Goal: Task Accomplishment & Management: Manage account settings

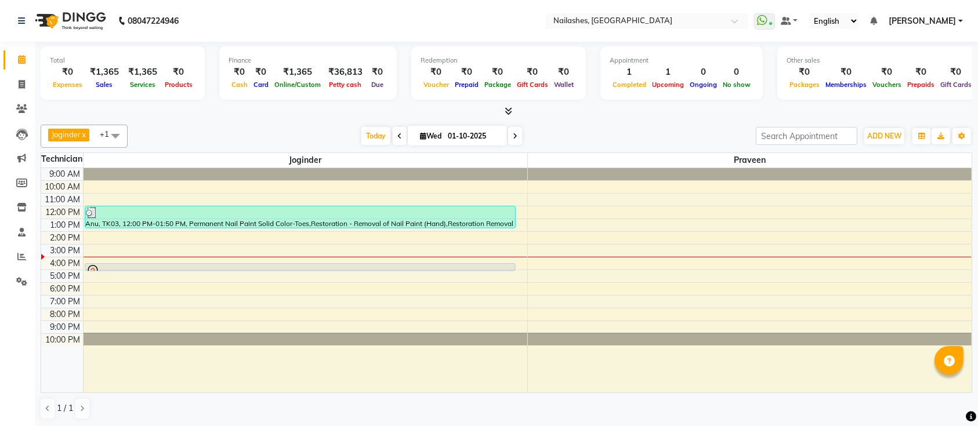
click at [209, 129] on div "[DATE] [DATE]" at bounding box center [441, 136] width 617 height 17
click at [375, 135] on span "Today" at bounding box center [375, 136] width 29 height 18
click at [879, 134] on span "ADD NEW" at bounding box center [884, 136] width 34 height 9
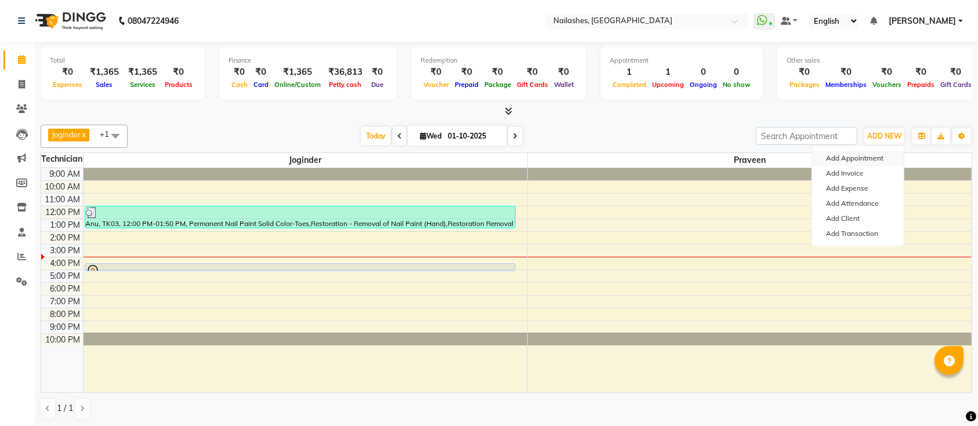
click at [848, 164] on button "Add Appointment" at bounding box center [858, 158] width 92 height 15
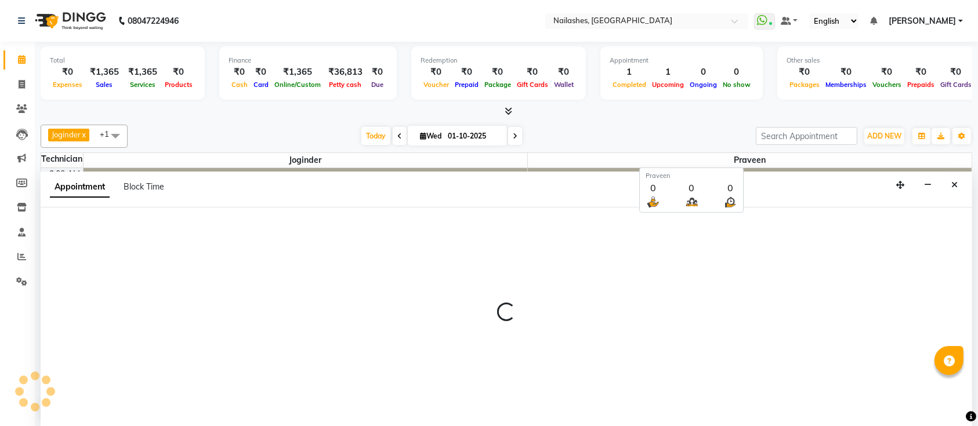
select select "600"
select select "tentative"
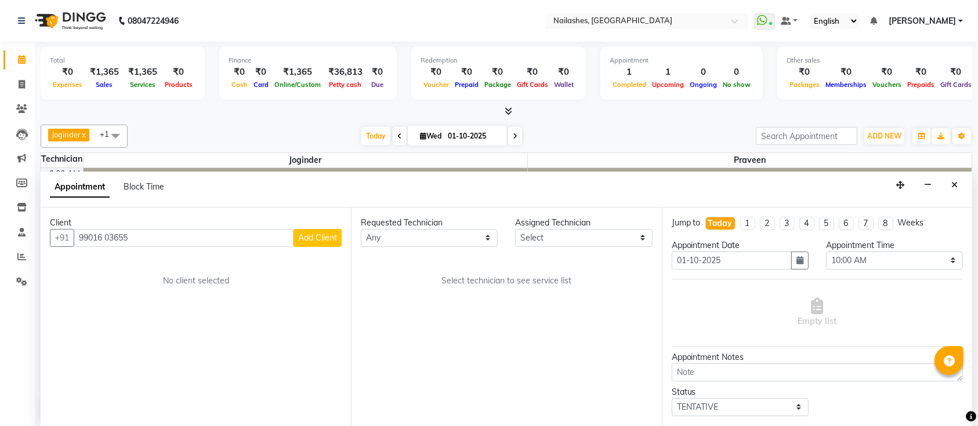
click at [107, 233] on input "99016 03655" at bounding box center [184, 238] width 220 height 18
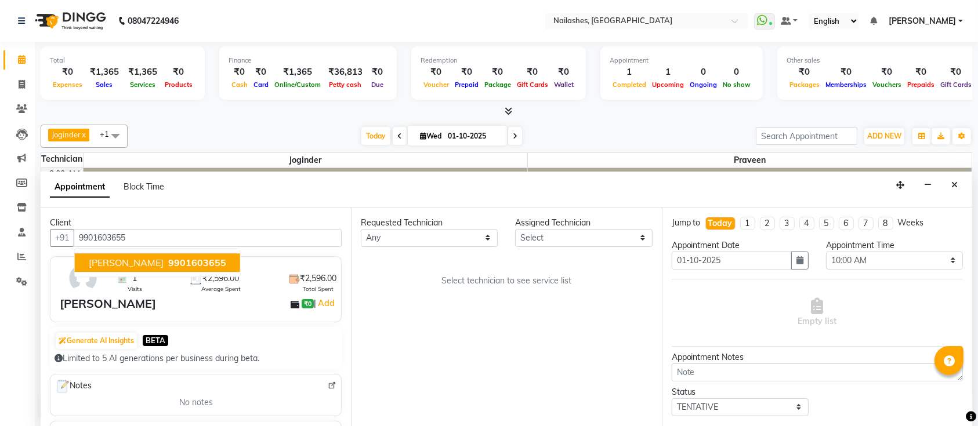
click at [168, 258] on span "9901603655" at bounding box center [197, 263] width 58 height 12
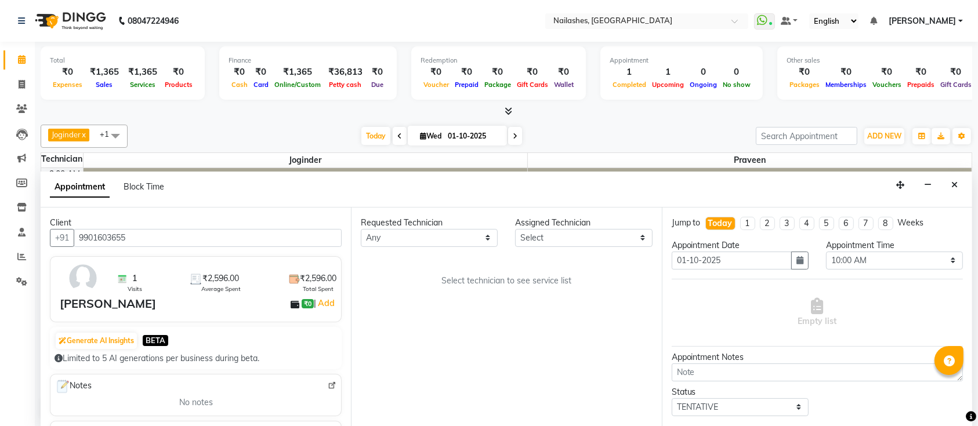
type input "9901603655"
click at [543, 234] on select "Select [PERSON_NAME] [PERSON_NAME] [PERSON_NAME] Manager Praveen" at bounding box center [583, 238] width 137 height 18
select select "55218"
click at [515, 229] on select "Select [PERSON_NAME] [PERSON_NAME] [PERSON_NAME] Manager Praveen" at bounding box center [583, 238] width 137 height 18
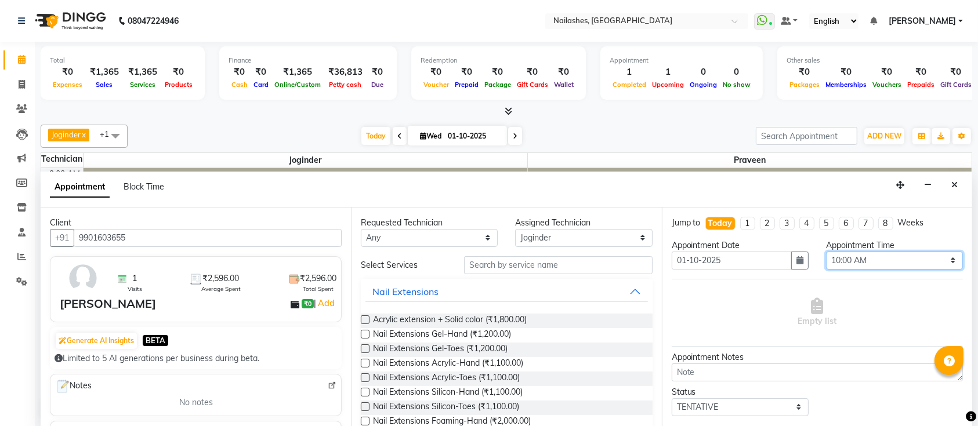
click at [880, 259] on select "Select 10:00 AM 10:15 AM 10:30 AM 10:45 AM 11:00 AM 11:15 AM 11:30 AM 11:45 AM …" at bounding box center [894, 261] width 137 height 18
select select "1170"
click at [826, 252] on select "Select 10:00 AM 10:15 AM 10:30 AM 10:45 AM 11:00 AM 11:15 AM 11:30 AM 11:45 AM …" at bounding box center [894, 261] width 137 height 18
click at [715, 290] on div "Empty list" at bounding box center [817, 312] width 291 height 57
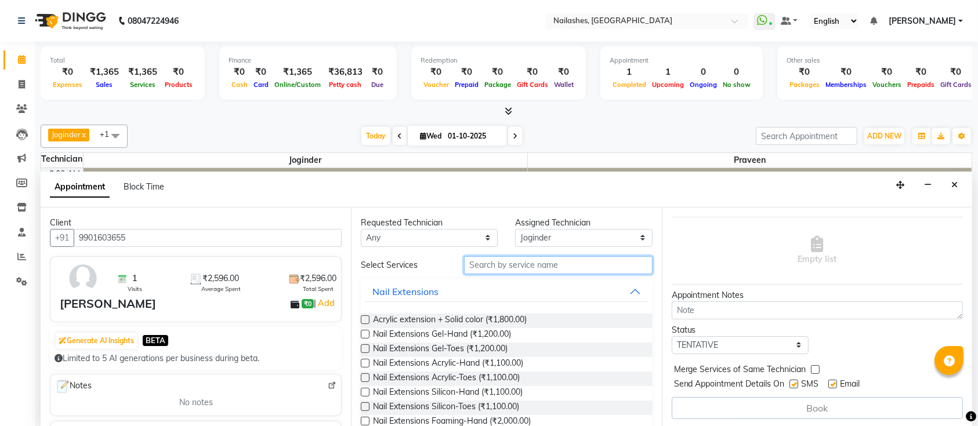
click at [499, 261] on input "text" at bounding box center [558, 265] width 189 height 18
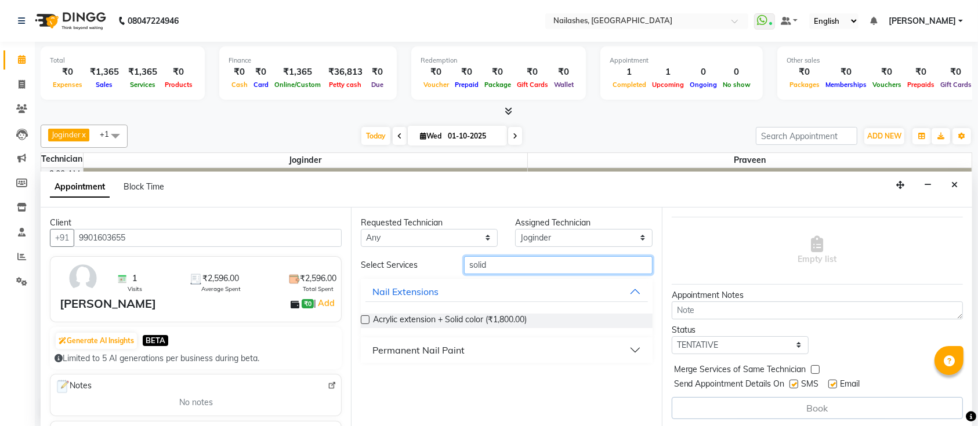
type input "solid"
click at [509, 343] on button "Permanent Nail Paint" at bounding box center [507, 350] width 282 height 21
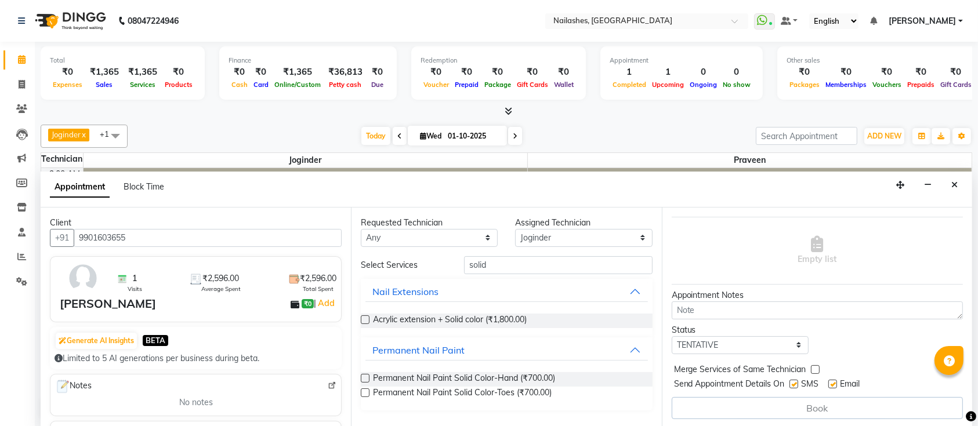
click at [367, 378] on label at bounding box center [365, 378] width 9 height 9
click at [367, 378] on input "checkbox" at bounding box center [365, 380] width 8 height 8
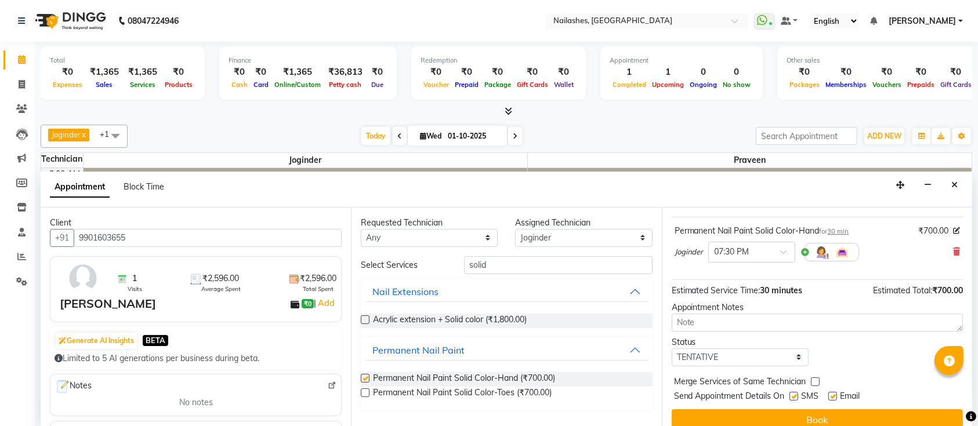
checkbox input "false"
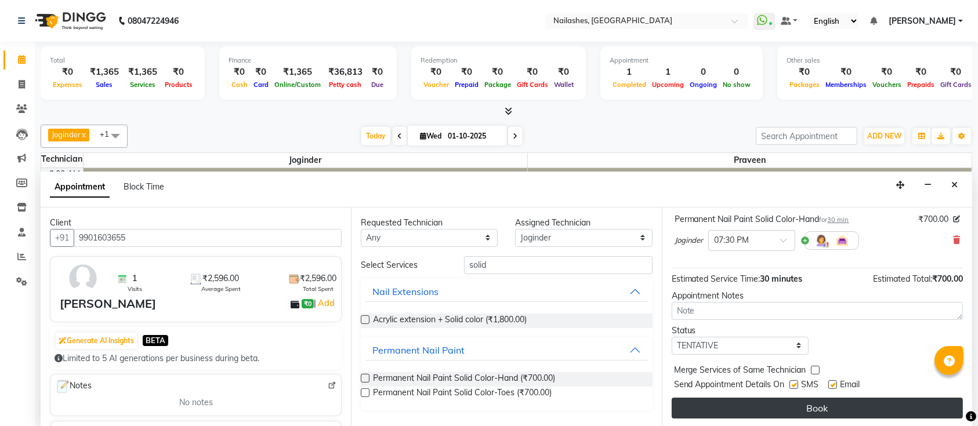
click at [784, 403] on button "Book" at bounding box center [817, 408] width 291 height 21
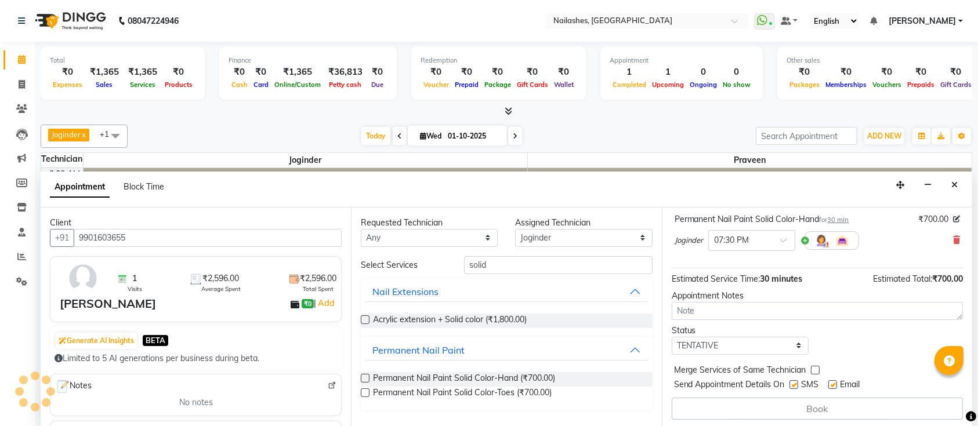
scroll to position [0, 0]
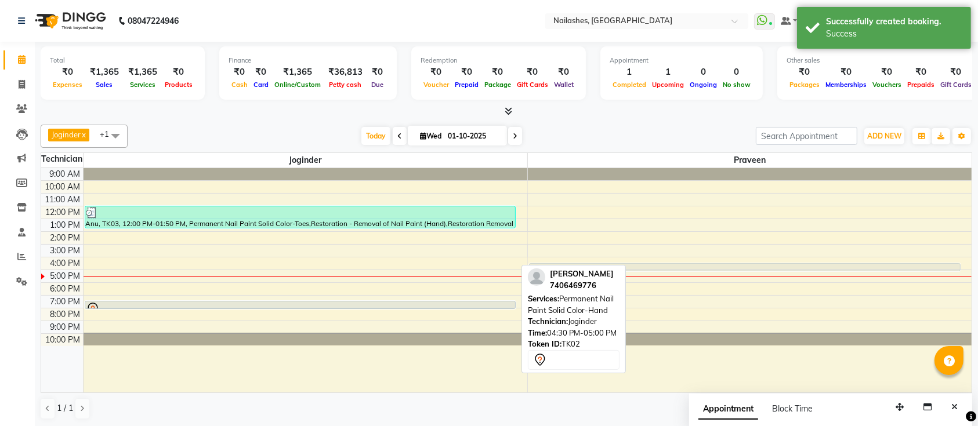
drag, startPoint x: 282, startPoint y: 265, endPoint x: 538, endPoint y: 262, distance: 255.9
click at [538, 262] on tr "Anu, TK03, 12:00 PM-01:50 PM, Permanent Nail Paint Solid Color-Toes,Restoration…" at bounding box center [506, 280] width 931 height 225
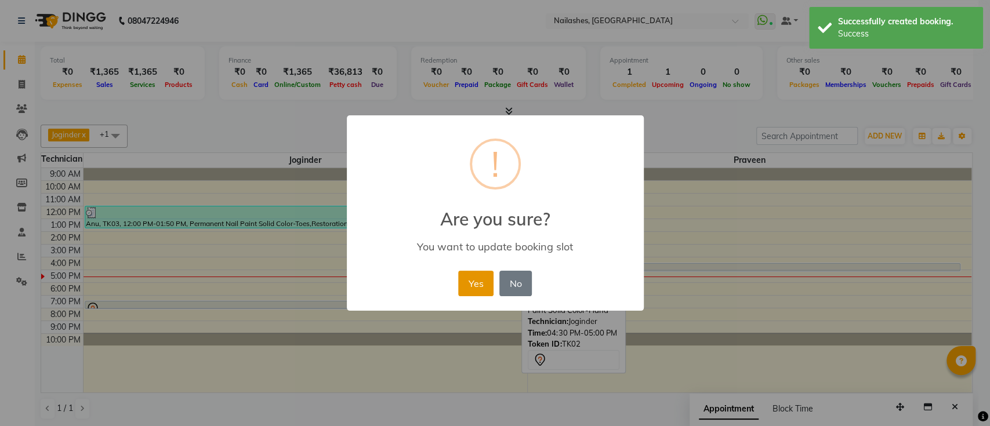
click at [464, 279] on button "Yes" at bounding box center [475, 284] width 35 height 26
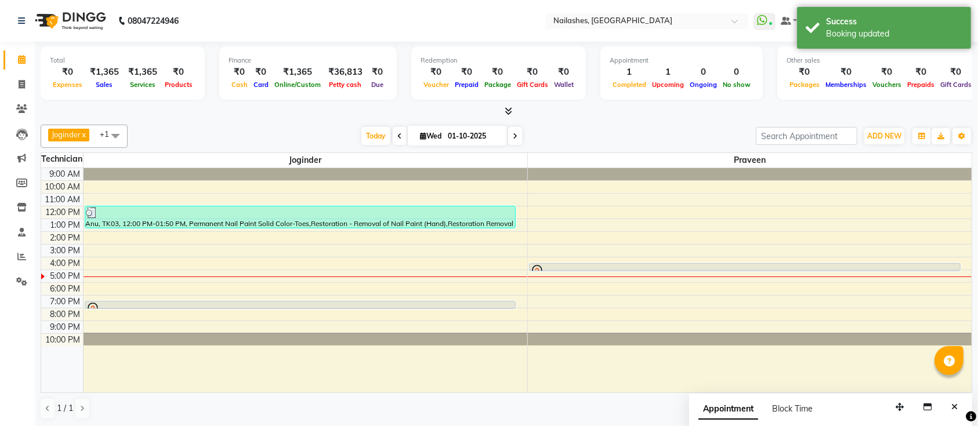
click at [571, 117] on div at bounding box center [507, 112] width 932 height 12
click at [506, 111] on icon at bounding box center [509, 111] width 8 height 9
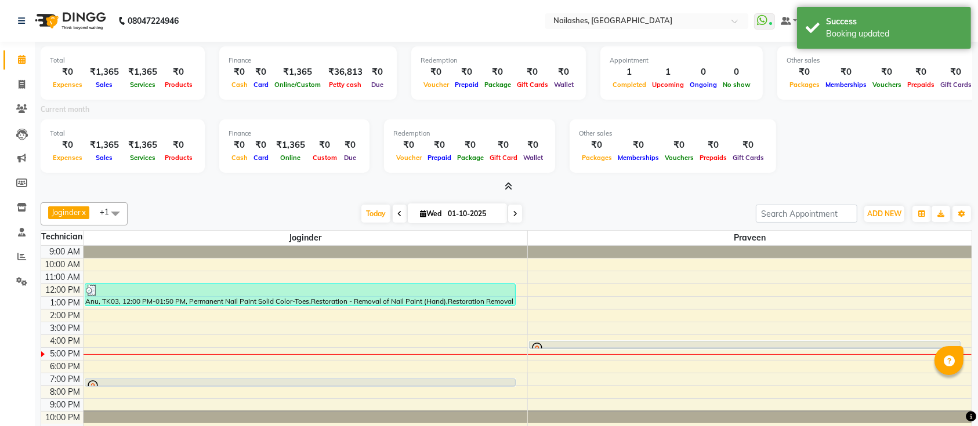
click at [509, 182] on icon at bounding box center [509, 186] width 8 height 9
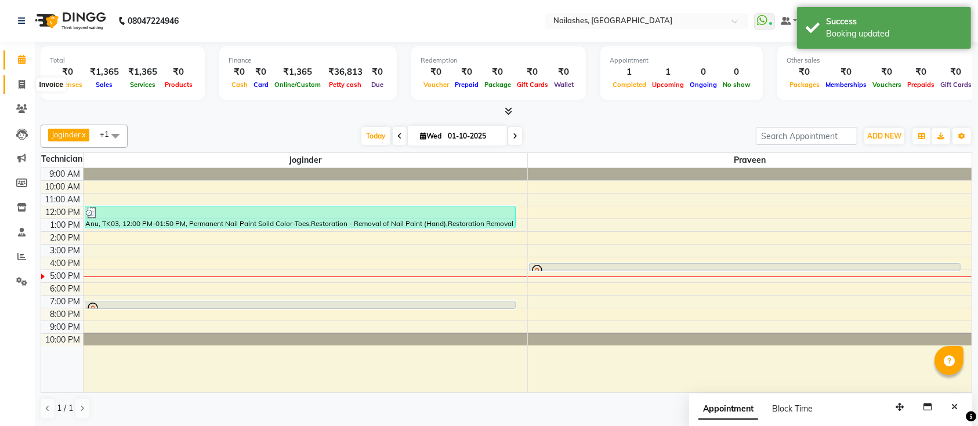
click at [24, 86] on icon at bounding box center [22, 84] width 6 height 9
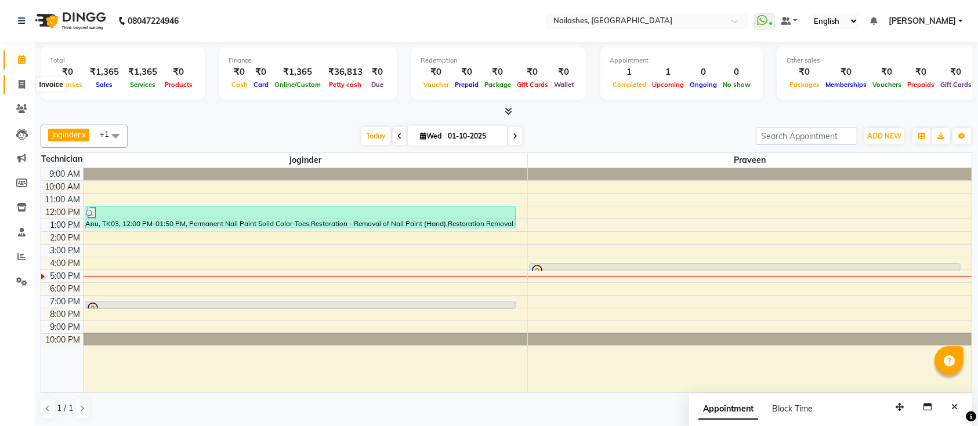
select select "service"
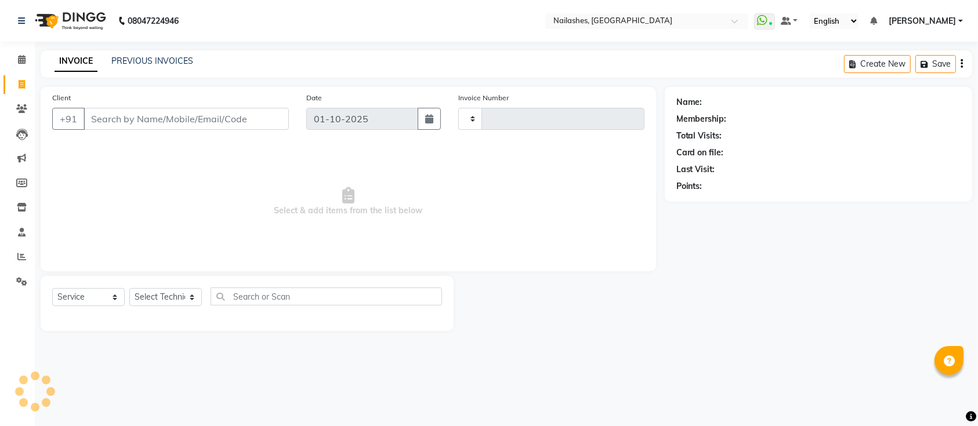
type input "0684"
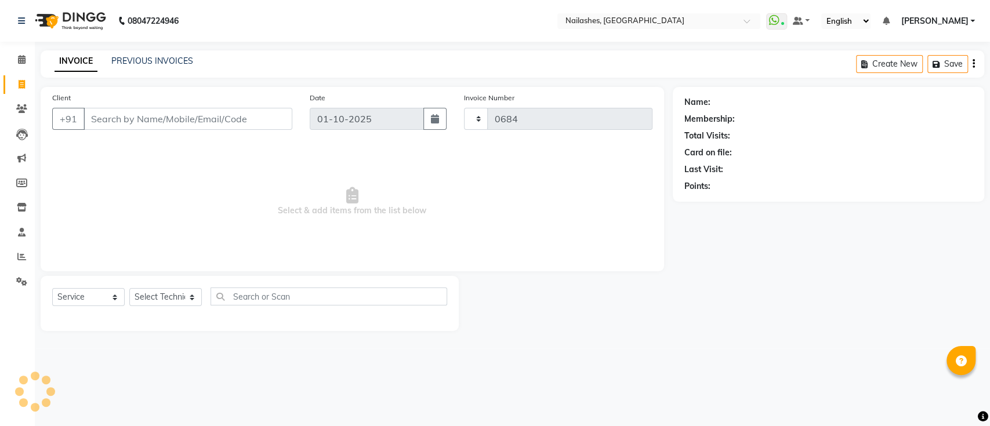
select select "6187"
click at [20, 61] on icon at bounding box center [22, 59] width 8 height 9
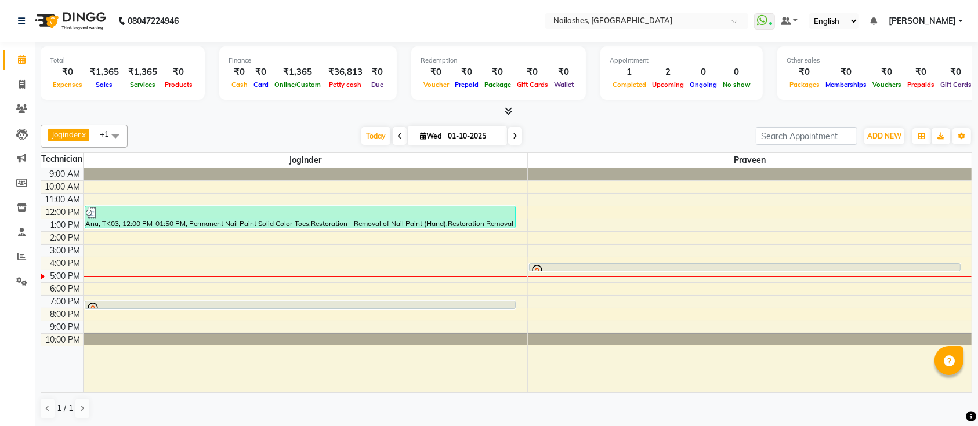
click at [217, 123] on div "Joginder x Praveen x +1 Select All Joginder Praveen [PERSON_NAME] Manager Aashu…" at bounding box center [507, 272] width 932 height 305
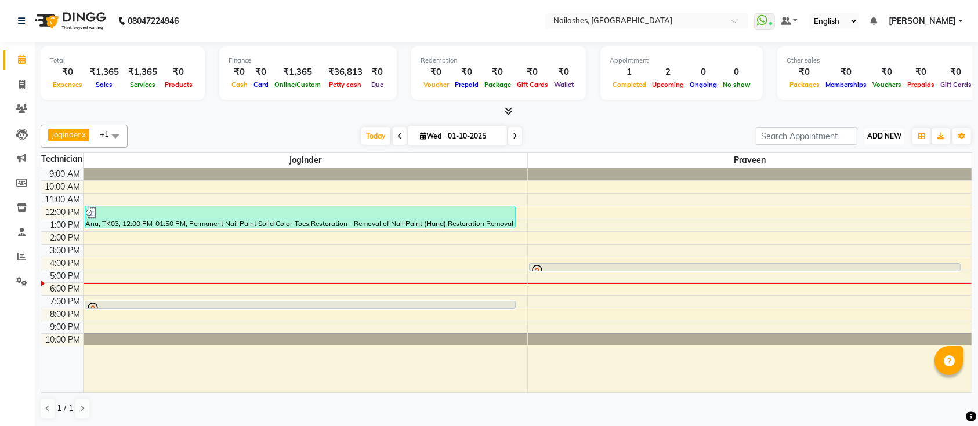
click at [890, 135] on span "ADD NEW" at bounding box center [884, 136] width 34 height 9
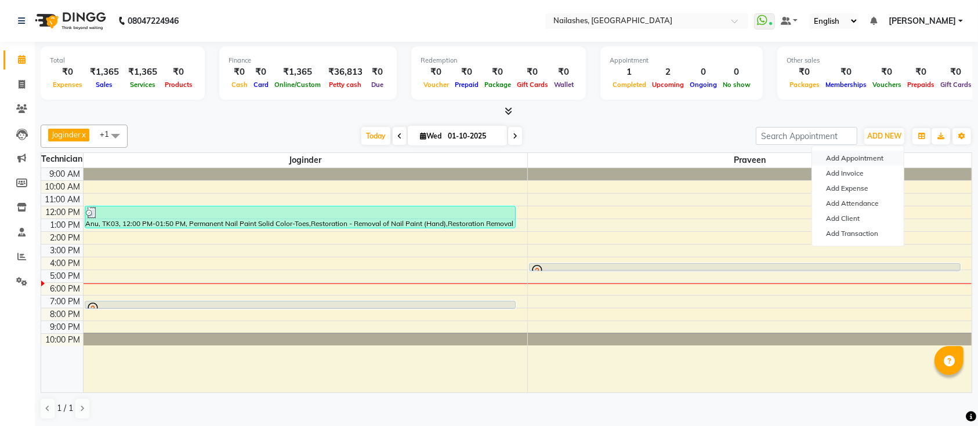
click at [856, 154] on button "Add Appointment" at bounding box center [858, 158] width 92 height 15
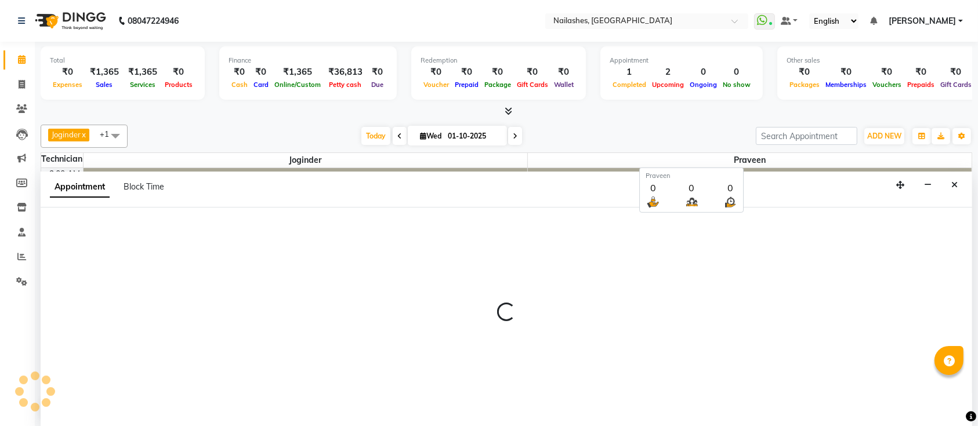
select select "600"
select select "tentative"
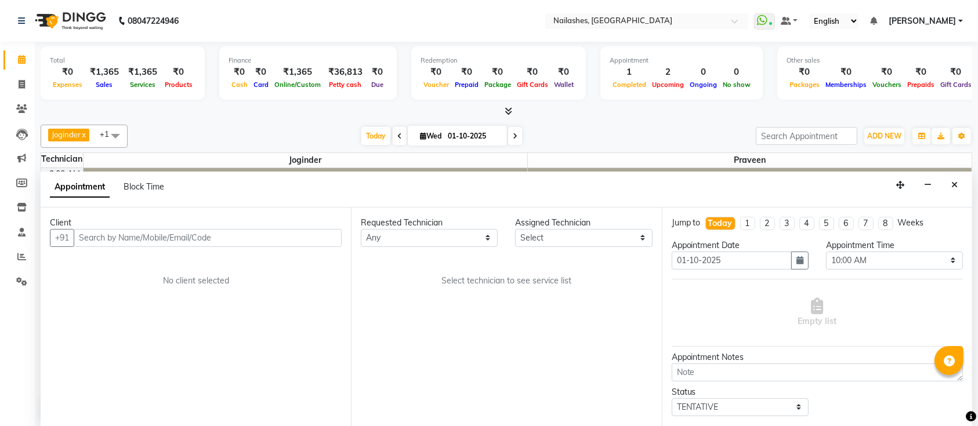
click at [241, 238] on input "text" at bounding box center [208, 238] width 268 height 18
click at [116, 236] on input "text" at bounding box center [208, 238] width 268 height 18
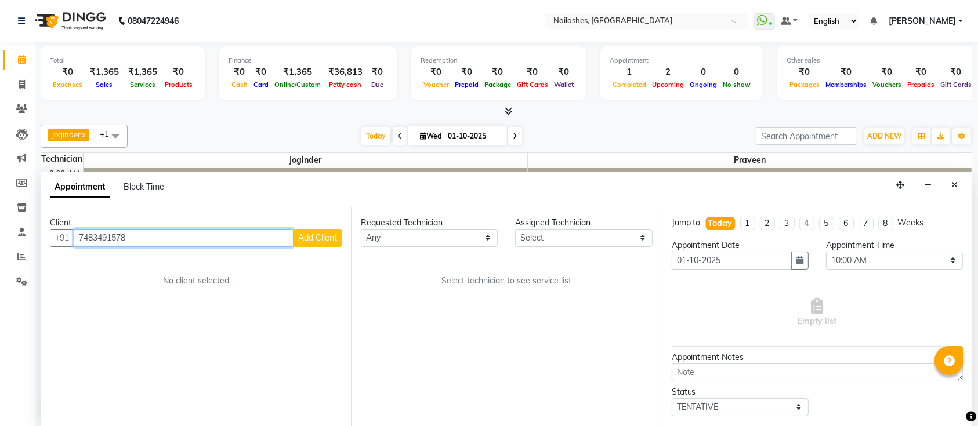
type input "7483491578"
click at [313, 238] on span "Add Client" at bounding box center [317, 238] width 39 height 10
select select "21"
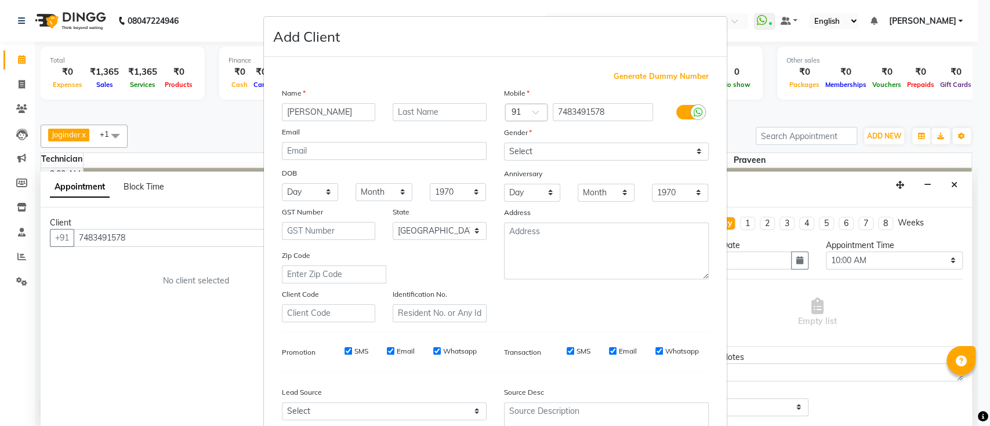
type input "[PERSON_NAME]"
click at [545, 151] on select "Select [DEMOGRAPHIC_DATA] [DEMOGRAPHIC_DATA] Other Prefer Not To Say" at bounding box center [606, 152] width 205 height 18
select select "[DEMOGRAPHIC_DATA]"
click at [504, 143] on select "Select [DEMOGRAPHIC_DATA] [DEMOGRAPHIC_DATA] Other Prefer Not To Say" at bounding box center [606, 152] width 205 height 18
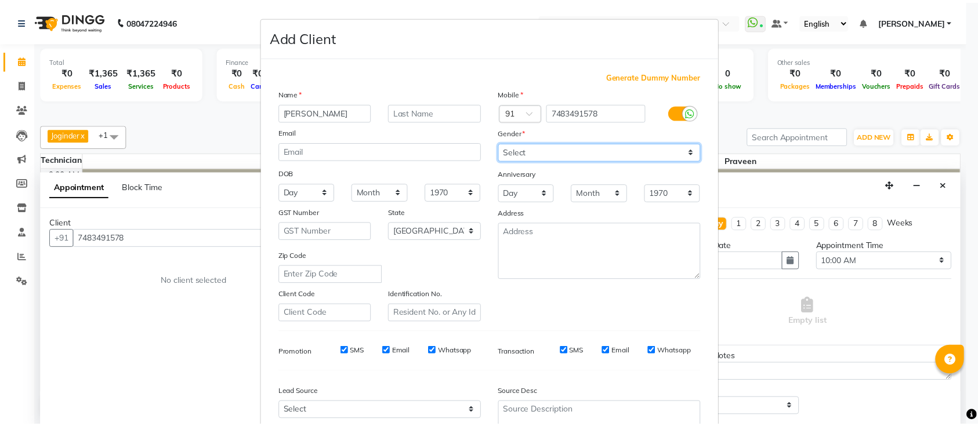
scroll to position [107, 0]
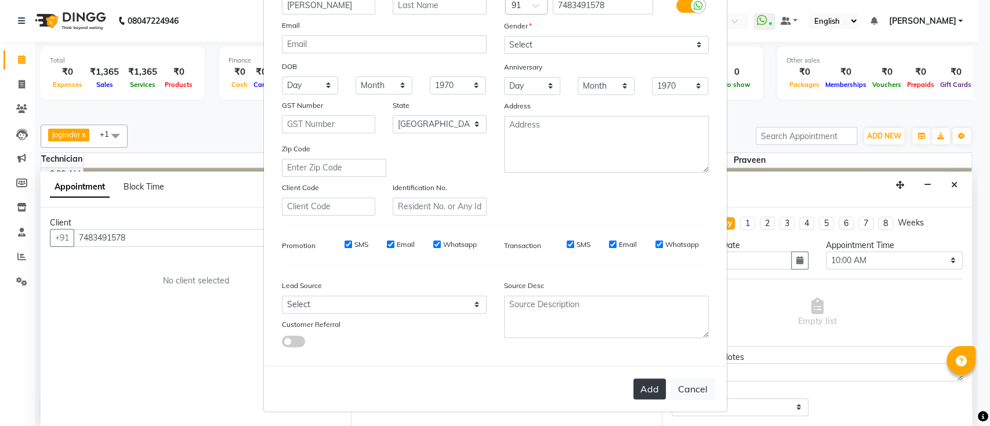
click at [647, 392] on button "Add" at bounding box center [650, 389] width 32 height 21
select select
select select "null"
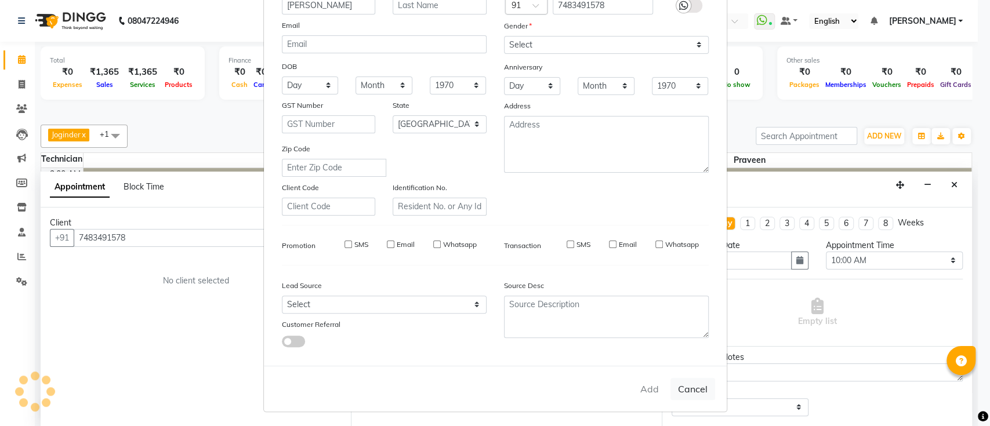
select select
checkbox input "false"
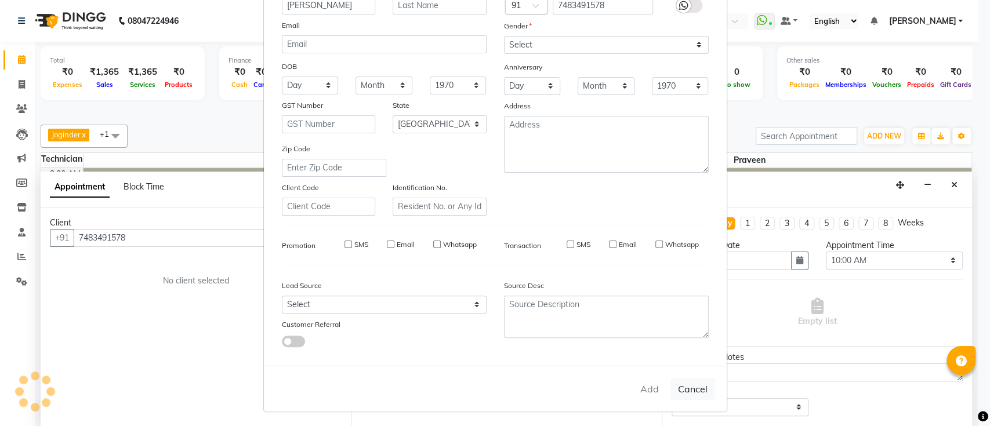
checkbox input "false"
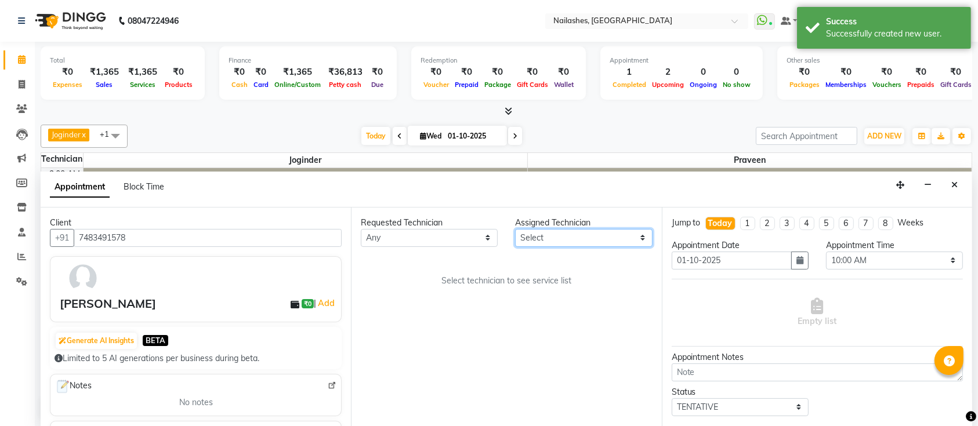
click at [561, 238] on select "Select [PERSON_NAME] [PERSON_NAME] [PERSON_NAME] Manager Praveen" at bounding box center [583, 238] width 137 height 18
select select "45596"
click at [515, 229] on select "Select [PERSON_NAME] [PERSON_NAME] [PERSON_NAME] Manager Praveen" at bounding box center [583, 238] width 137 height 18
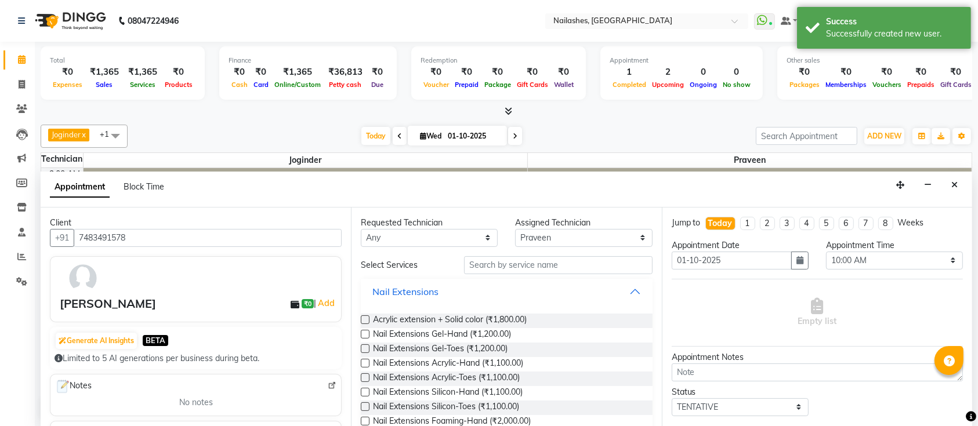
click at [620, 285] on button "Nail Extensions" at bounding box center [507, 291] width 282 height 21
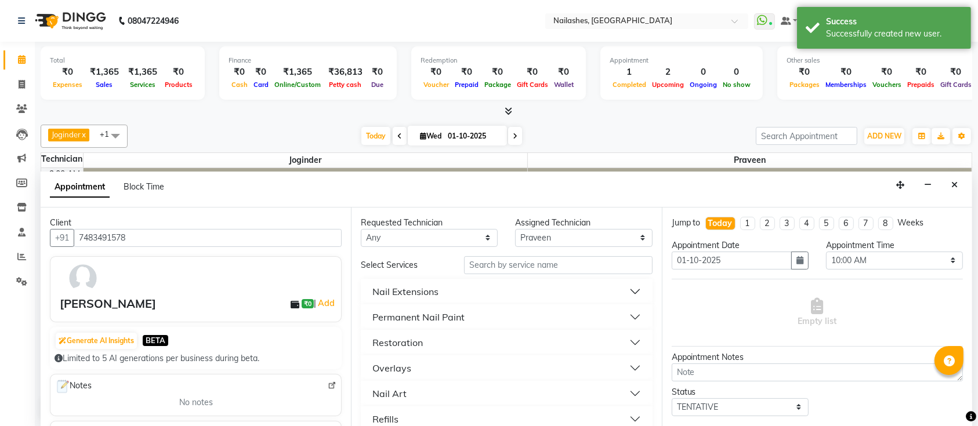
click at [460, 316] on div "Permanent Nail Paint" at bounding box center [419, 317] width 92 height 14
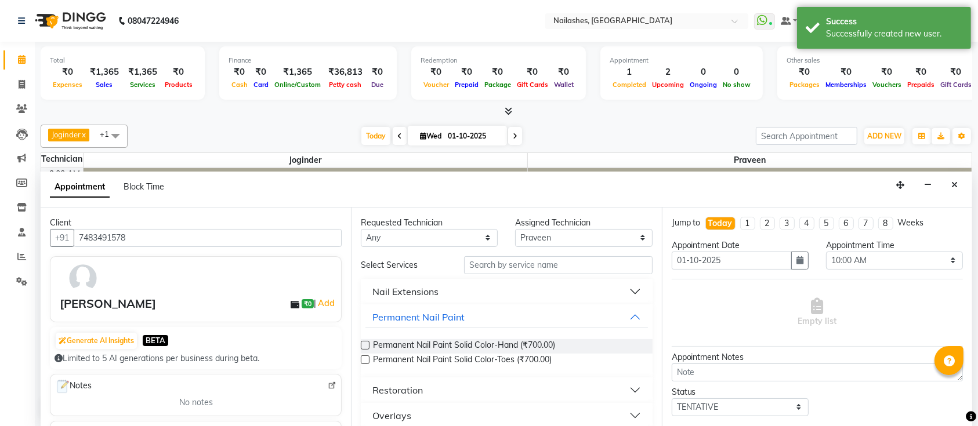
click at [364, 345] on label at bounding box center [365, 345] width 9 height 9
click at [364, 345] on input "checkbox" at bounding box center [365, 347] width 8 height 8
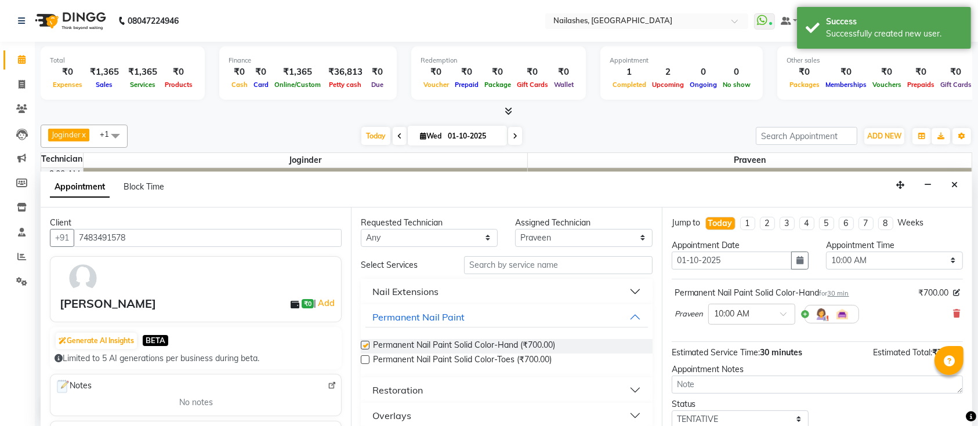
checkbox input "false"
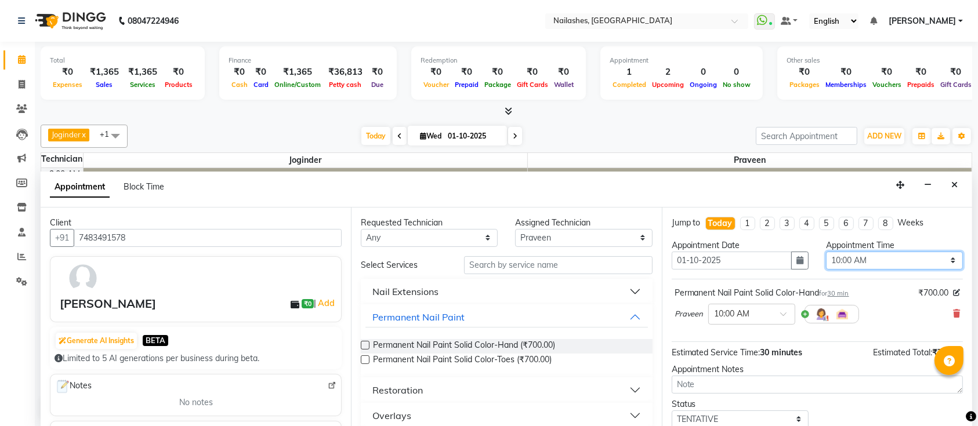
click at [876, 262] on select "Select 10:00 AM 10:15 AM 10:30 AM 10:45 AM 11:00 AM 11:15 AM 11:30 AM 11:45 AM …" at bounding box center [894, 261] width 137 height 18
select select "1110"
click at [826, 252] on select "Select 10:00 AM 10:15 AM 10:30 AM 10:45 AM 11:00 AM 11:15 AM 11:30 AM 11:45 AM …" at bounding box center [894, 261] width 137 height 18
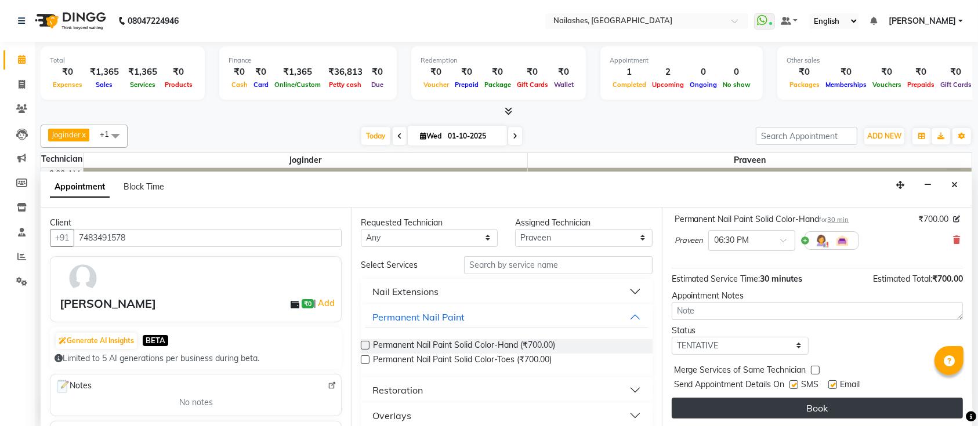
click at [771, 398] on button "Book" at bounding box center [817, 408] width 291 height 21
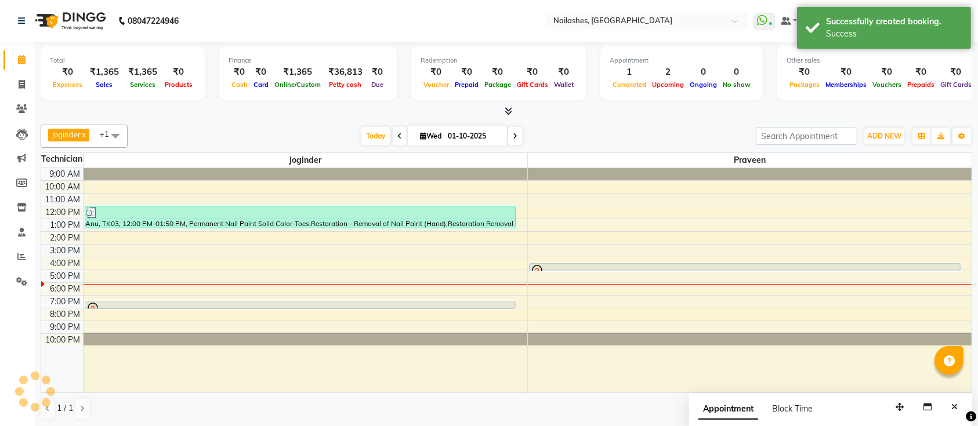
scroll to position [0, 0]
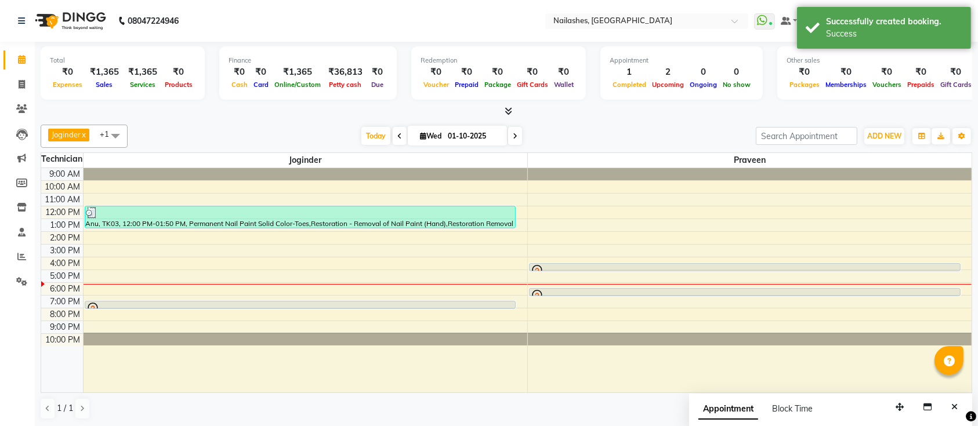
click at [232, 292] on div "9:00 AM 10:00 AM 11:00 AM 12:00 PM 1:00 PM 2:00 PM 3:00 PM 4:00 PM 5:00 PM 6:00…" at bounding box center [506, 280] width 931 height 225
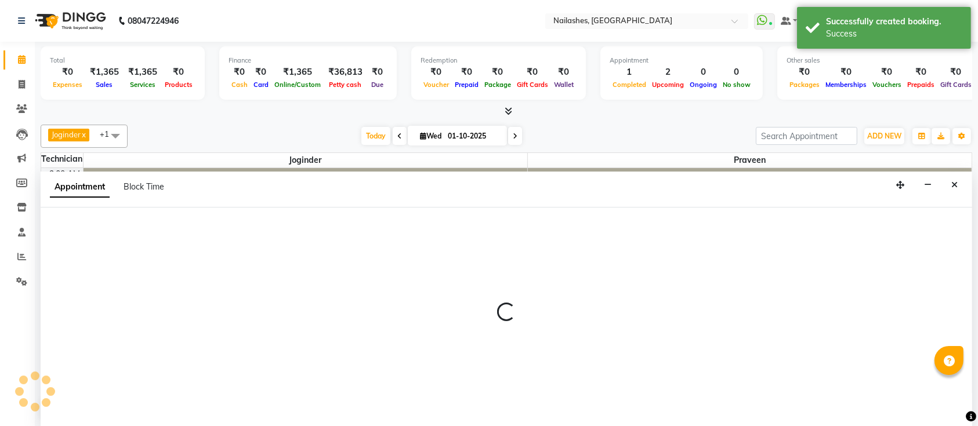
select select "55218"
select select "1080"
select select "tentative"
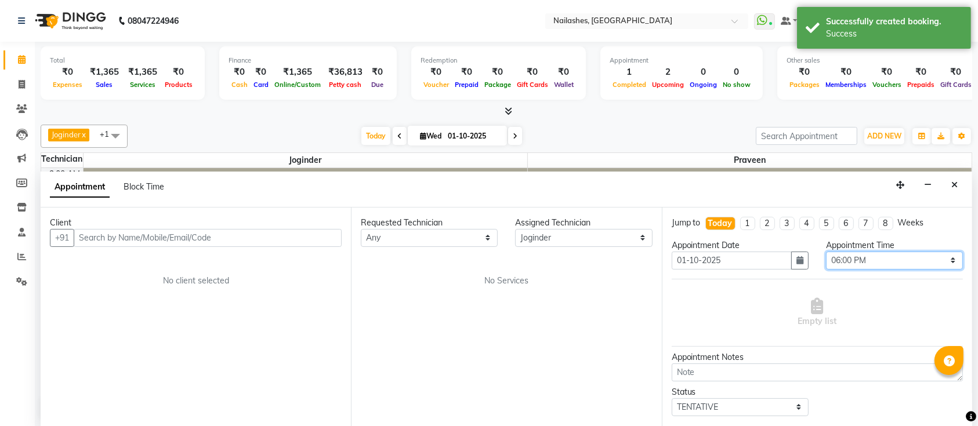
click at [850, 258] on select "Select 10:00 AM 10:15 AM 10:30 AM 10:45 AM 11:00 AM 11:15 AM 11:30 AM 11:45 AM …" at bounding box center [894, 261] width 137 height 18
select select "1110"
click at [826, 252] on select "Select 10:00 AM 10:15 AM 10:30 AM 10:45 AM 11:00 AM 11:15 AM 11:30 AM 11:45 AM …" at bounding box center [894, 261] width 137 height 18
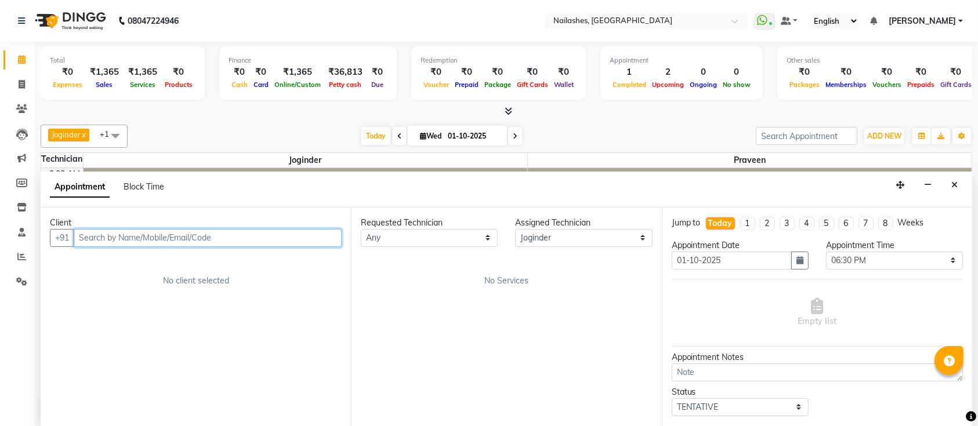
click at [260, 239] on input "text" at bounding box center [208, 238] width 268 height 18
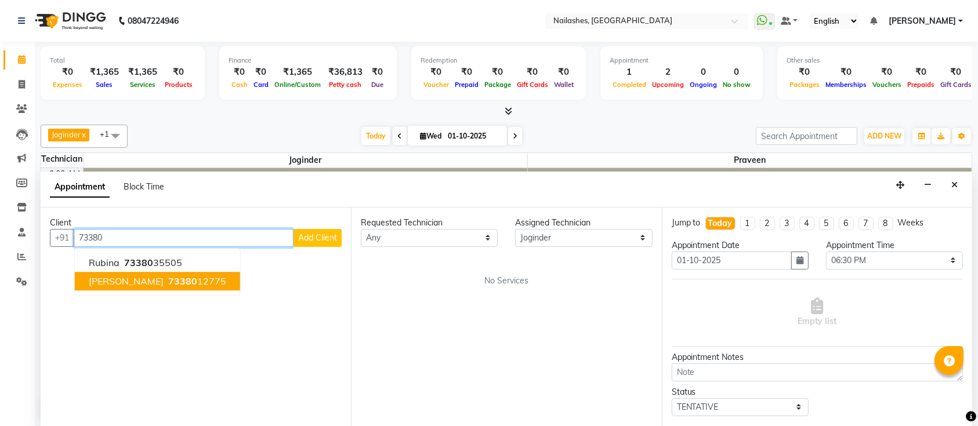
click at [166, 279] on ngb-highlight "73380 12775" at bounding box center [196, 282] width 60 height 12
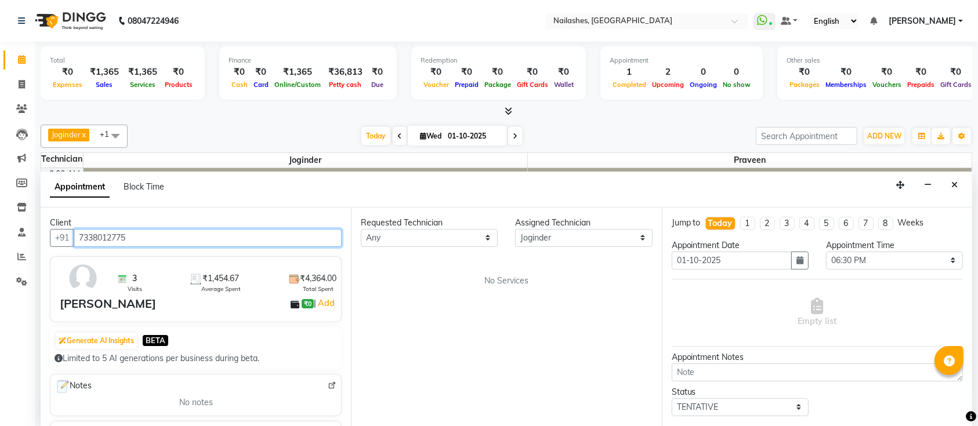
type input "7338012775"
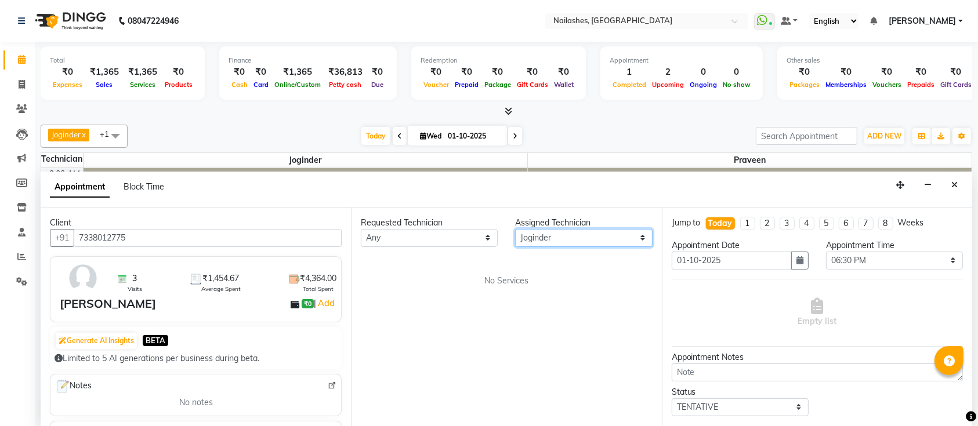
click at [548, 237] on select "Select [PERSON_NAME] [PERSON_NAME] [PERSON_NAME] Manager Praveen" at bounding box center [583, 238] width 137 height 18
select select "45596"
click at [515, 229] on select "Select [PERSON_NAME] [PERSON_NAME] [PERSON_NAME] Manager Praveen" at bounding box center [583, 238] width 137 height 18
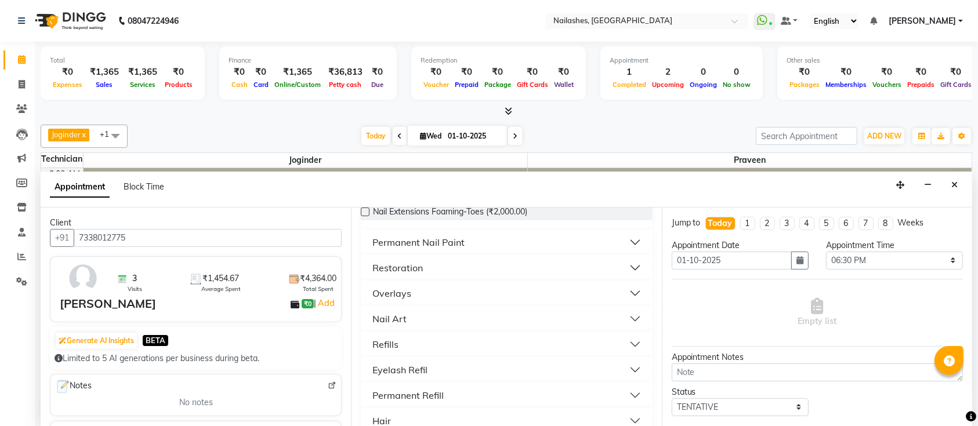
scroll to position [223, 0]
click at [540, 237] on button "Permanent Nail Paint" at bounding box center [507, 243] width 282 height 21
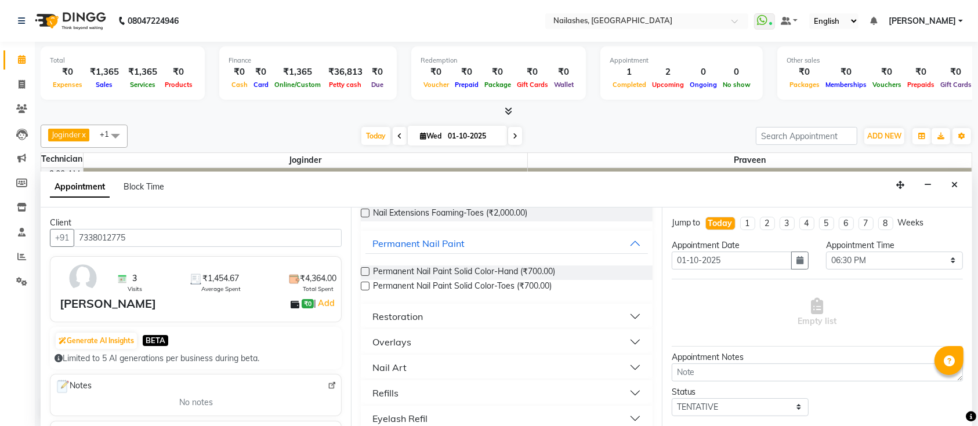
click at [366, 270] on label at bounding box center [365, 271] width 9 height 9
click at [366, 270] on input "checkbox" at bounding box center [365, 273] width 8 height 8
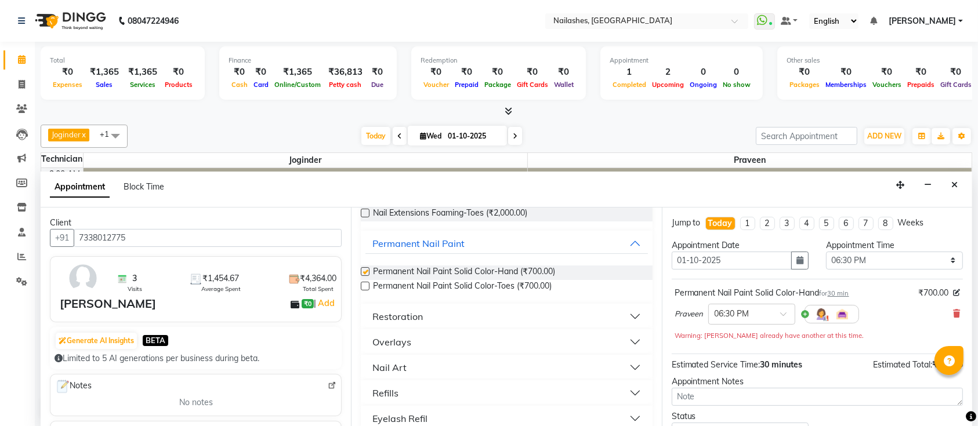
checkbox input "false"
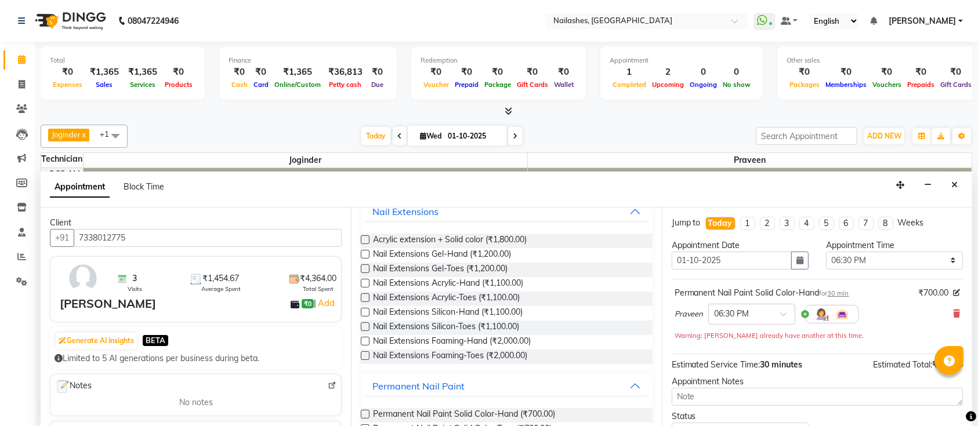
scroll to position [0, 0]
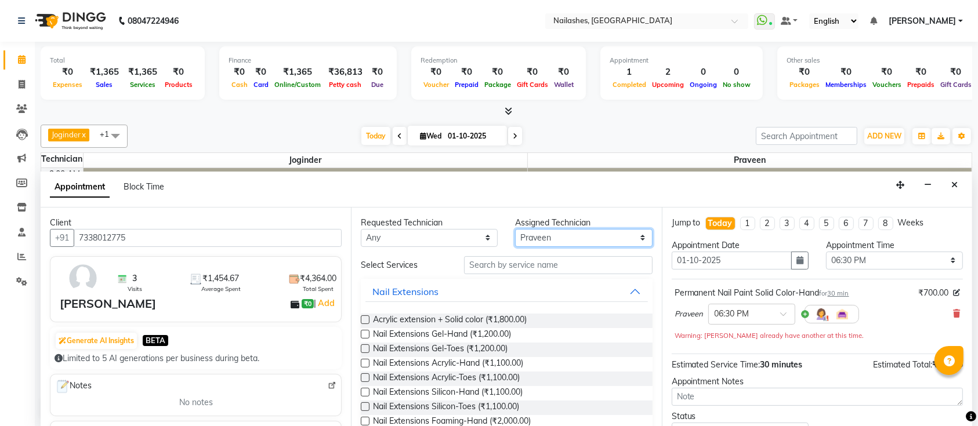
click at [569, 234] on select "Select [PERSON_NAME] [PERSON_NAME] [PERSON_NAME] Manager Praveen" at bounding box center [583, 238] width 137 height 18
click at [515, 229] on select "Select [PERSON_NAME] [PERSON_NAME] [PERSON_NAME] Manager Praveen" at bounding box center [583, 238] width 137 height 18
click at [562, 242] on select "Select [PERSON_NAME] [PERSON_NAME] [PERSON_NAME] Manager Praveen" at bounding box center [583, 238] width 137 height 18
select select "45596"
click at [515, 229] on select "Select [PERSON_NAME] [PERSON_NAME] [PERSON_NAME] Manager Praveen" at bounding box center [583, 238] width 137 height 18
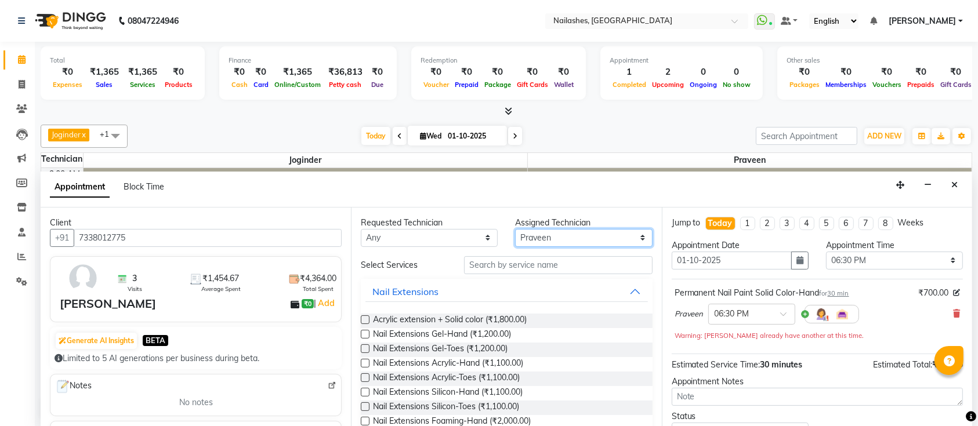
scroll to position [86, 0]
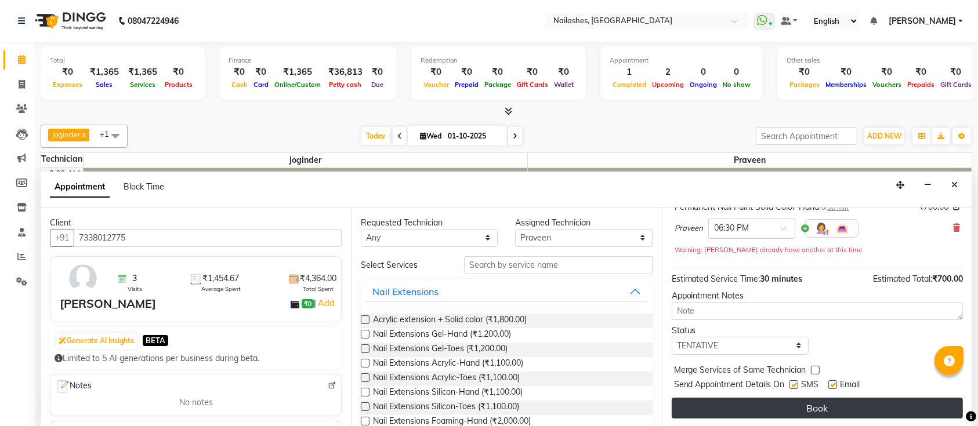
click at [759, 408] on button "Book" at bounding box center [817, 408] width 291 height 21
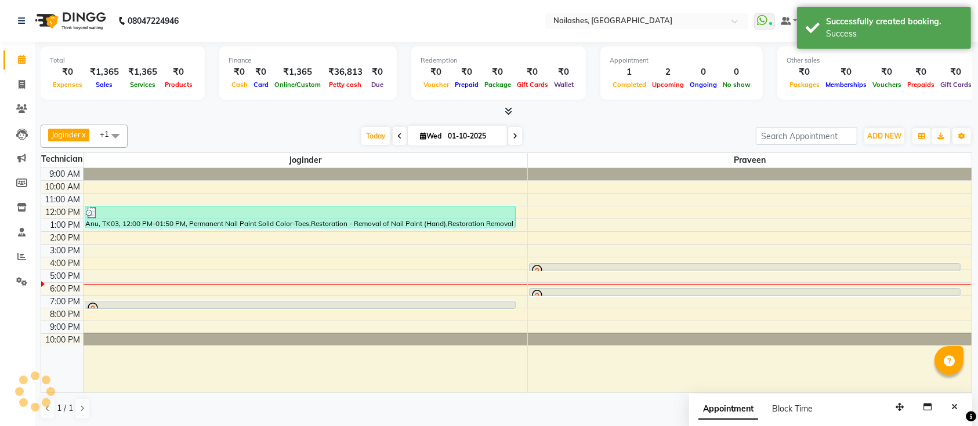
scroll to position [0, 0]
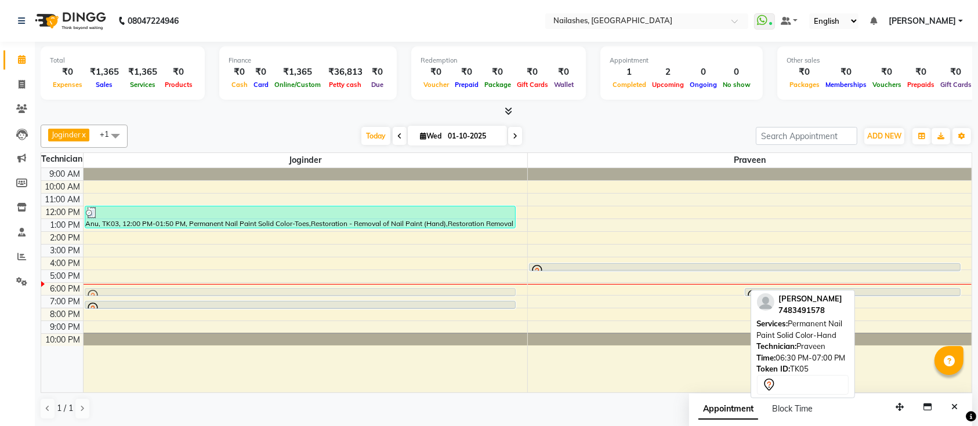
drag, startPoint x: 689, startPoint y: 291, endPoint x: 522, endPoint y: 289, distance: 167.1
click at [522, 289] on div "9:00 AM 10:00 AM 11:00 AM 12:00 PM 1:00 PM 2:00 PM 3:00 PM 4:00 PM 5:00 PM 6:00…" at bounding box center [506, 280] width 931 height 225
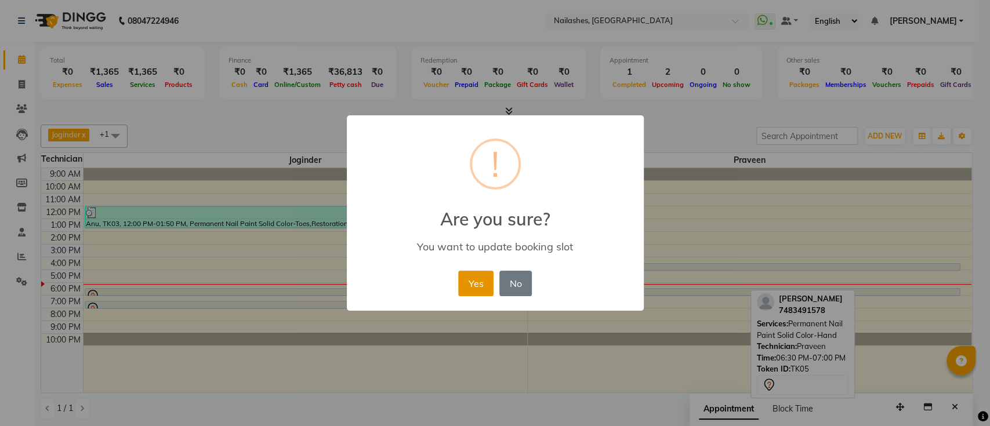
click at [485, 281] on button "Yes" at bounding box center [475, 284] width 35 height 26
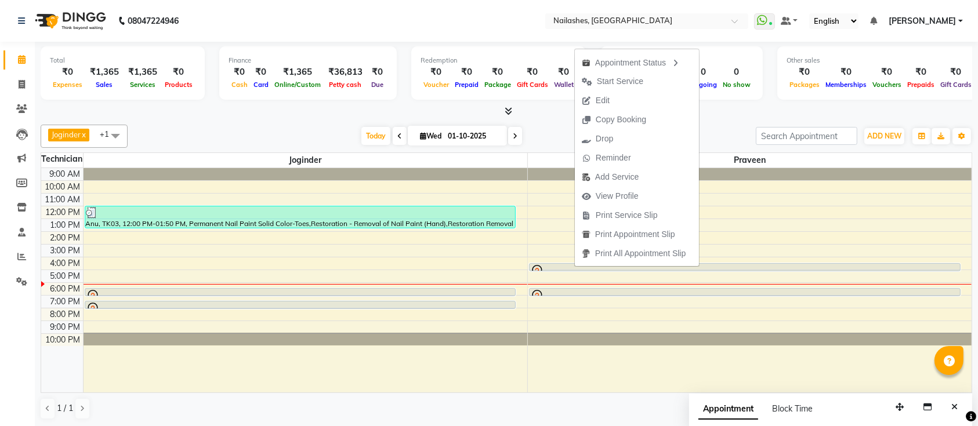
click at [296, 118] on div "Total ₹0 Expenses ₹1,365 Sales ₹1,365 Services ₹0 Products Finance ₹0 Cash ₹0 C…" at bounding box center [506, 235] width 943 height 386
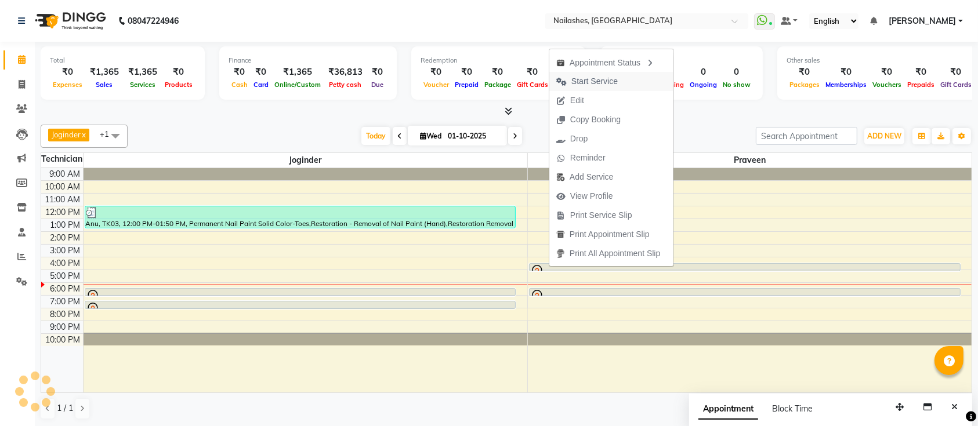
click at [589, 84] on span "Start Service" at bounding box center [595, 81] width 46 height 12
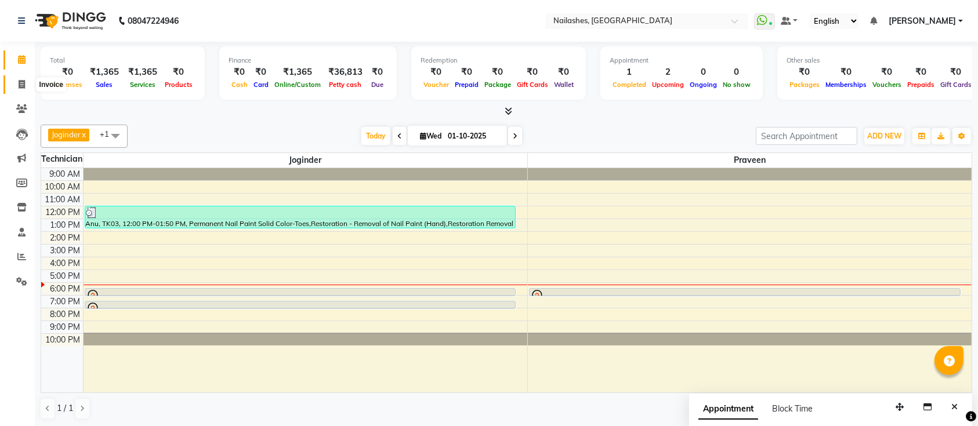
click at [21, 81] on icon at bounding box center [22, 84] width 6 height 9
select select "service"
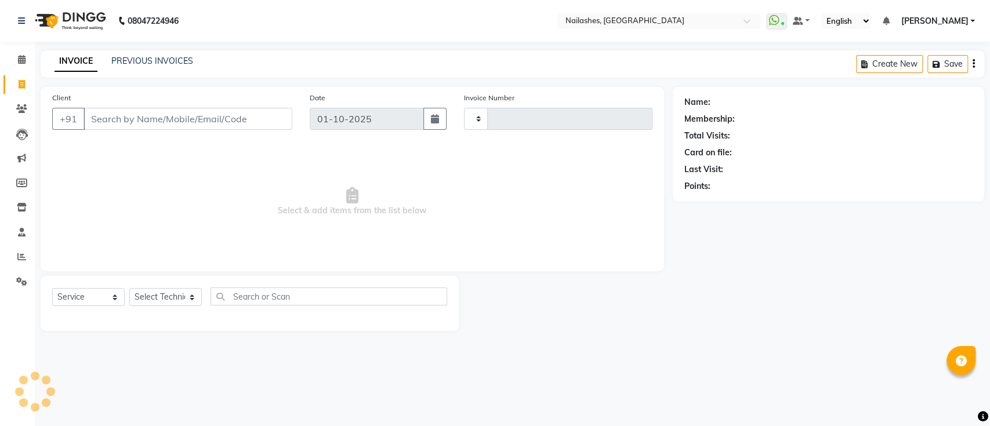
type input "0684"
select select "6187"
click at [23, 106] on icon at bounding box center [21, 108] width 11 height 9
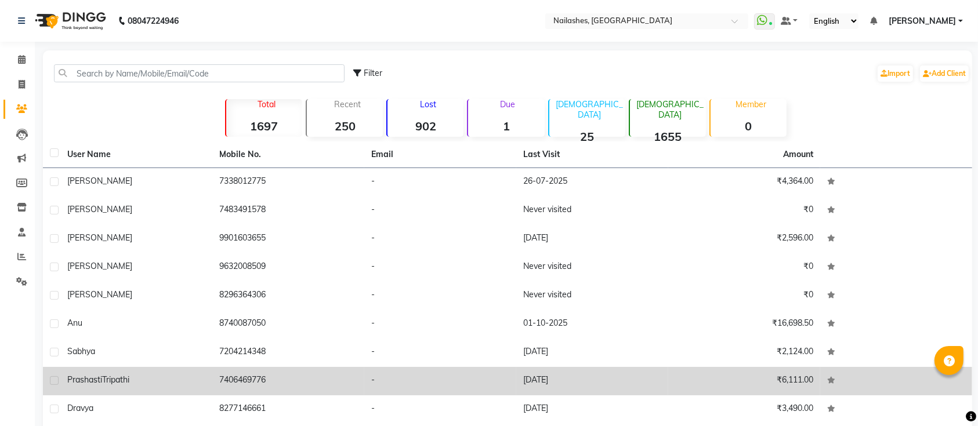
click at [115, 379] on span "Tripathi" at bounding box center [115, 380] width 27 height 10
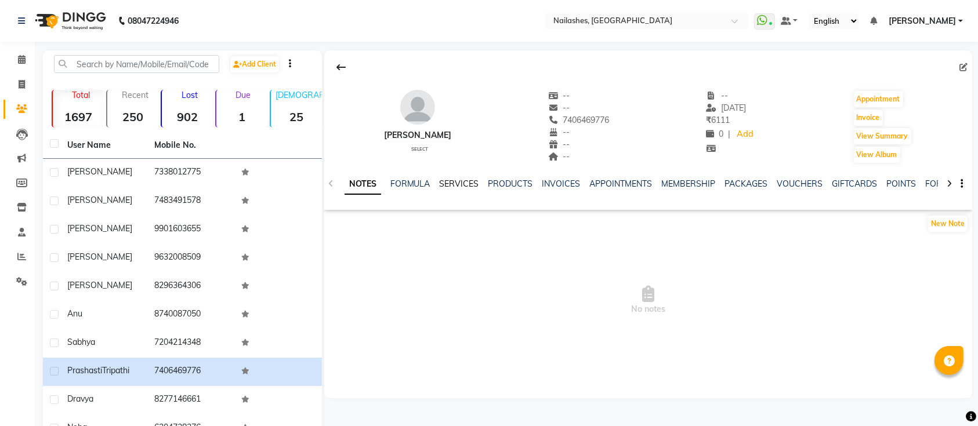
click at [458, 183] on link "SERVICES" at bounding box center [459, 184] width 39 height 10
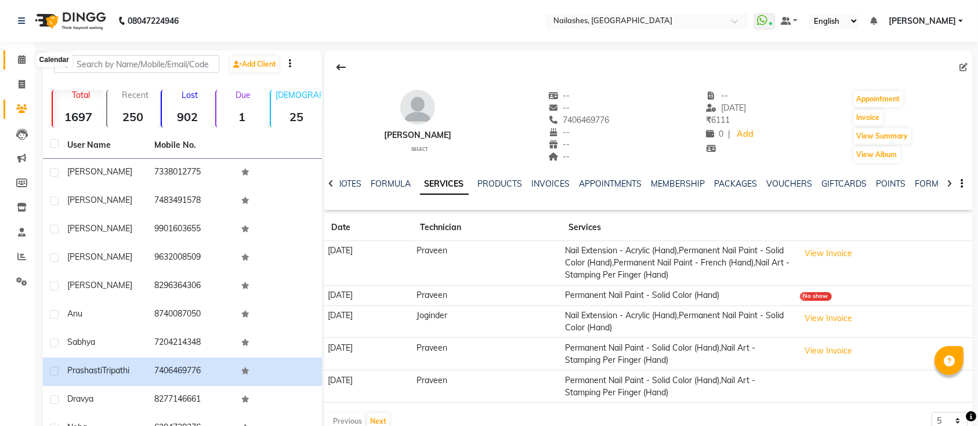
click at [22, 61] on icon at bounding box center [22, 59] width 8 height 9
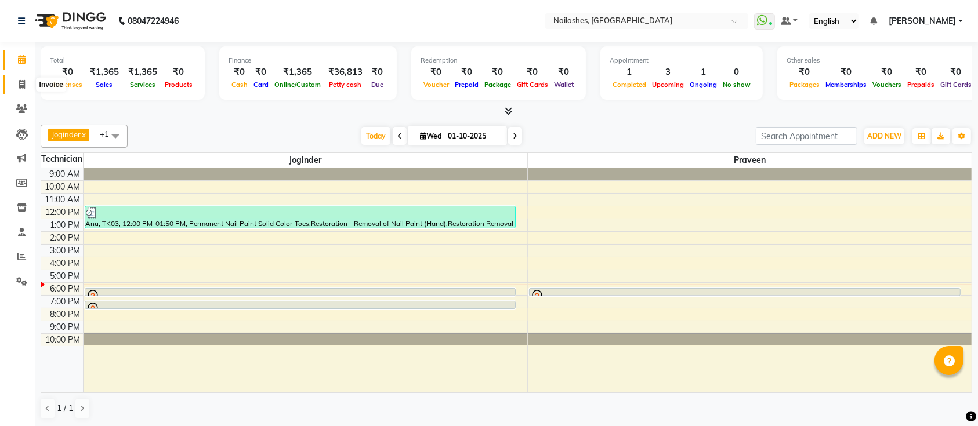
click at [20, 89] on icon at bounding box center [22, 84] width 6 height 9
select select "service"
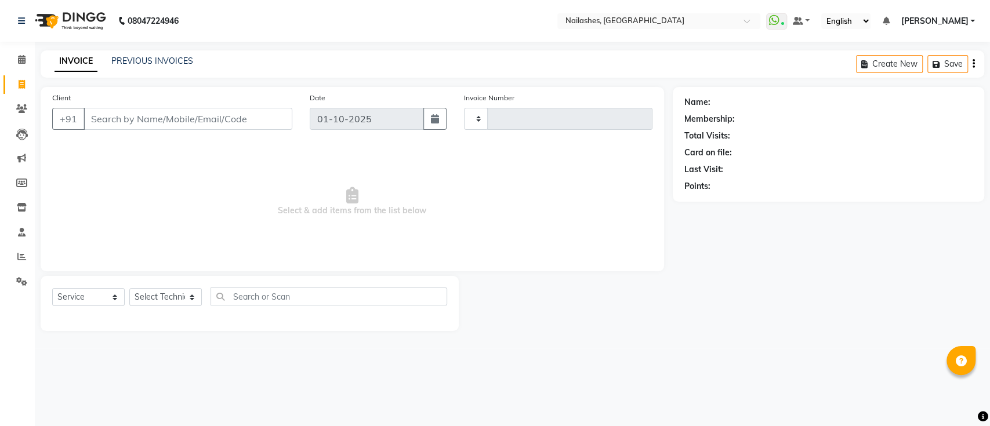
type input "0684"
select select "6187"
click at [112, 117] on input "Client" at bounding box center [188, 119] width 209 height 22
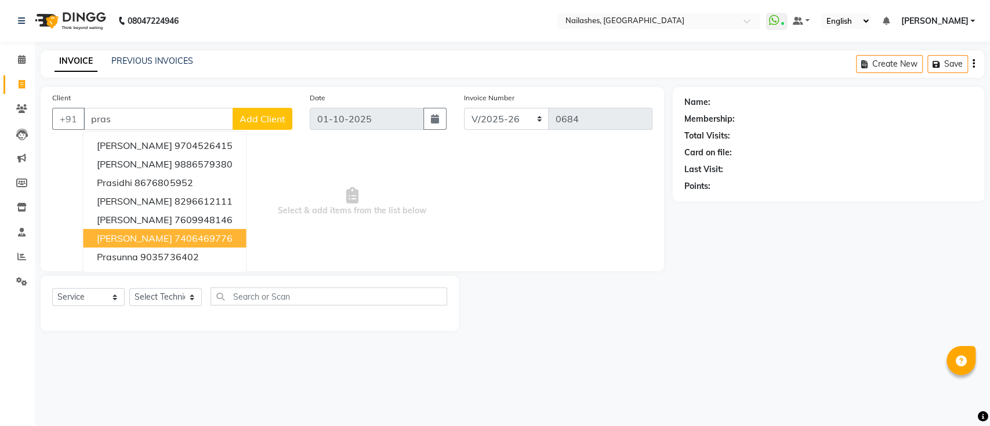
click at [158, 237] on span "[PERSON_NAME]" at bounding box center [134, 239] width 75 height 12
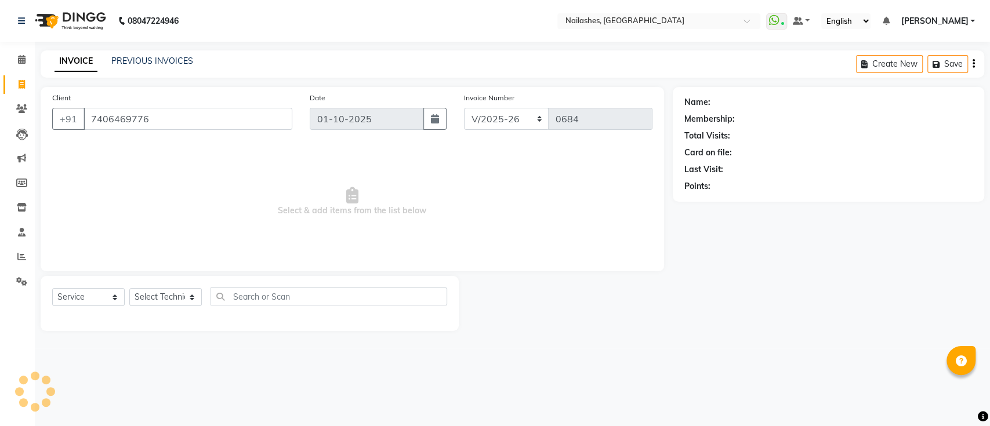
type input "7406469776"
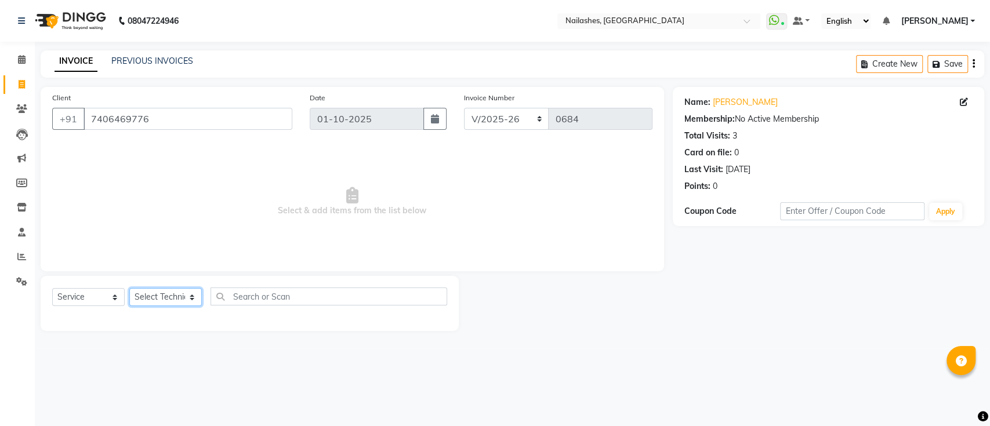
click at [154, 295] on select "Select Technician [PERSON_NAME] [PERSON_NAME] [PERSON_NAME] Manager [PERSON_NAM…" at bounding box center [165, 297] width 73 height 18
select select "45596"
click at [129, 288] on select "Select Technician [PERSON_NAME] [PERSON_NAME] [PERSON_NAME] Manager [PERSON_NAM…" at bounding box center [165, 297] width 73 height 18
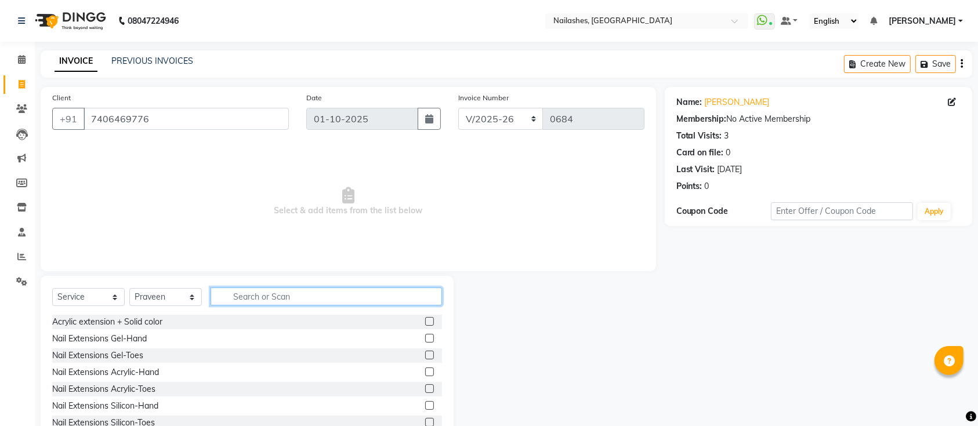
click at [251, 295] on input "text" at bounding box center [327, 297] width 232 height 18
type input "acr"
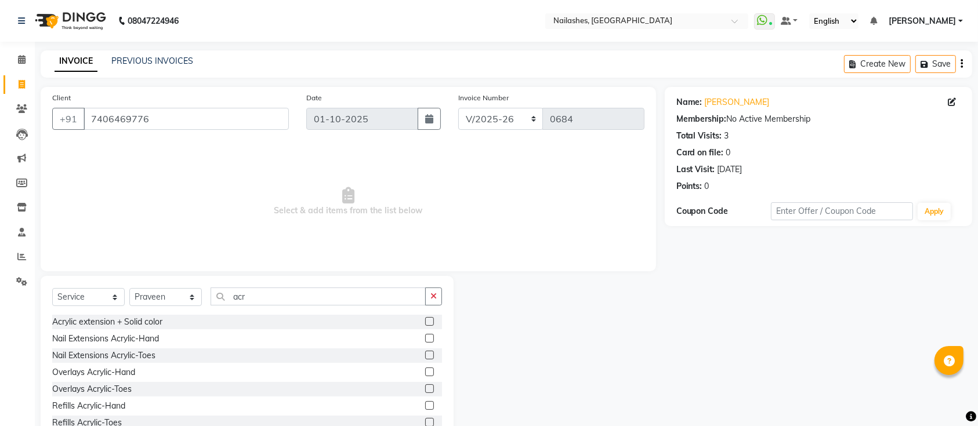
click at [425, 339] on label at bounding box center [429, 338] width 9 height 9
click at [425, 339] on input "checkbox" at bounding box center [429, 339] width 8 height 8
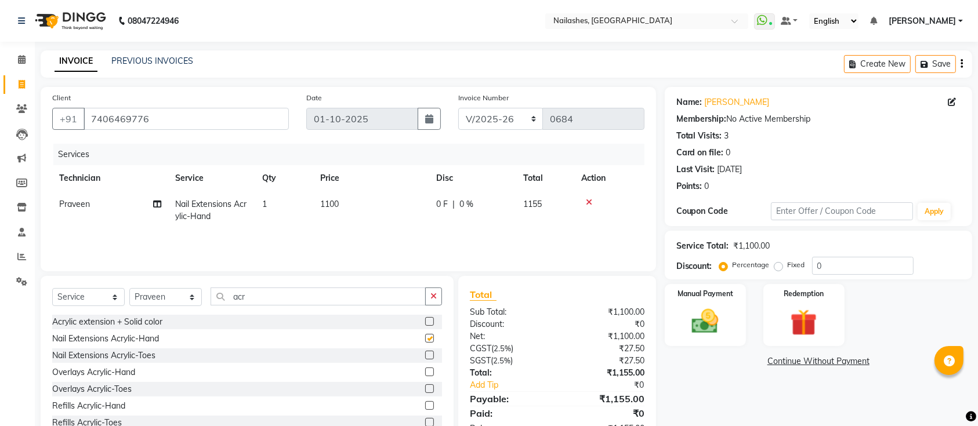
checkbox input "false"
drag, startPoint x: 277, startPoint y: 302, endPoint x: 150, endPoint y: 267, distance: 132.2
click at [150, 267] on div "Client [PHONE_NUMBER] Date [DATE] Invoice Number BTH/2025-26 RED/2025-26 V/2025…" at bounding box center [348, 267] width 633 height 360
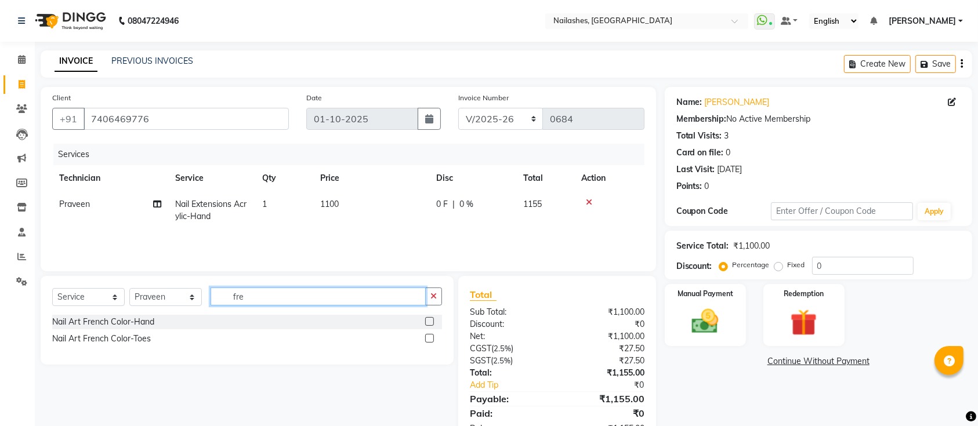
type input "fre"
click at [427, 324] on label at bounding box center [429, 321] width 9 height 9
click at [427, 324] on input "checkbox" at bounding box center [429, 323] width 8 height 8
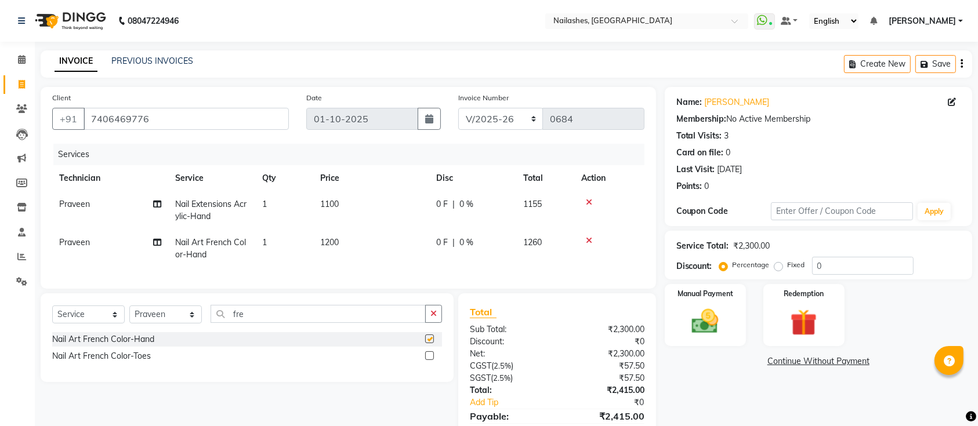
checkbox input "false"
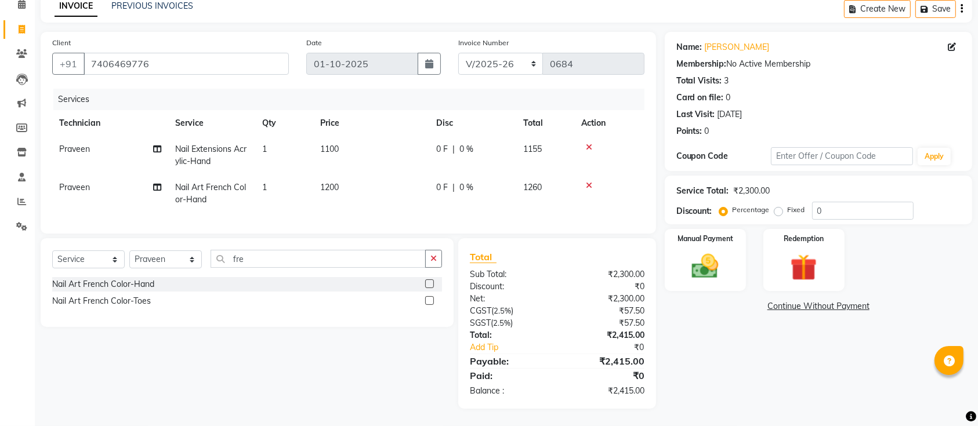
click at [344, 143] on td "1100" at bounding box center [371, 155] width 116 height 38
select select "45596"
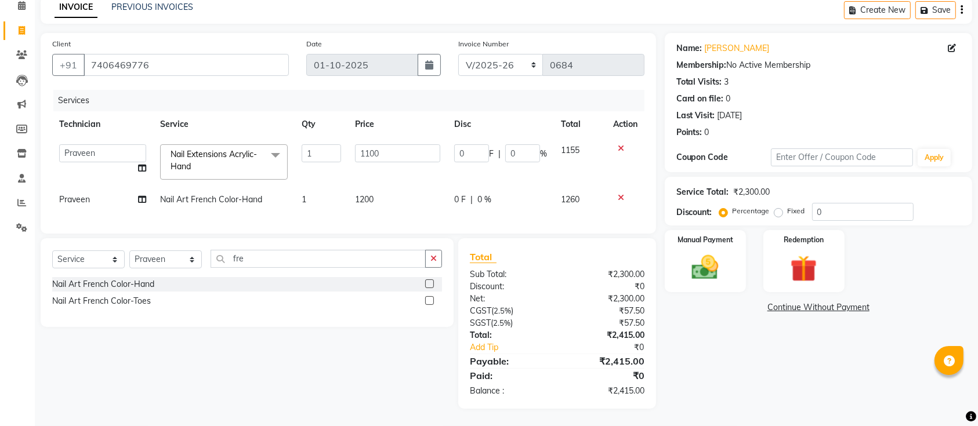
scroll to position [65, 0]
click at [370, 144] on input "1100" at bounding box center [397, 153] width 85 height 18
type input "1000"
click at [377, 165] on tbody "Aashu Ajay [PERSON_NAME] [PERSON_NAME] Manager [PERSON_NAME] Tapas [PERSON_NAME…" at bounding box center [348, 175] width 592 height 75
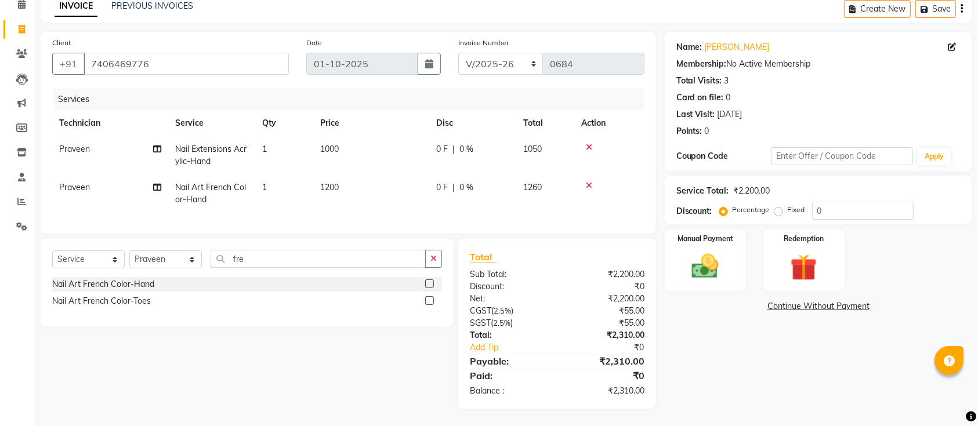
scroll to position [66, 0]
click at [829, 202] on input "0" at bounding box center [863, 211] width 102 height 18
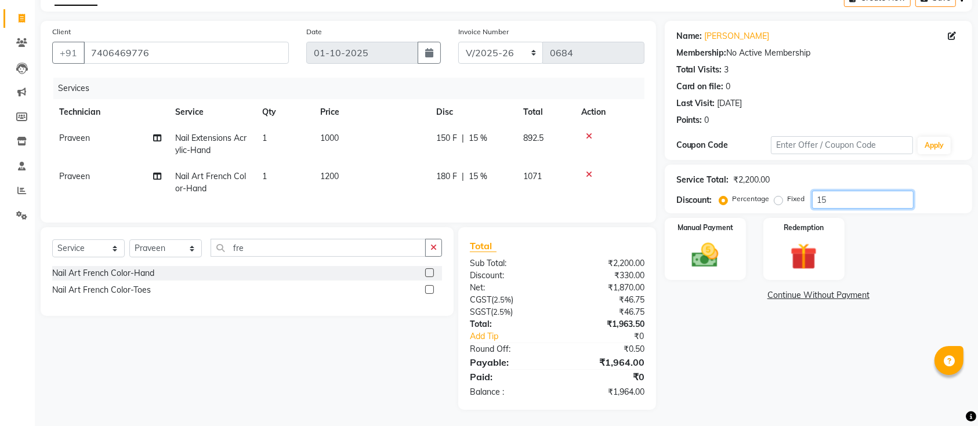
scroll to position [79, 0]
type input "15"
click at [708, 238] on img at bounding box center [705, 254] width 45 height 32
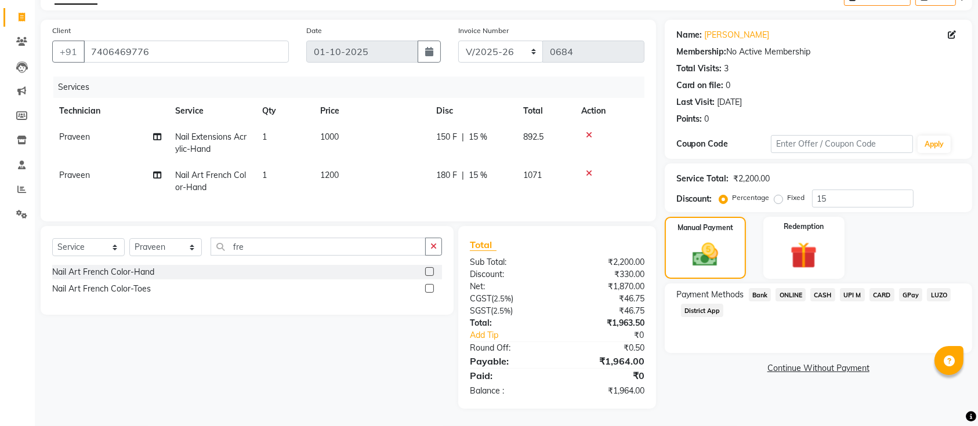
click at [852, 288] on span "UPI M" at bounding box center [852, 294] width 25 height 13
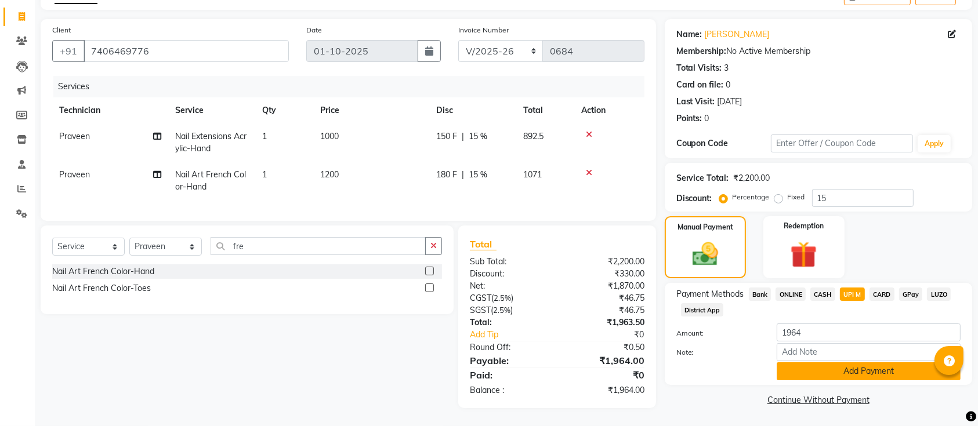
click at [803, 363] on button "Add Payment" at bounding box center [869, 372] width 184 height 18
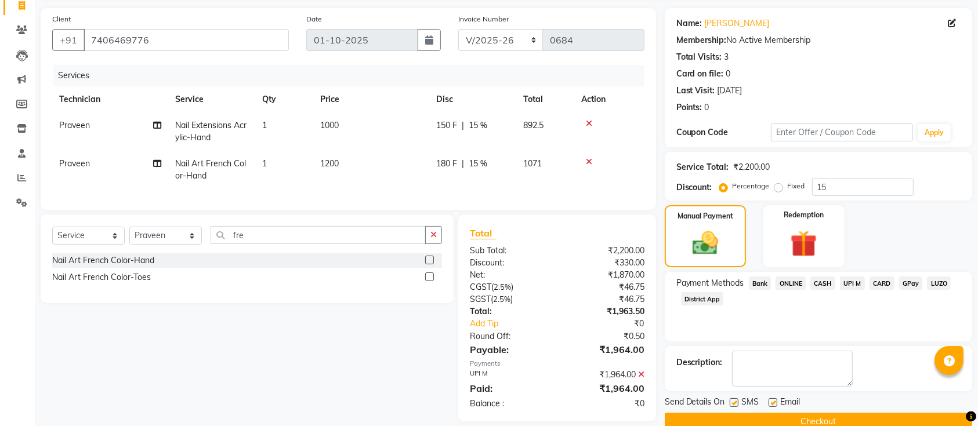
scroll to position [103, 0]
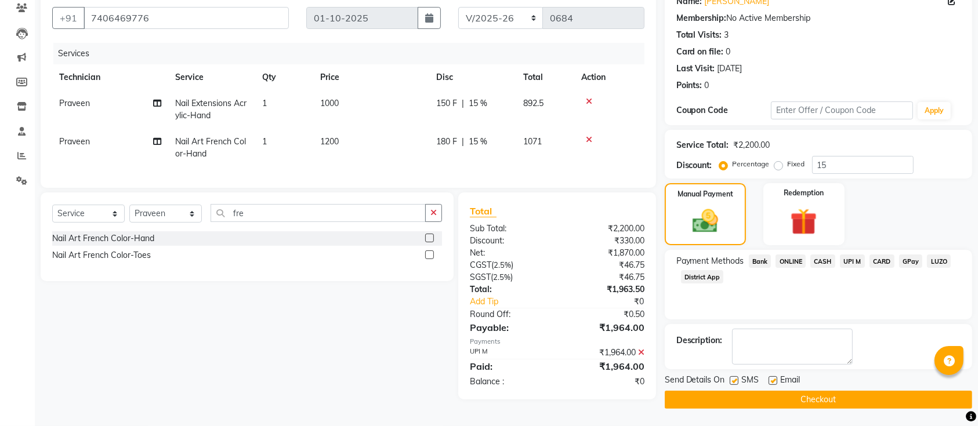
click at [788, 257] on span "ONLINE" at bounding box center [791, 261] width 30 height 13
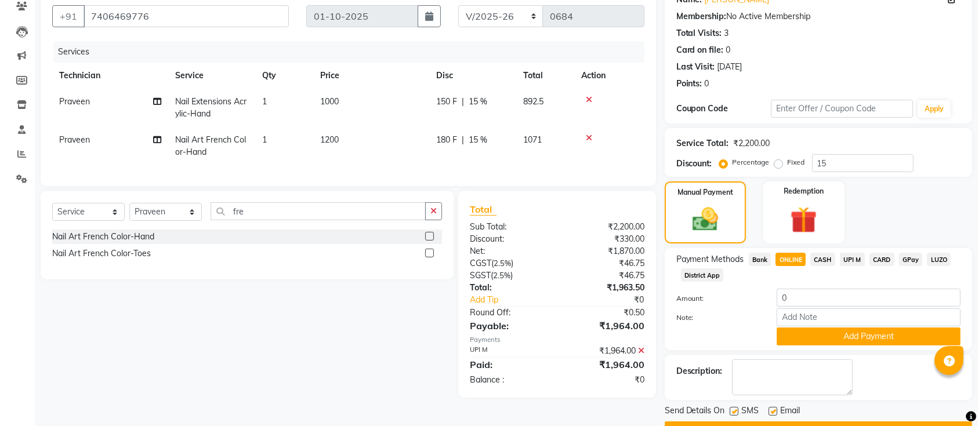
scroll to position [133, 0]
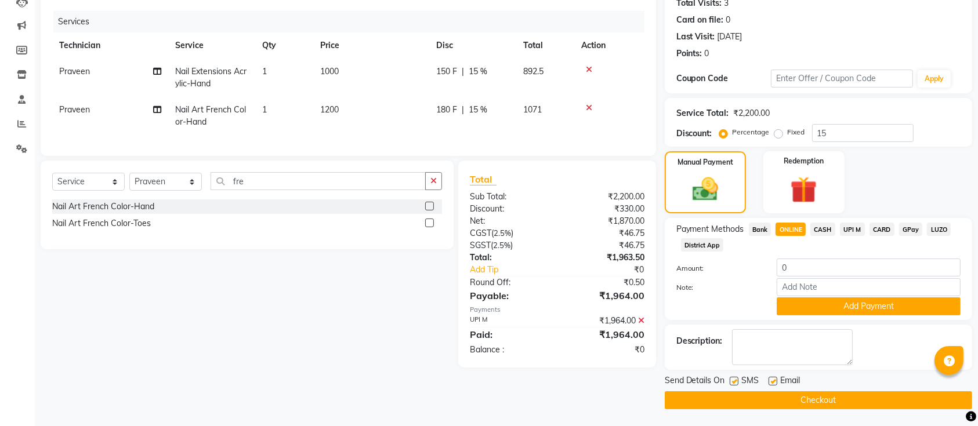
click at [642, 325] on icon at bounding box center [641, 321] width 6 height 8
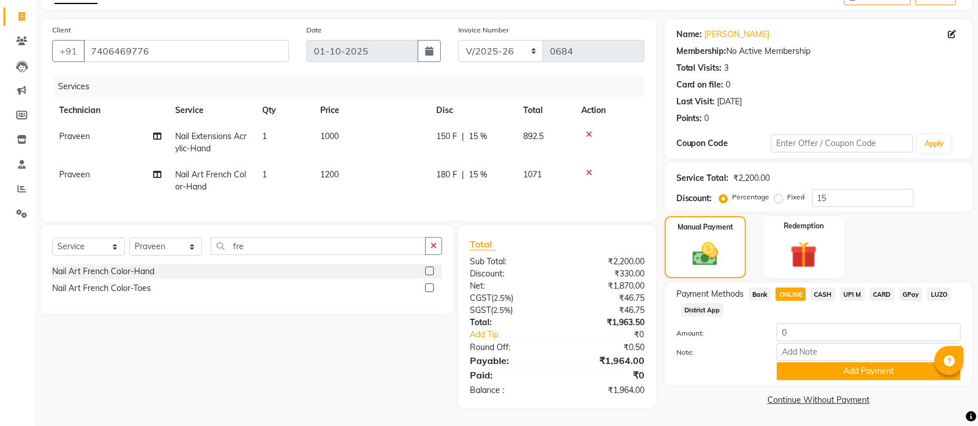
scroll to position [79, 0]
click at [812, 363] on button "Add Payment" at bounding box center [869, 372] width 184 height 18
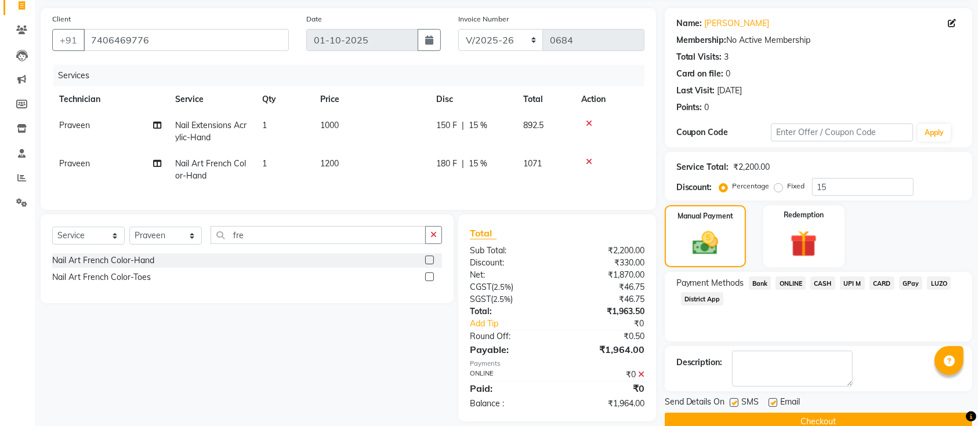
scroll to position [103, 0]
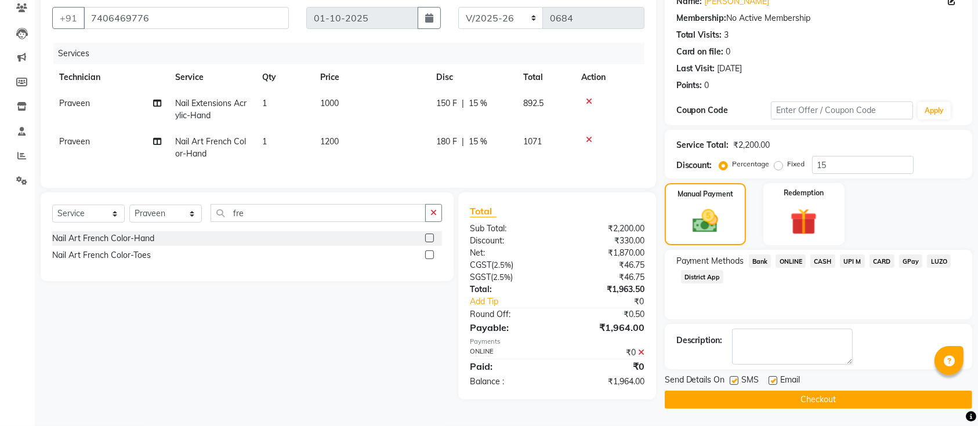
click at [733, 393] on button "Checkout" at bounding box center [819, 400] width 308 height 18
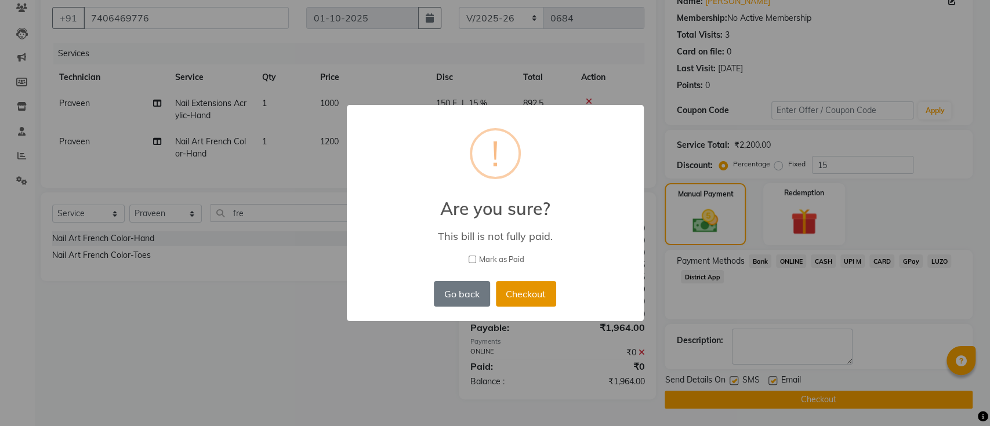
click at [520, 295] on button "Checkout" at bounding box center [526, 294] width 60 height 26
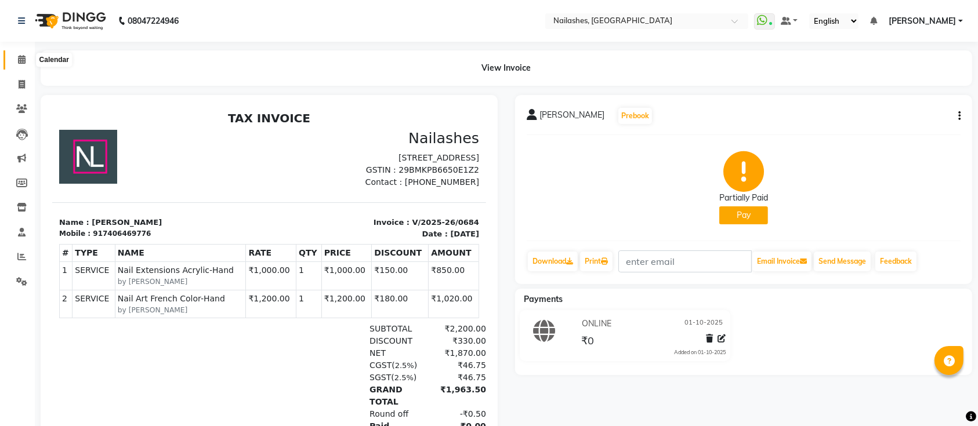
click at [24, 59] on icon at bounding box center [22, 59] width 8 height 9
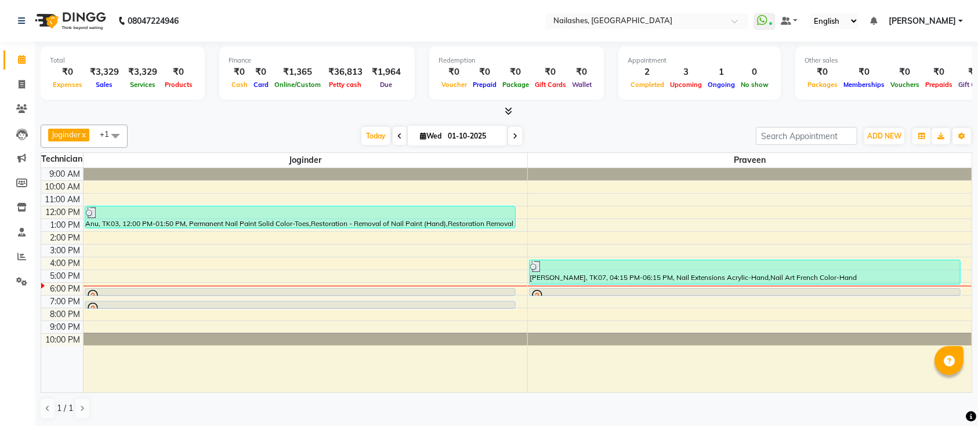
drag, startPoint x: 600, startPoint y: 134, endPoint x: 556, endPoint y: 124, distance: 44.8
click at [556, 124] on div "Joginder x Praveen x +1 Select All Joginder Praveen [PERSON_NAME] Manager Aashu…" at bounding box center [507, 272] width 932 height 305
click at [560, 133] on div "[DATE] [DATE]" at bounding box center [441, 136] width 617 height 17
click at [516, 135] on span at bounding box center [515, 136] width 14 height 18
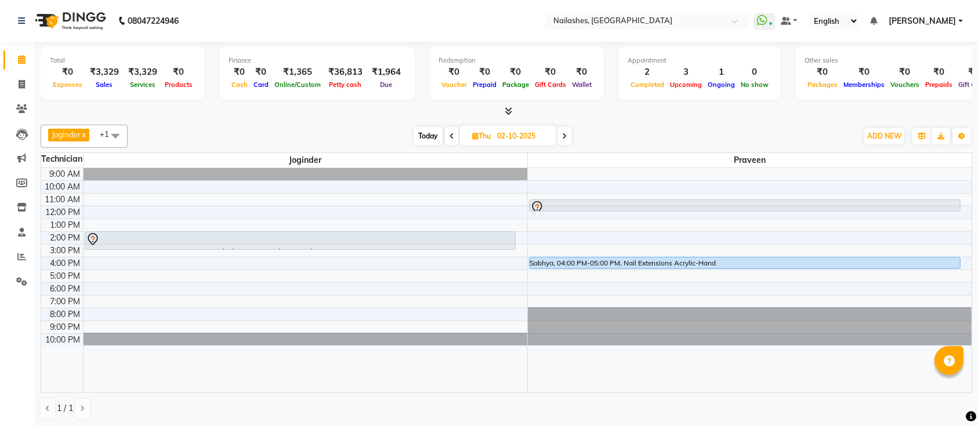
click at [421, 131] on span "Today" at bounding box center [428, 136] width 29 height 18
type input "01-10-2025"
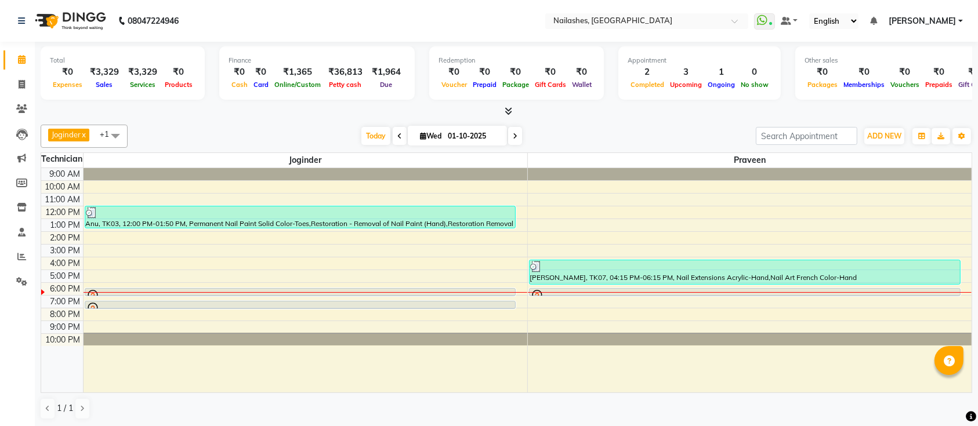
click at [266, 118] on div "Total ₹0 Expenses ₹3,329 Sales ₹3,329 Services ₹0 Products Finance ₹0 Cash ₹0 C…" at bounding box center [506, 235] width 943 height 386
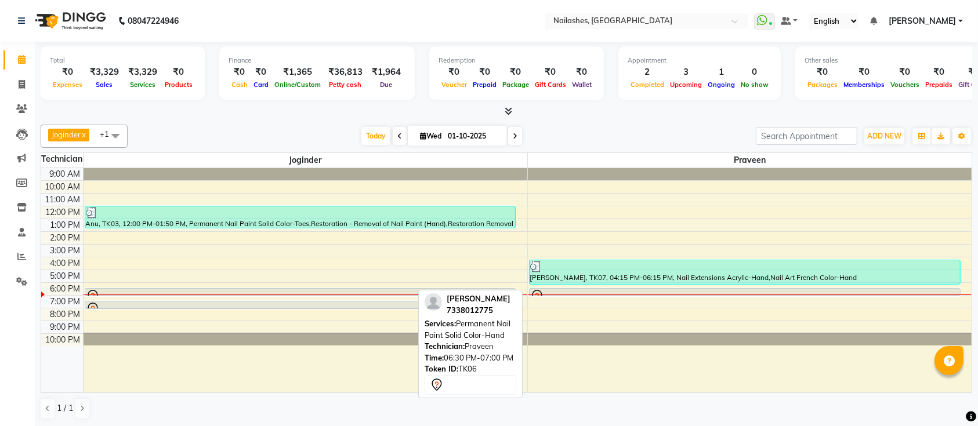
click at [574, 294] on div at bounding box center [745, 296] width 431 height 5
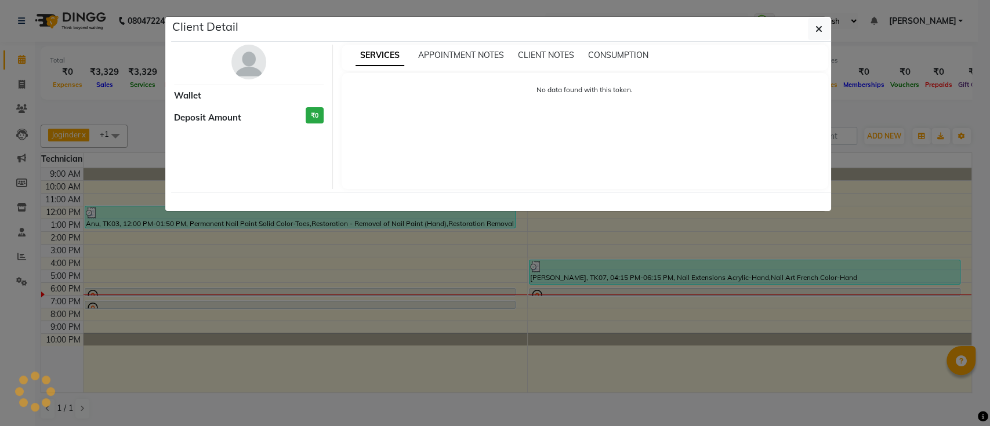
select select "7"
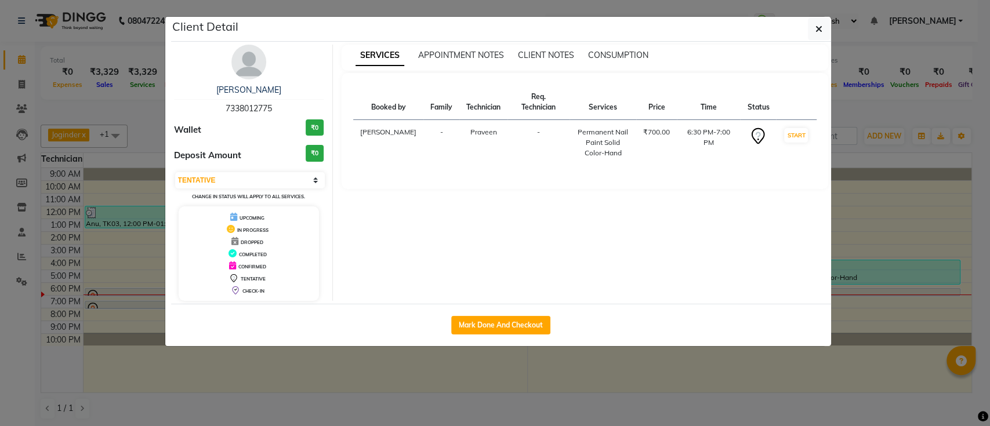
click at [494, 338] on div "Mark Done And Checkout" at bounding box center [501, 325] width 660 height 42
click at [490, 330] on button "Mark Done And Checkout" at bounding box center [500, 325] width 99 height 19
select select "service"
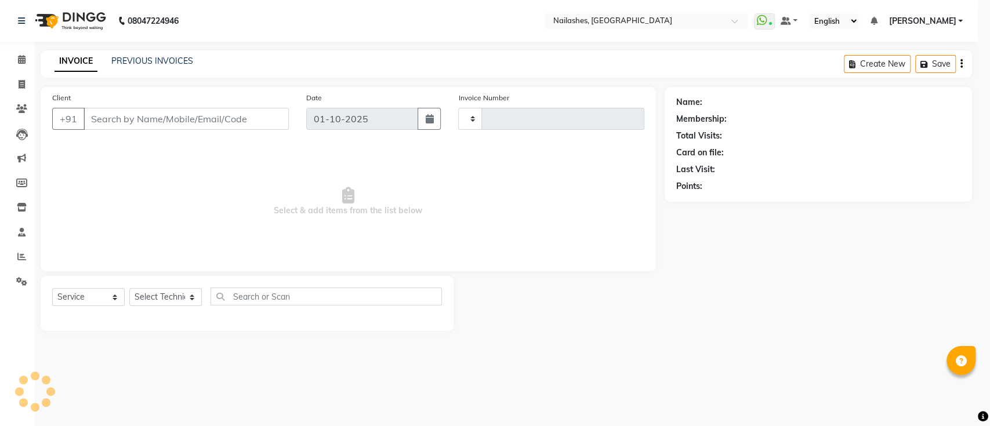
type input "0685"
select select "6187"
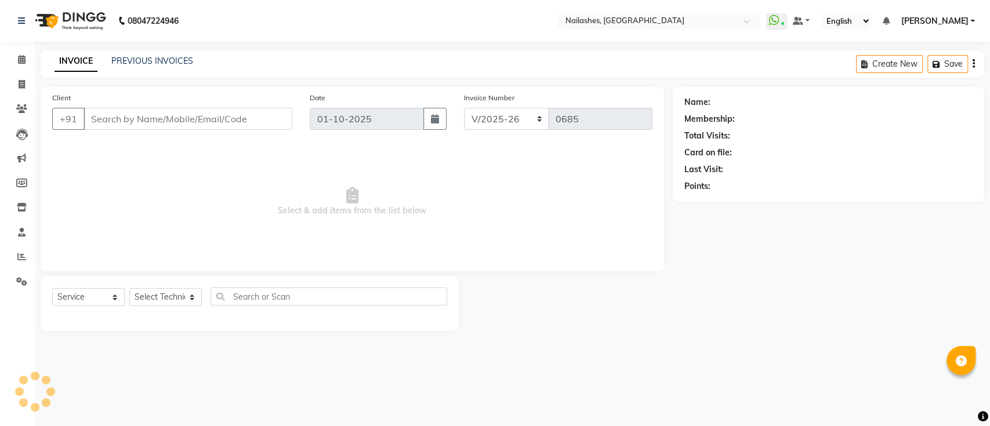
type input "7338012775"
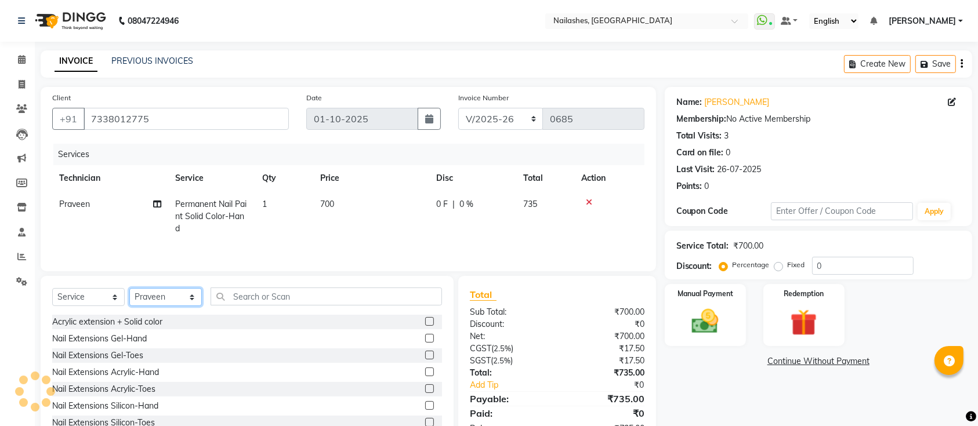
click at [192, 301] on select "Select Technician [PERSON_NAME] [PERSON_NAME] [PERSON_NAME] Manager [PERSON_NAM…" at bounding box center [165, 297] width 73 height 18
select select "55218"
click at [129, 291] on select "Select Technician [PERSON_NAME] [PERSON_NAME] [PERSON_NAME] Manager [PERSON_NAM…" at bounding box center [165, 297] width 73 height 18
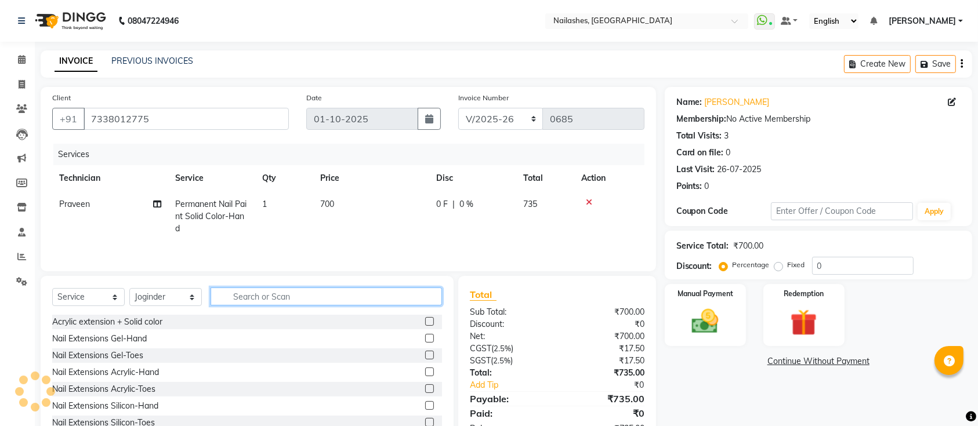
click at [255, 306] on input "text" at bounding box center [327, 297] width 232 height 18
type input "acr"
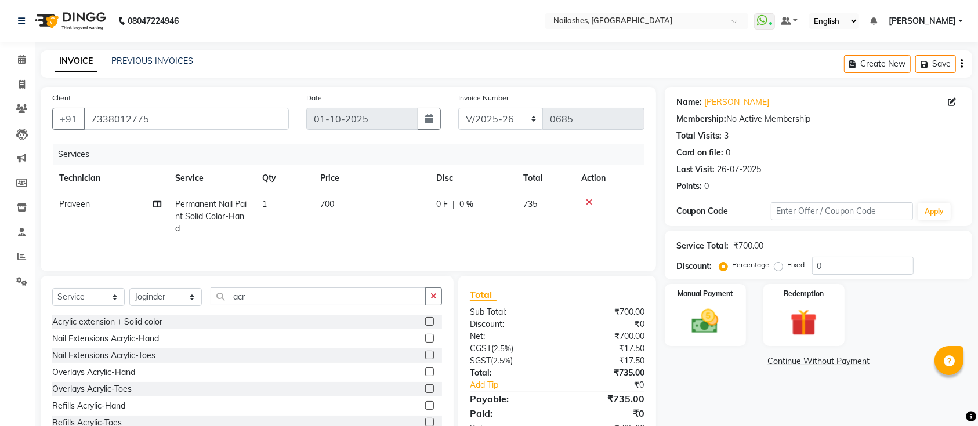
click at [425, 341] on label at bounding box center [429, 338] width 9 height 9
click at [425, 341] on input "checkbox" at bounding box center [429, 339] width 8 height 8
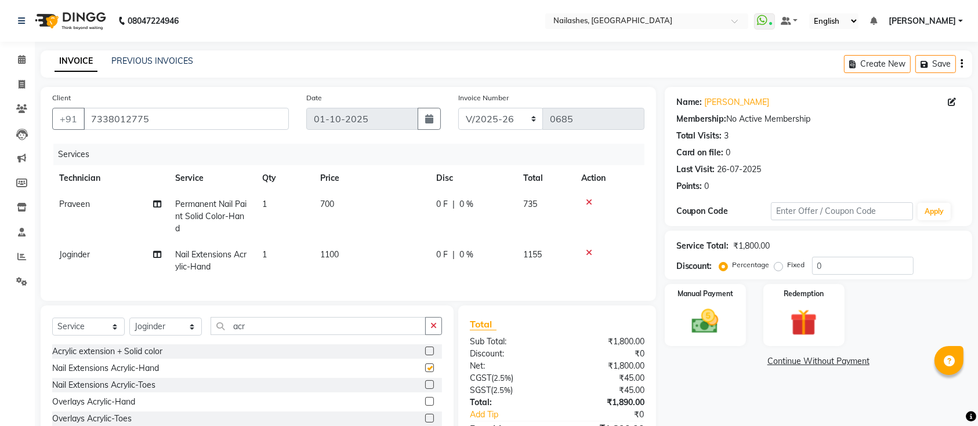
checkbox input "false"
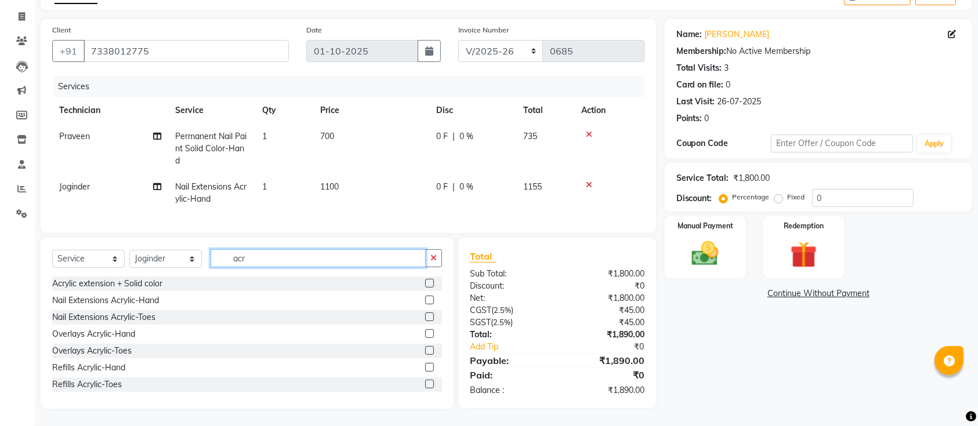
click at [395, 261] on input "acr" at bounding box center [318, 259] width 215 height 18
type input "a"
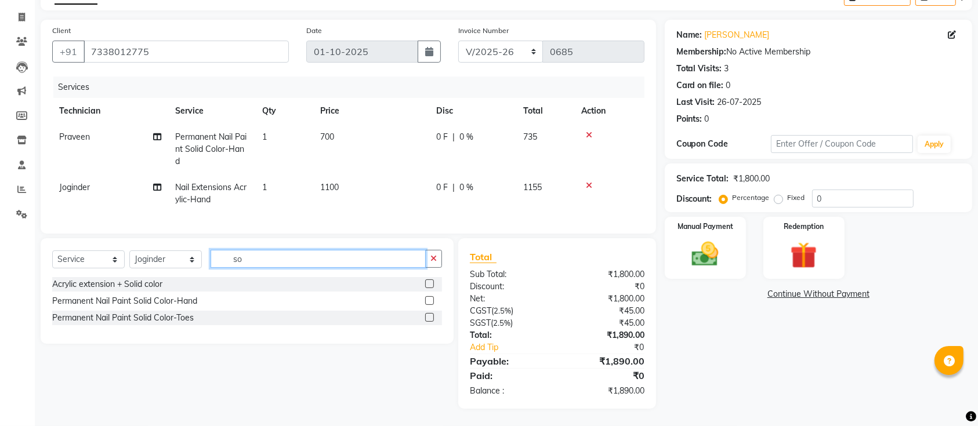
type input "s"
type input "sol"
click at [426, 315] on label at bounding box center [429, 317] width 9 height 9
click at [426, 315] on input "checkbox" at bounding box center [429, 318] width 8 height 8
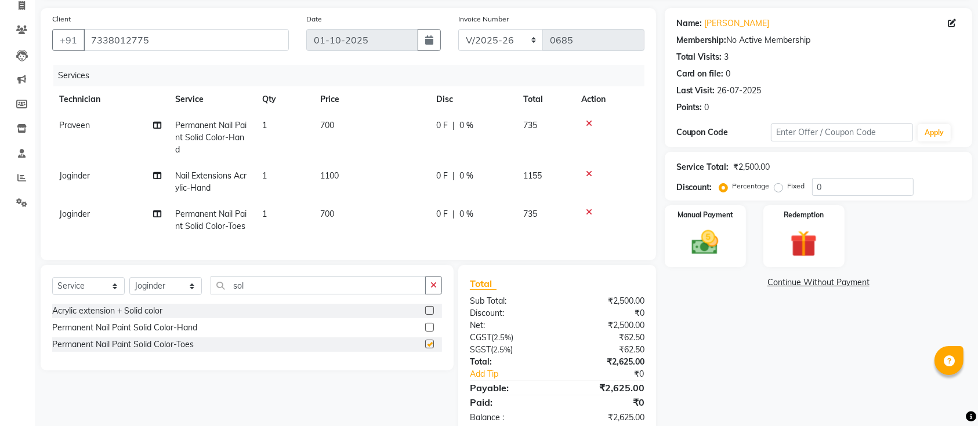
checkbox input "false"
click at [324, 295] on input "sol" at bounding box center [318, 286] width 215 height 18
type input "s"
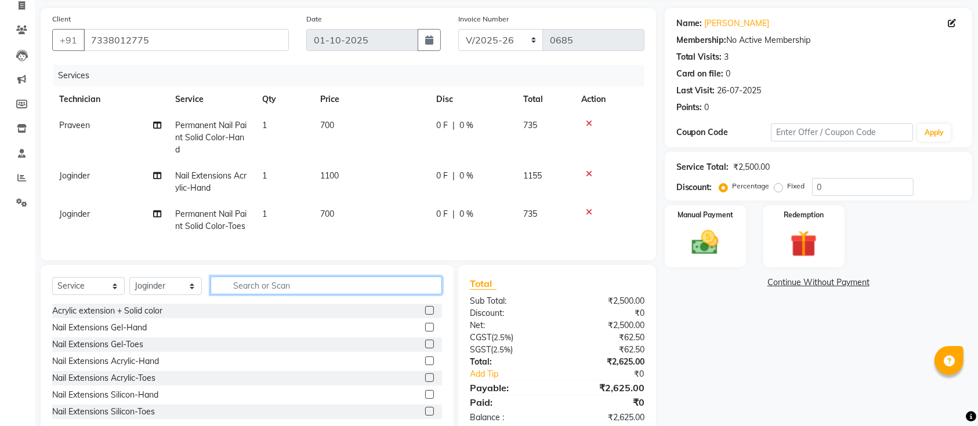
type input "s"
type input "rem"
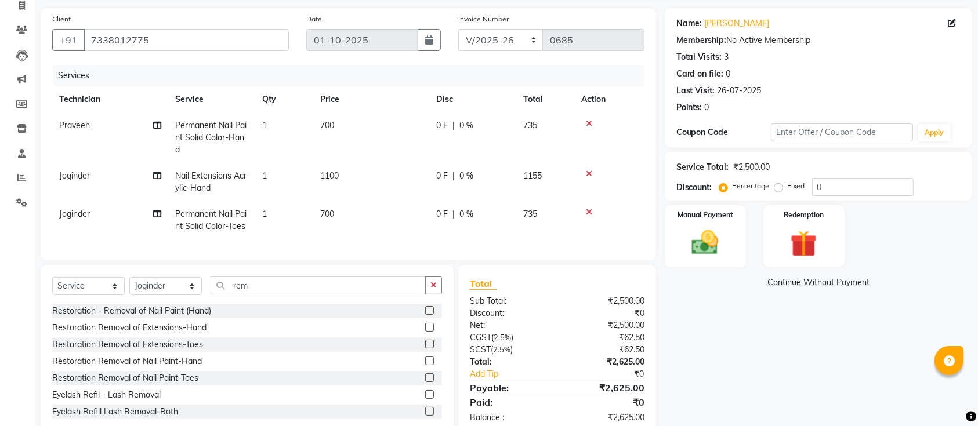
click at [425, 382] on label at bounding box center [429, 378] width 9 height 9
click at [425, 382] on input "checkbox" at bounding box center [429, 379] width 8 height 8
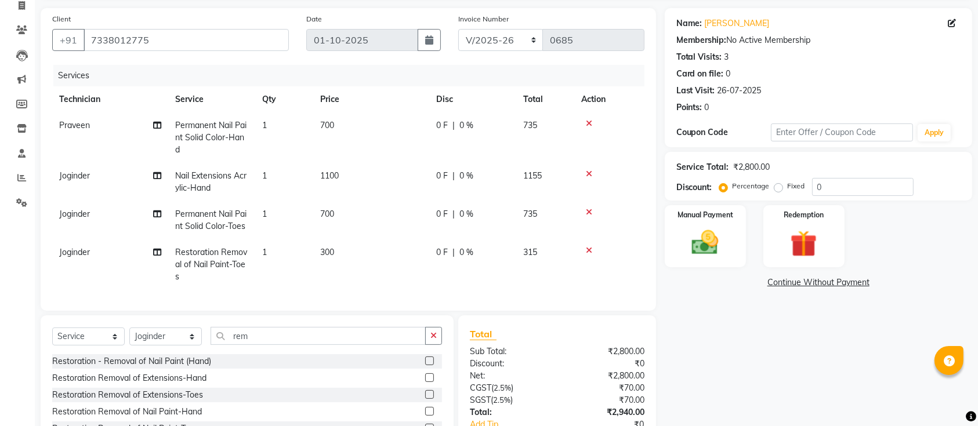
checkbox input "false"
click at [332, 157] on td "700" at bounding box center [371, 138] width 116 height 50
select select "45596"
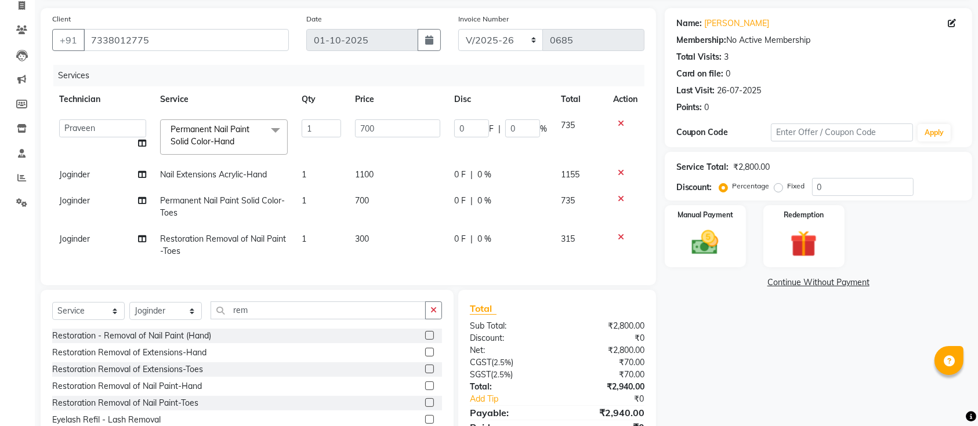
click at [371, 178] on span "1100" at bounding box center [364, 174] width 19 height 10
select select "55218"
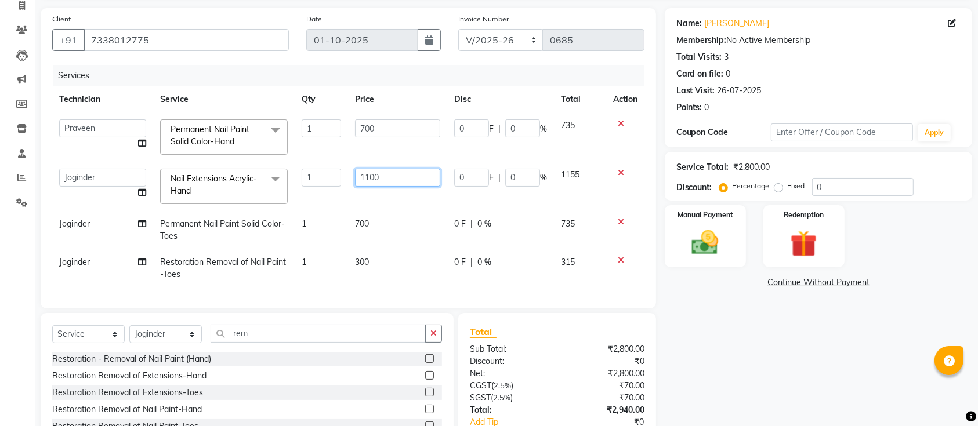
click at [371, 178] on input "1100" at bounding box center [397, 178] width 85 height 18
type input "1000"
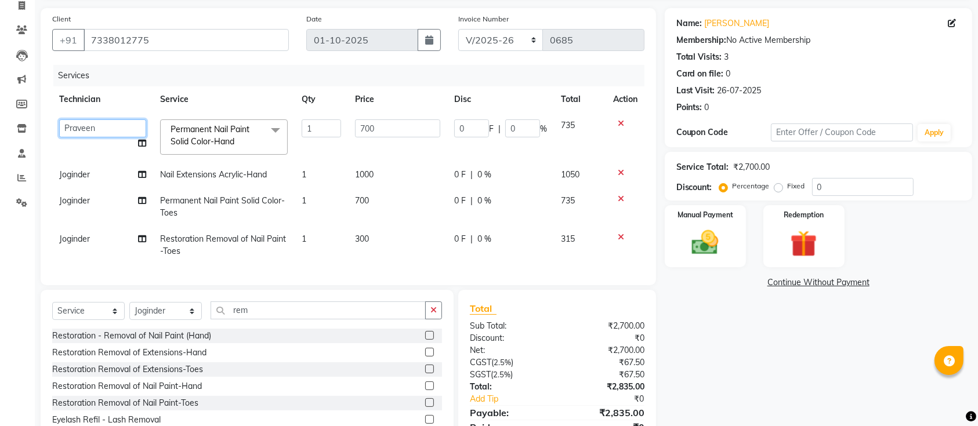
click at [88, 121] on select "[PERSON_NAME] [PERSON_NAME] [PERSON_NAME] Manager [PERSON_NAME] Tapas [PERSON_N…" at bounding box center [102, 129] width 87 height 18
click at [90, 133] on select "[PERSON_NAME] [PERSON_NAME] [PERSON_NAME] Manager [PERSON_NAME] Tapas [PERSON_N…" at bounding box center [102, 129] width 87 height 18
select select "55218"
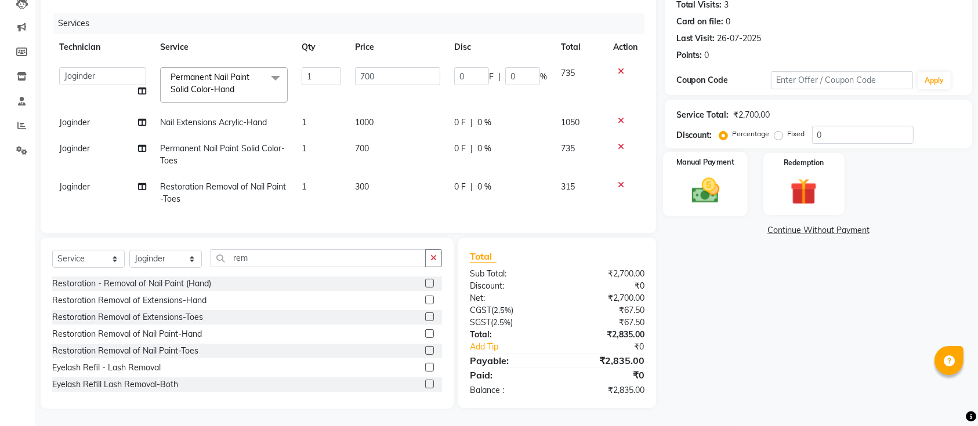
click at [708, 187] on img at bounding box center [705, 191] width 45 height 32
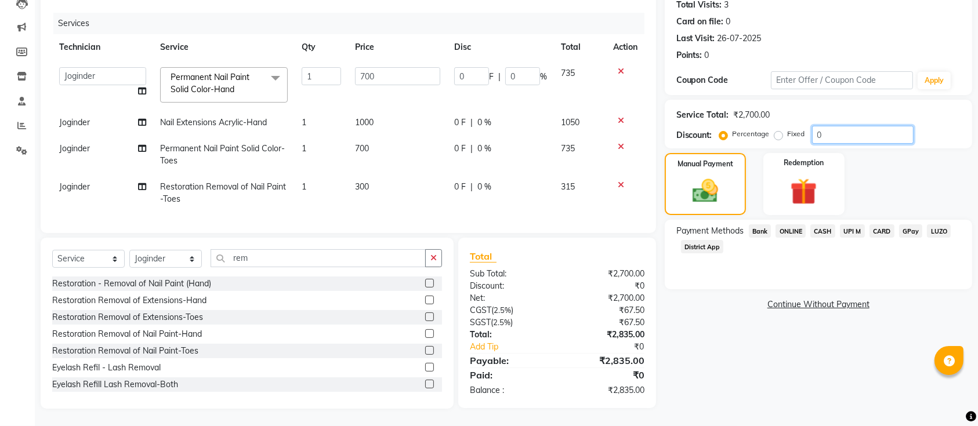
click at [892, 126] on input "0" at bounding box center [863, 135] width 102 height 18
type input "1"
type input "7"
type input "1"
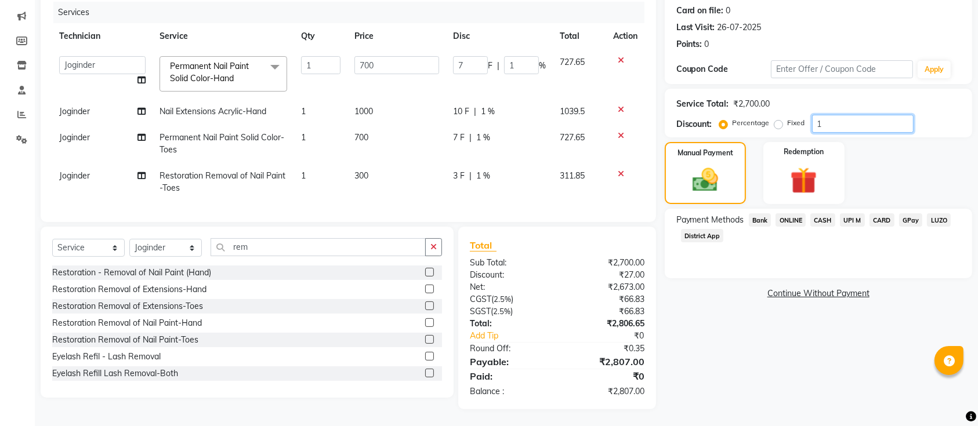
type input "15"
type input "105"
type input "15"
click at [924, 225] on div "LUZO" at bounding box center [937, 222] width 28 height 16
click at [880, 116] on input "15" at bounding box center [863, 124] width 102 height 18
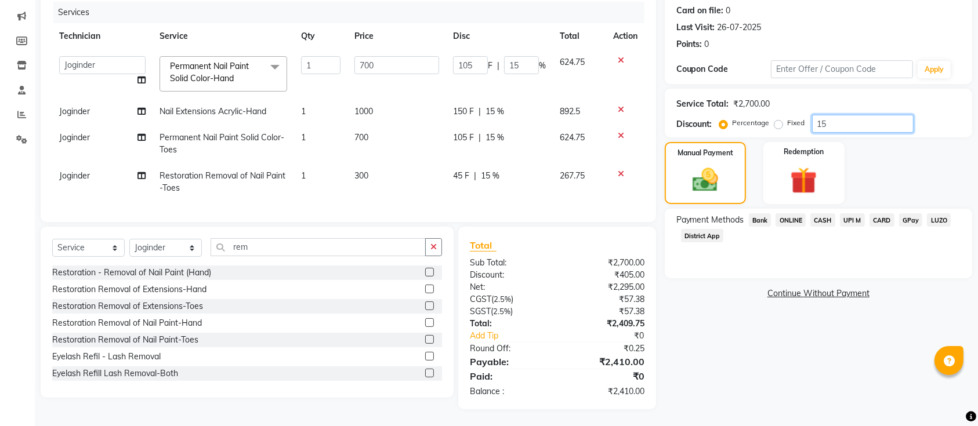
type input "1"
type input "7"
type input "1"
type input "0"
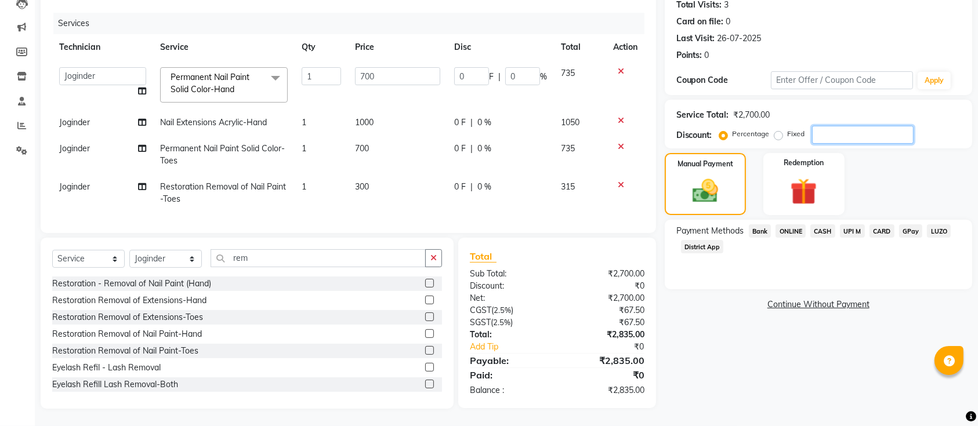
type input "1"
type input "7"
type input "1"
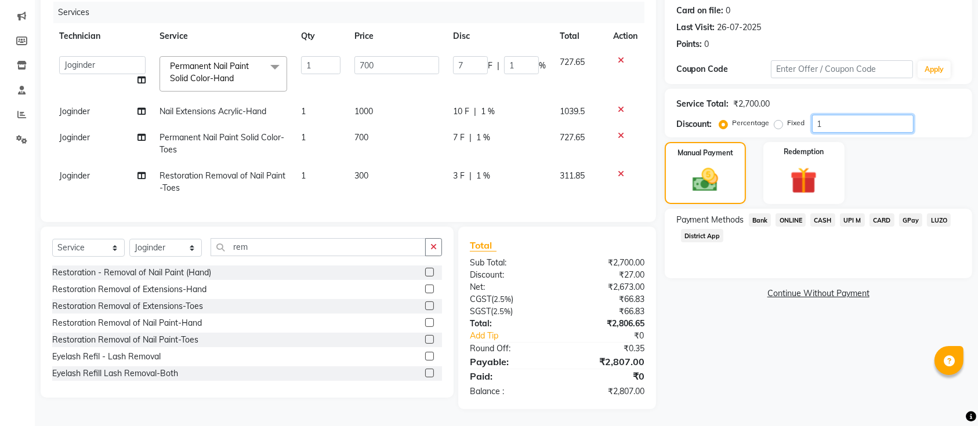
type input "15"
type input "105"
type input "15"
click at [791, 222] on span "ONLINE" at bounding box center [791, 220] width 30 height 13
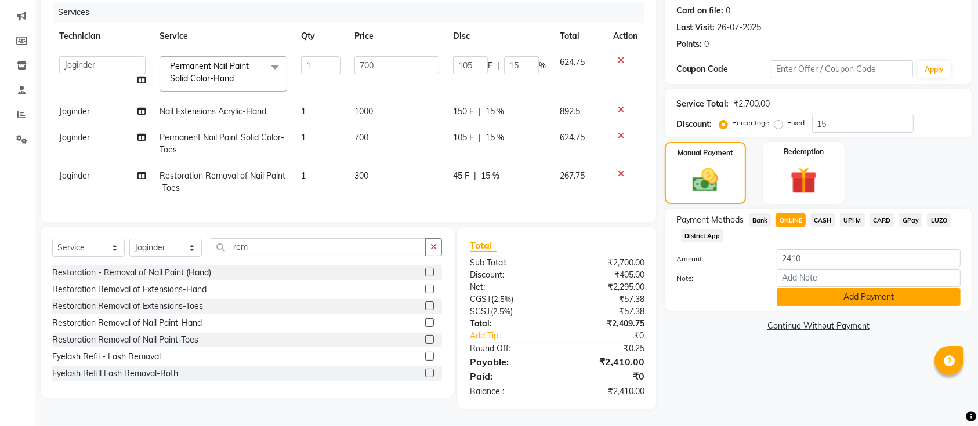
click at [817, 292] on button "Add Payment" at bounding box center [869, 297] width 184 height 18
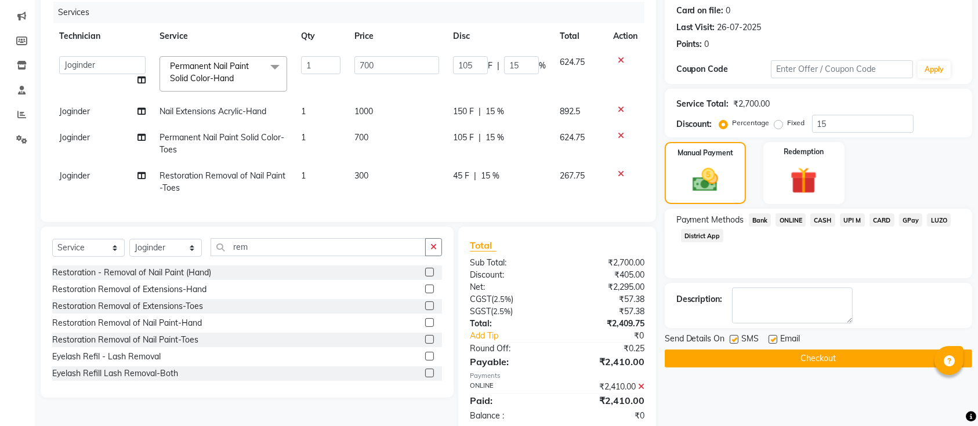
scroll to position [178, 0]
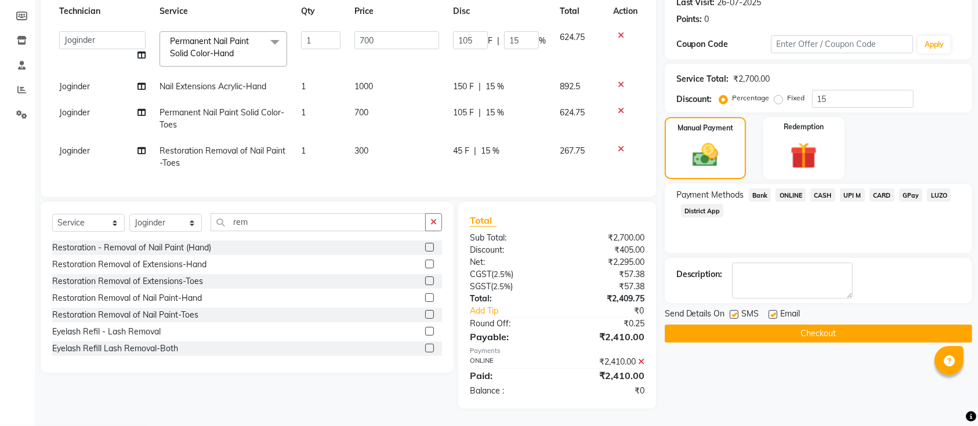
click at [775, 325] on button "Checkout" at bounding box center [819, 334] width 308 height 18
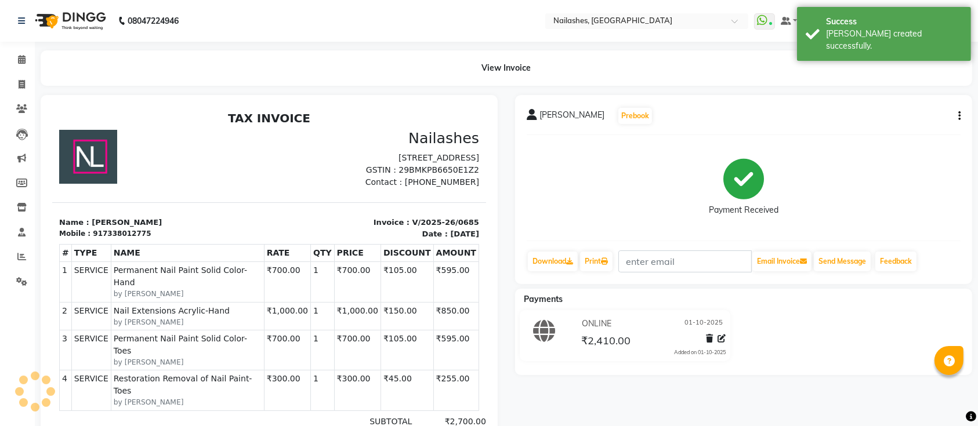
click at [189, 148] on div at bounding box center [160, 158] width 217 height 59
click at [19, 60] on icon at bounding box center [22, 59] width 8 height 9
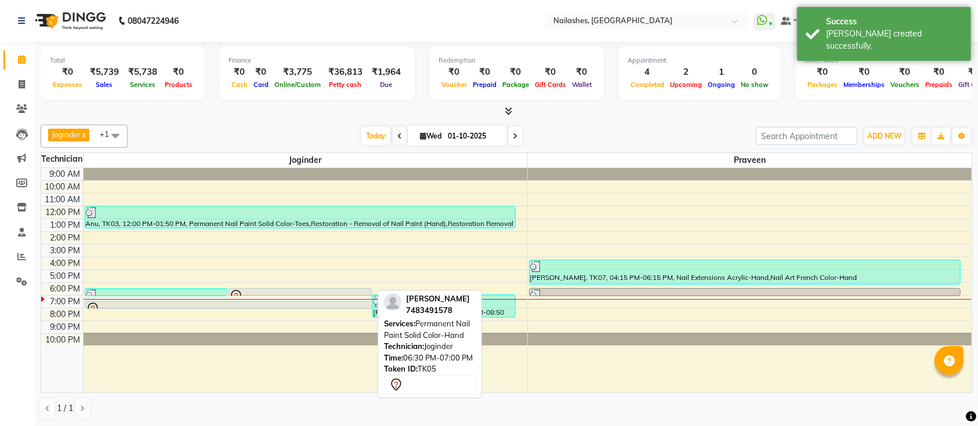
click at [331, 295] on div at bounding box center [300, 296] width 143 height 5
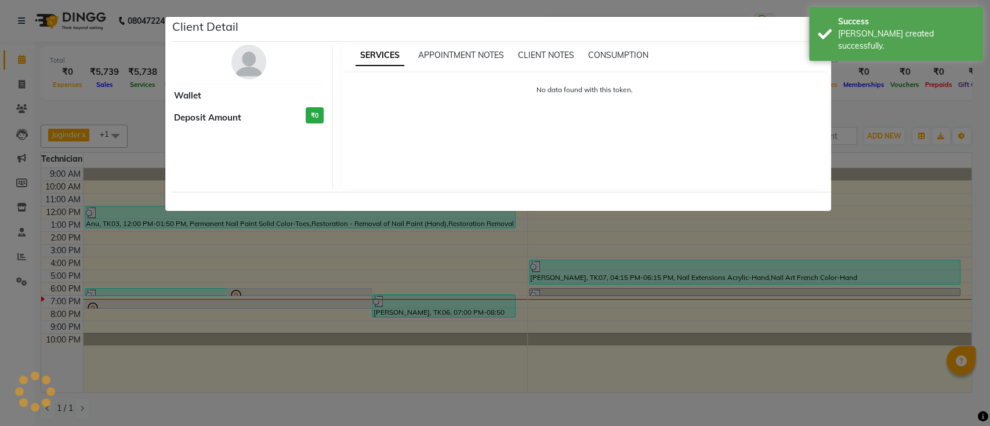
select select "7"
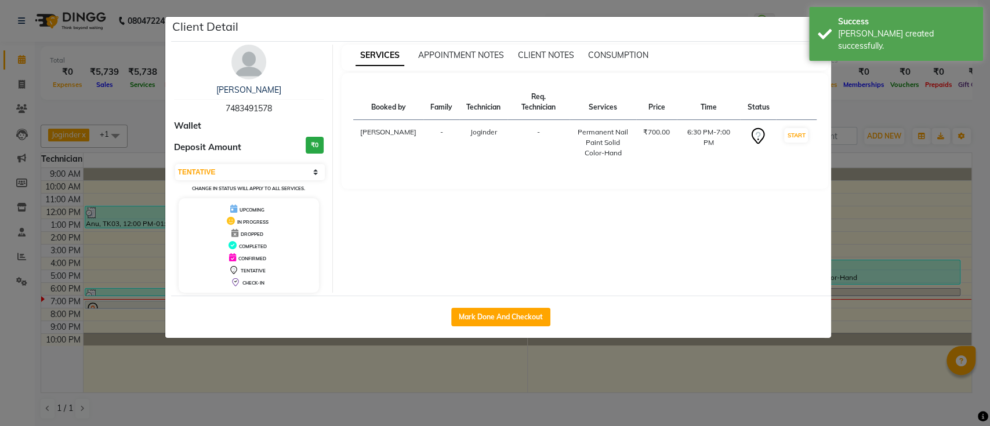
click at [487, 329] on div "Mark Done And Checkout" at bounding box center [501, 317] width 660 height 42
click at [496, 325] on button "Mark Done And Checkout" at bounding box center [500, 317] width 99 height 19
select select "6187"
select select "service"
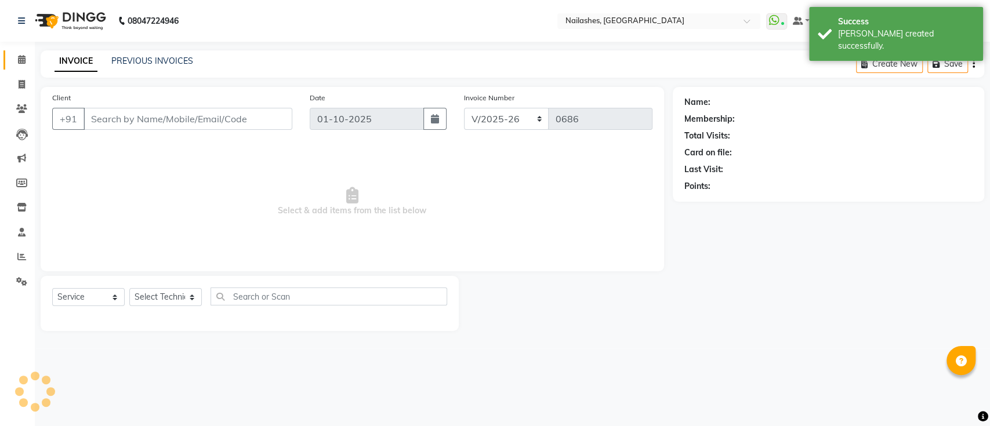
type input "7483491578"
select select "55218"
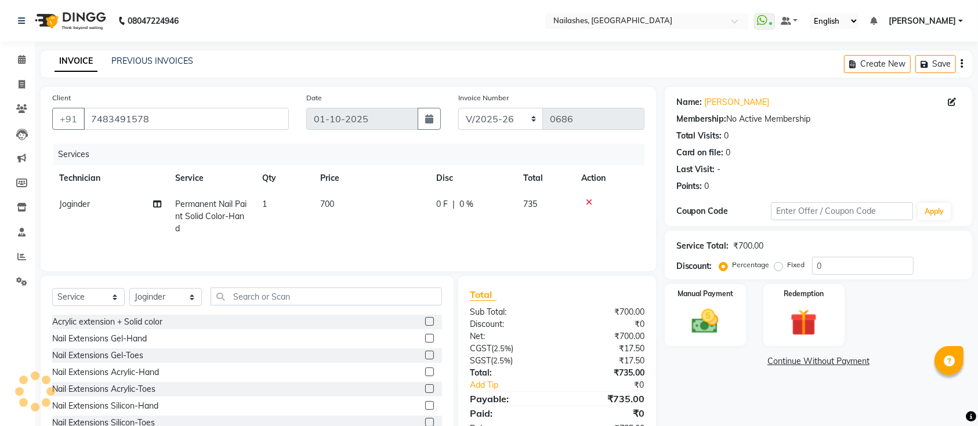
click at [79, 199] on span "Joginder" at bounding box center [74, 204] width 31 height 10
select select "55218"
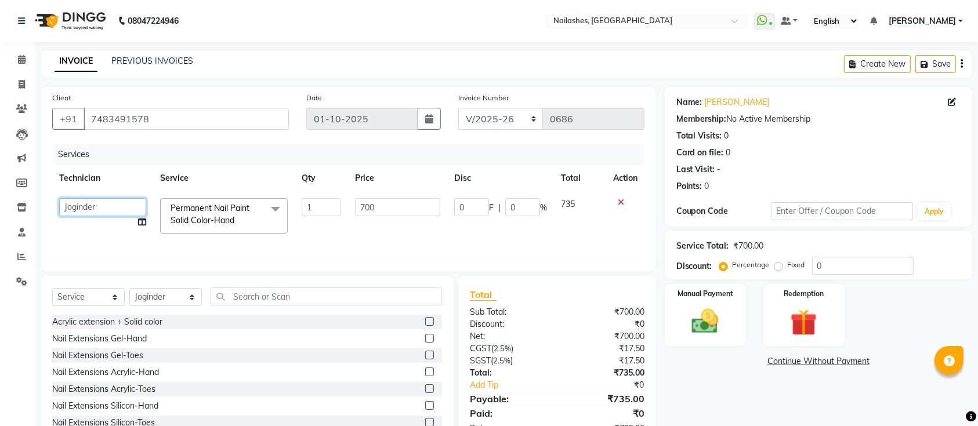
click at [85, 202] on select "[PERSON_NAME] [PERSON_NAME] [PERSON_NAME] Manager [PERSON_NAME] Tapas [PERSON_N…" at bounding box center [102, 207] width 87 height 18
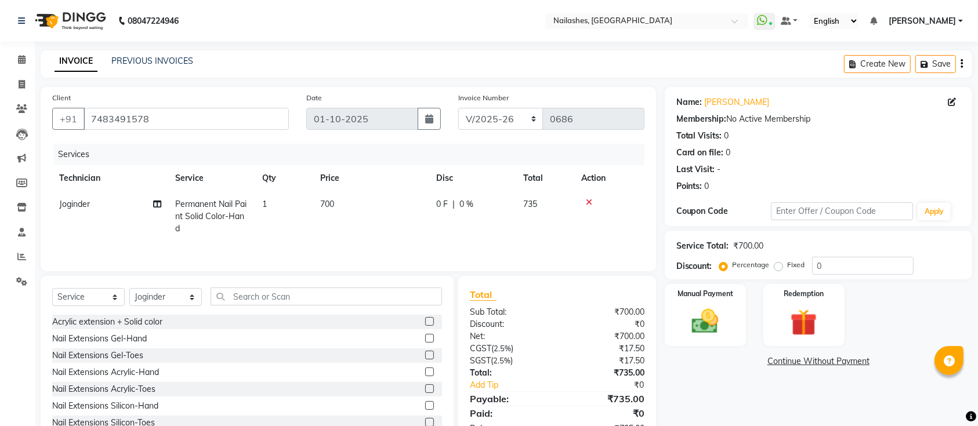
click at [620, 201] on div at bounding box center [609, 202] width 56 height 8
click at [186, 302] on select "Select Technician [PERSON_NAME] [PERSON_NAME] [PERSON_NAME] Manager [PERSON_NAM…" at bounding box center [165, 297] width 73 height 18
select select "45596"
click at [129, 291] on select "Select Technician [PERSON_NAME] [PERSON_NAME] [PERSON_NAME] Manager [PERSON_NAM…" at bounding box center [165, 297] width 73 height 18
click at [591, 200] on icon at bounding box center [589, 202] width 6 height 8
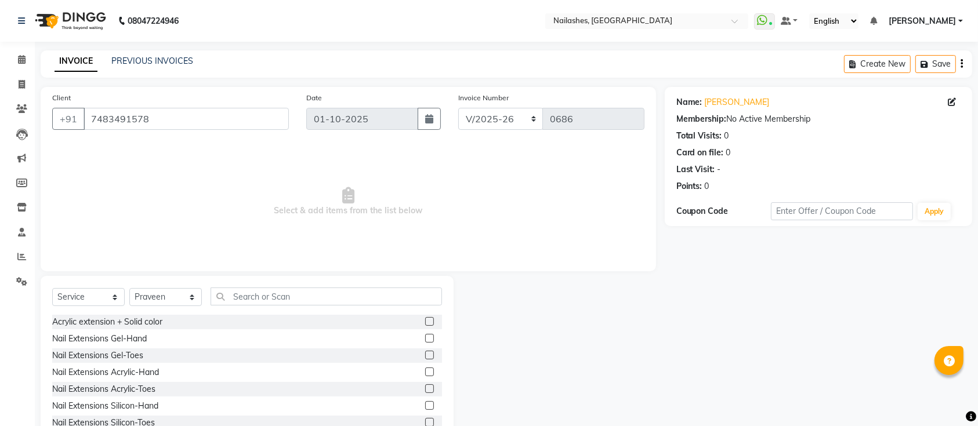
drag, startPoint x: 382, startPoint y: 275, endPoint x: 368, endPoint y: 294, distance: 24.0
click at [368, 294] on div "Client [PHONE_NUMBER] Date [DATE] Invoice Number BTH/2025-26 RED/2025-26 V/2025…" at bounding box center [348, 267] width 633 height 360
click at [368, 294] on input "text" at bounding box center [327, 297] width 232 height 18
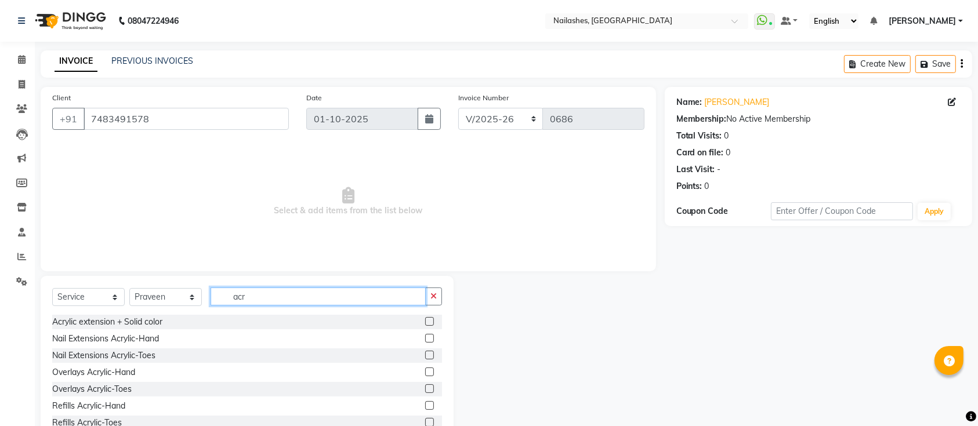
type input "acr"
click at [425, 334] on label at bounding box center [429, 338] width 9 height 9
click at [425, 335] on input "checkbox" at bounding box center [429, 339] width 8 height 8
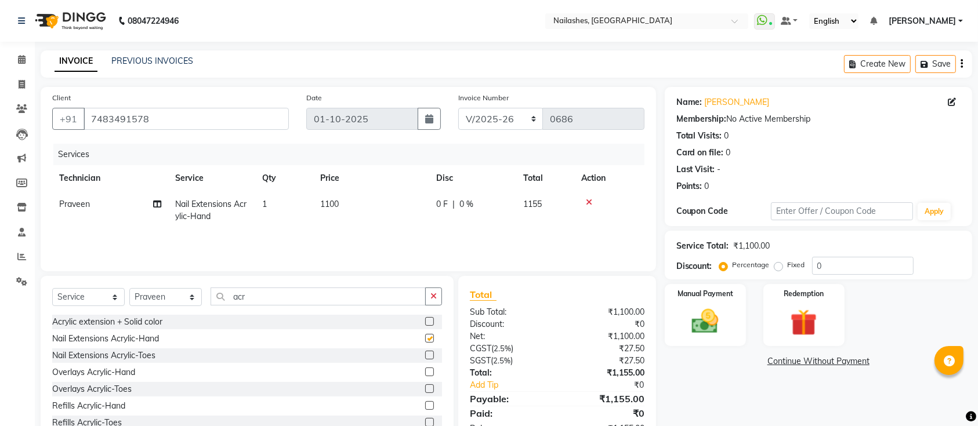
checkbox input "false"
click at [337, 299] on input "acr" at bounding box center [318, 297] width 215 height 18
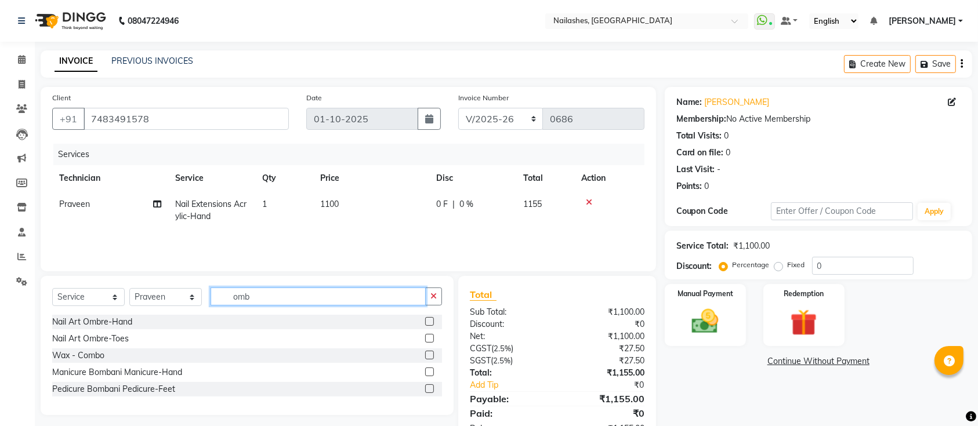
type input "omb"
click at [429, 320] on label at bounding box center [429, 321] width 9 height 9
click at [429, 320] on input "checkbox" at bounding box center [429, 323] width 8 height 8
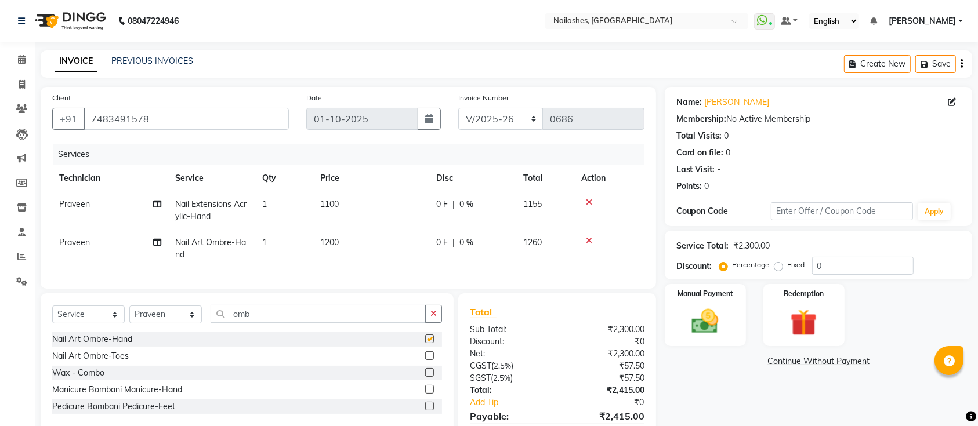
checkbox input "false"
click at [341, 212] on td "1100" at bounding box center [371, 210] width 116 height 38
select select "45596"
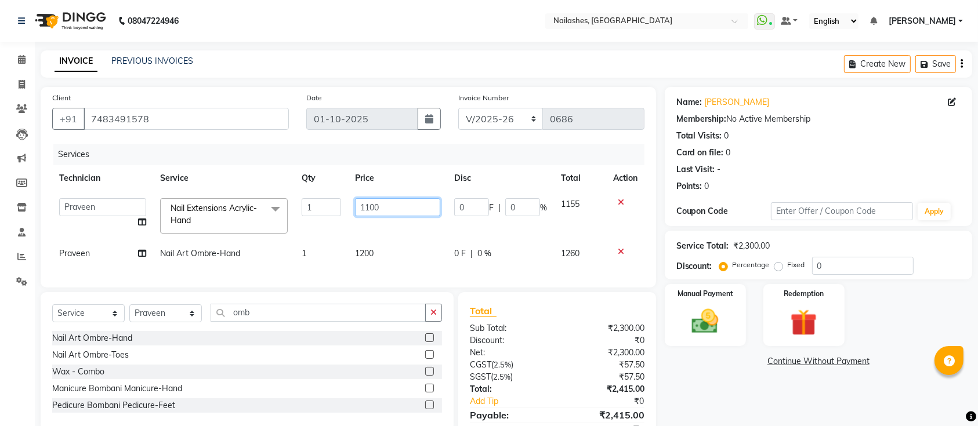
click at [412, 212] on input "1100" at bounding box center [397, 207] width 85 height 18
type input "1000"
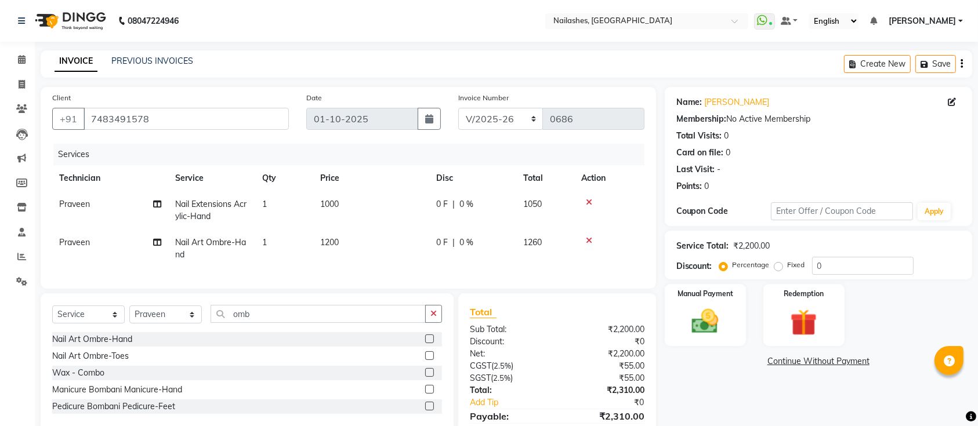
click at [410, 226] on td "1000" at bounding box center [371, 210] width 116 height 38
select select "45596"
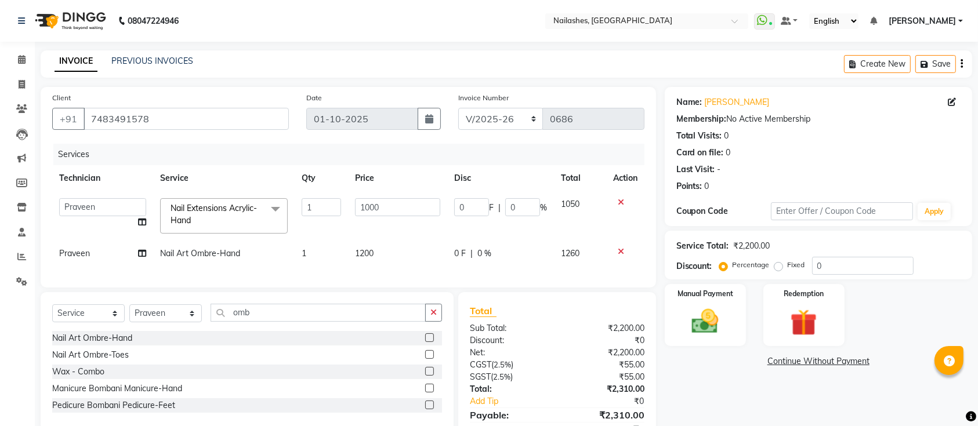
click at [367, 254] on span "1200" at bounding box center [364, 253] width 19 height 10
select select "45596"
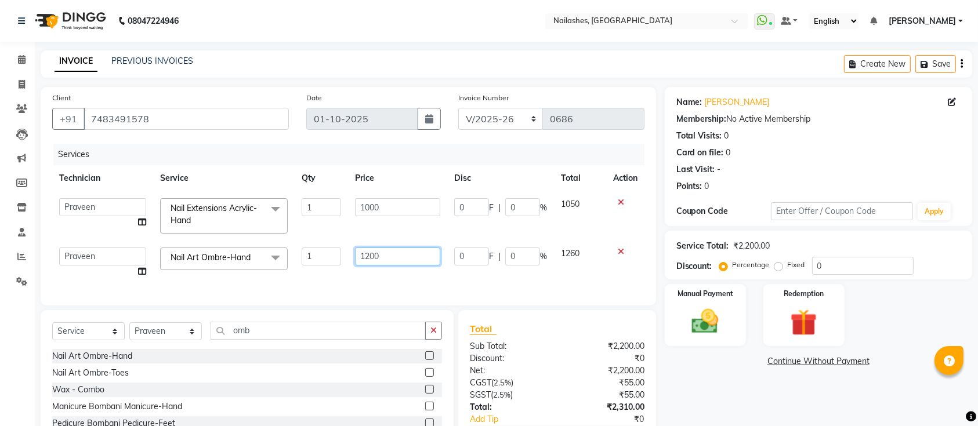
click at [370, 256] on input "1200" at bounding box center [397, 257] width 85 height 18
type input "1000"
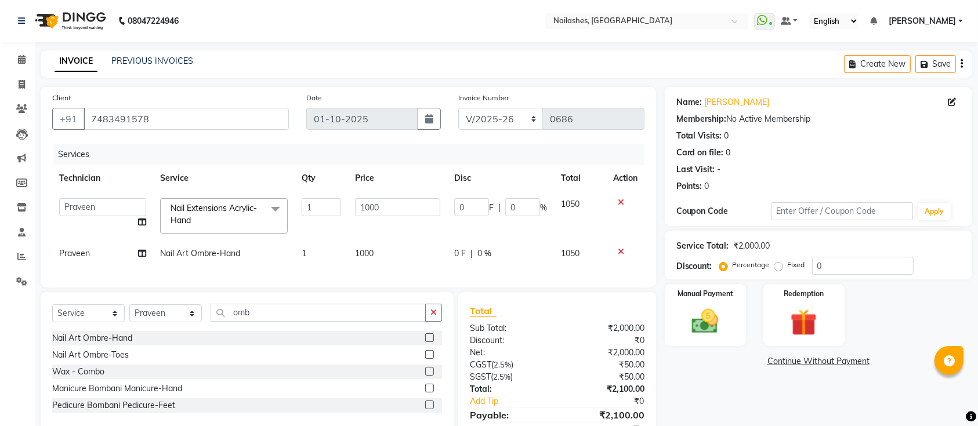
click at [421, 275] on div "Services Technician Service Qty Price Disc Total Action Aashu Ajay [PERSON_NAME…" at bounding box center [348, 210] width 592 height 132
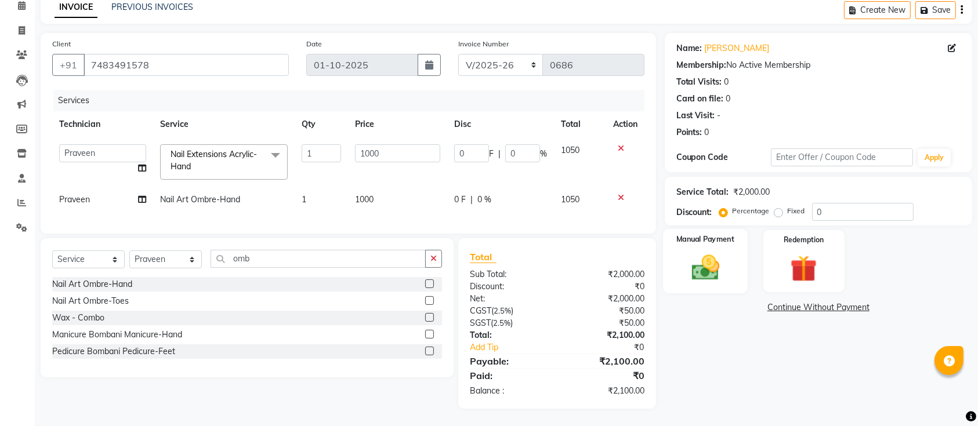
click at [686, 252] on img at bounding box center [705, 268] width 45 height 32
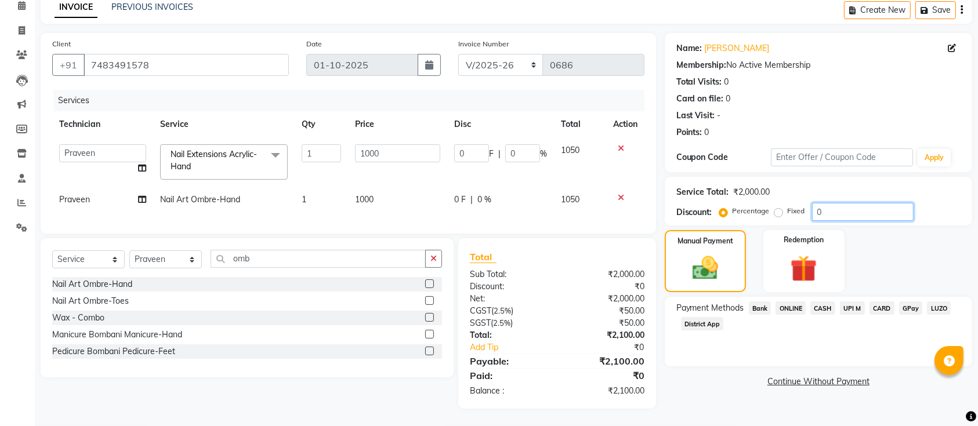
click at [839, 204] on input "0" at bounding box center [863, 212] width 102 height 18
type input "1"
type input "10"
type input "1"
type input "15"
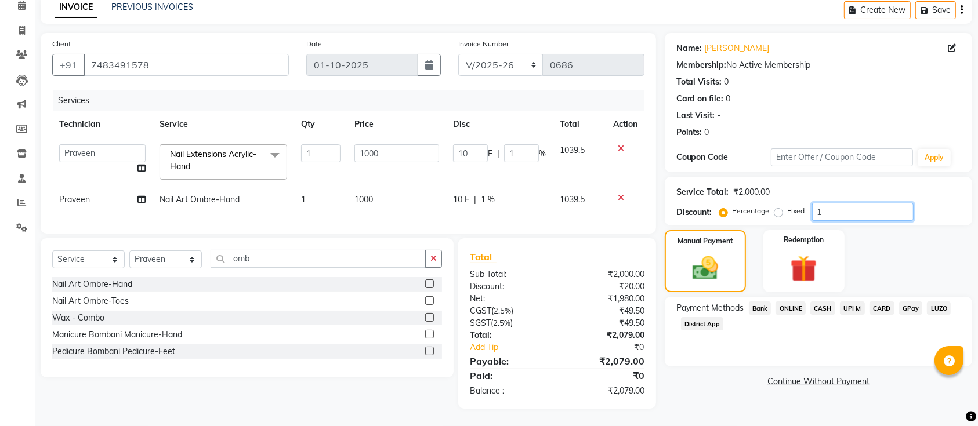
type input "150"
type input "15"
click at [786, 302] on span "ONLINE" at bounding box center [791, 308] width 30 height 13
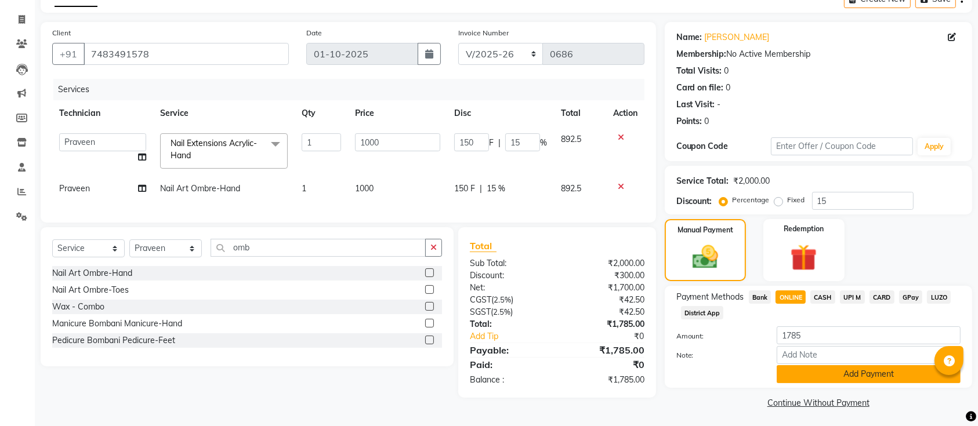
click at [836, 366] on button "Add Payment" at bounding box center [869, 375] width 184 height 18
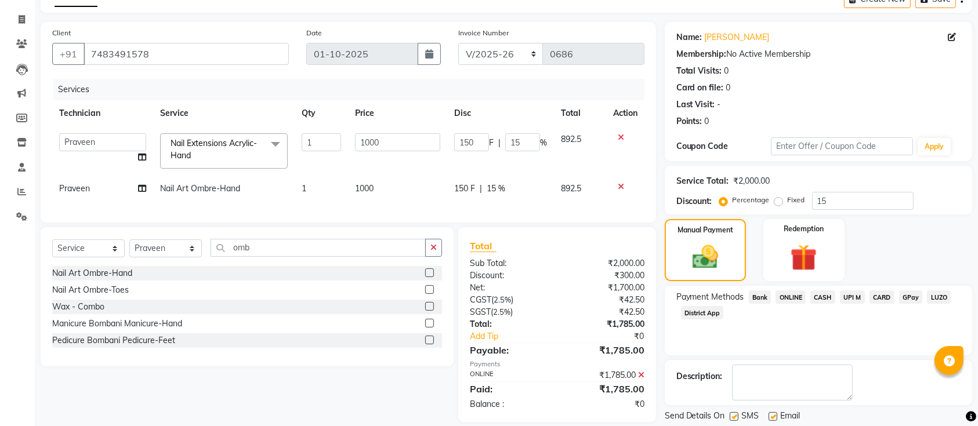
scroll to position [100, 0]
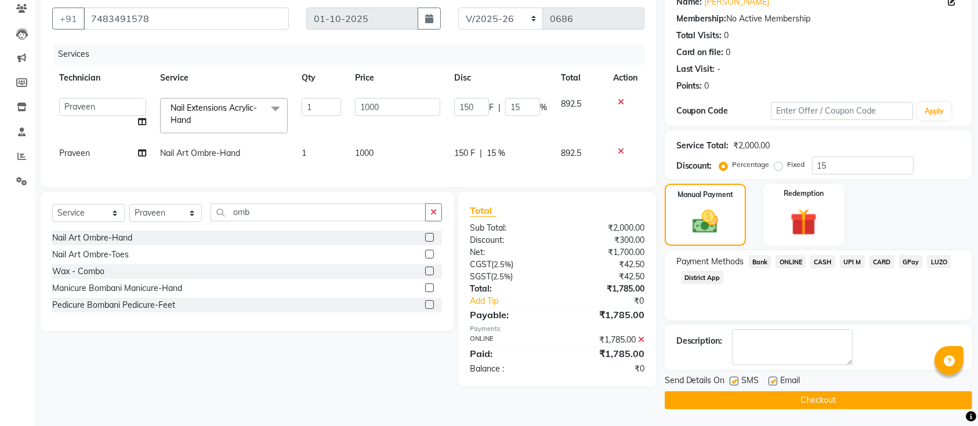
click at [840, 397] on button "Checkout" at bounding box center [819, 401] width 308 height 18
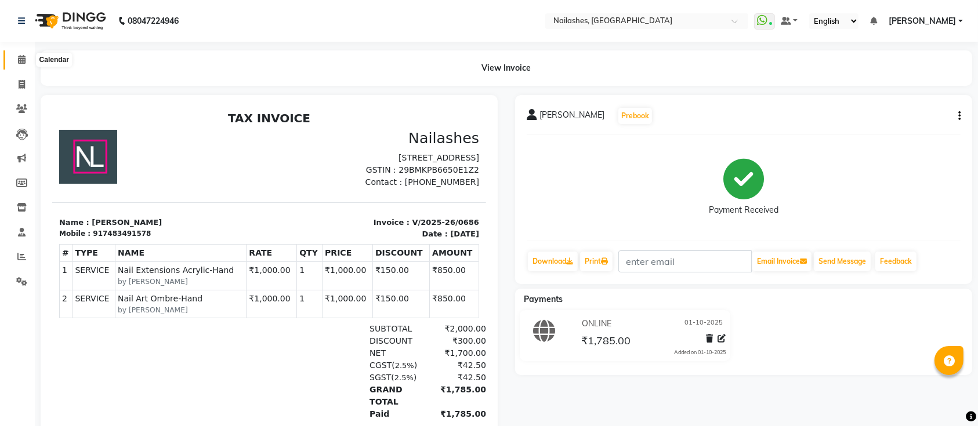
click at [26, 61] on span at bounding box center [22, 59] width 20 height 13
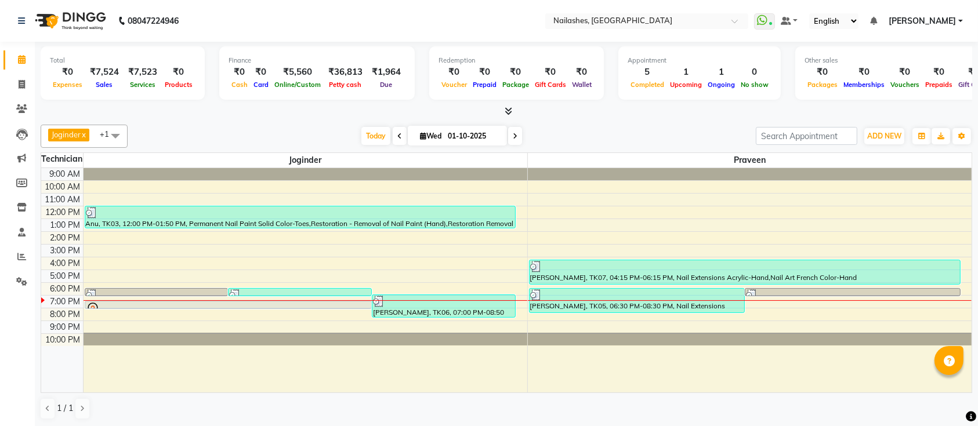
click at [509, 107] on icon at bounding box center [509, 111] width 8 height 9
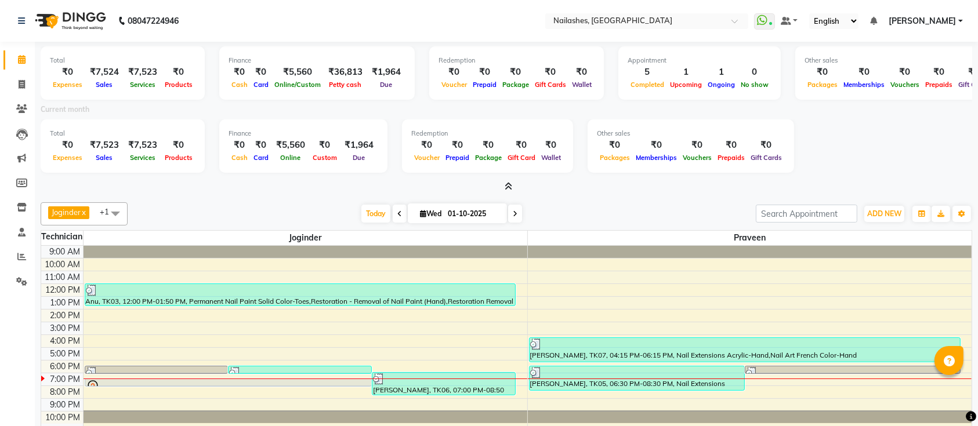
scroll to position [35, 0]
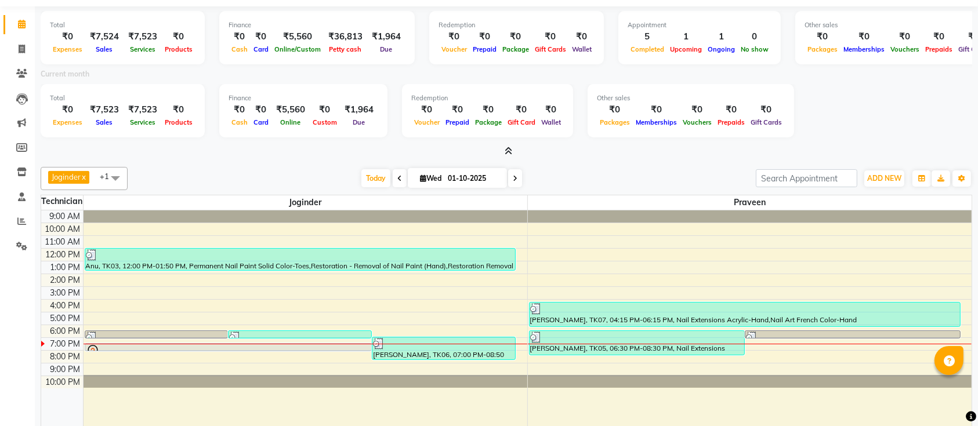
click at [511, 150] on icon at bounding box center [509, 151] width 8 height 9
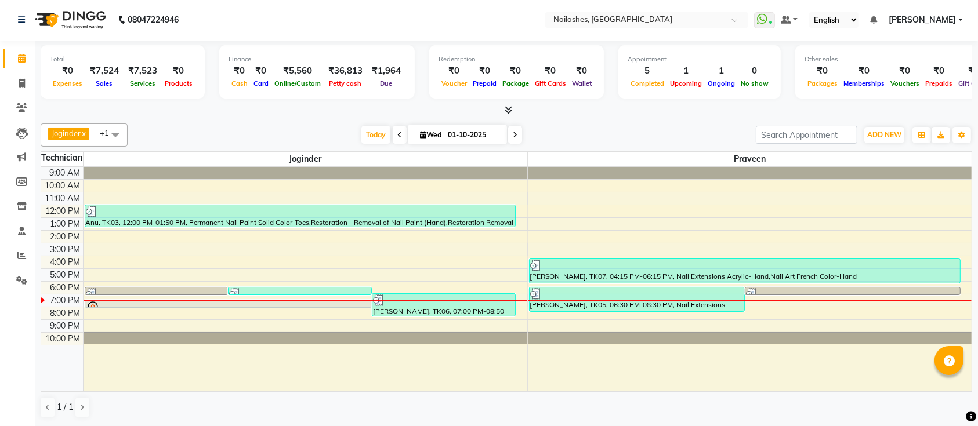
scroll to position [0, 0]
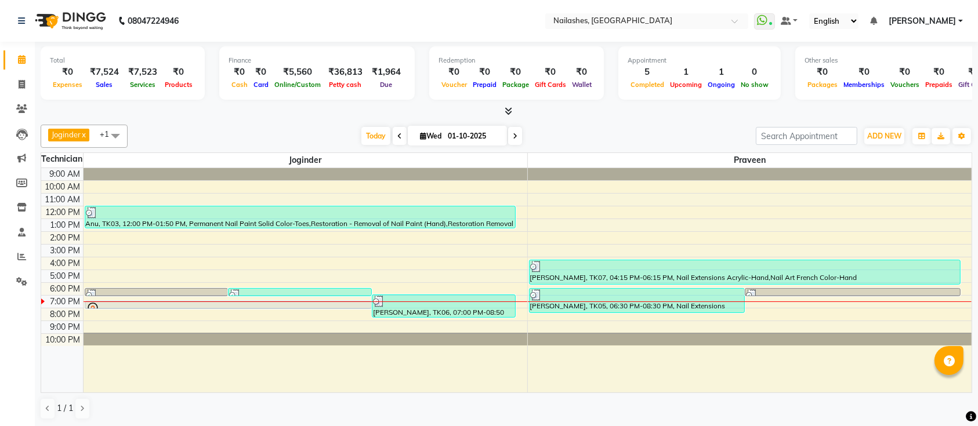
click at [509, 110] on icon at bounding box center [509, 111] width 8 height 9
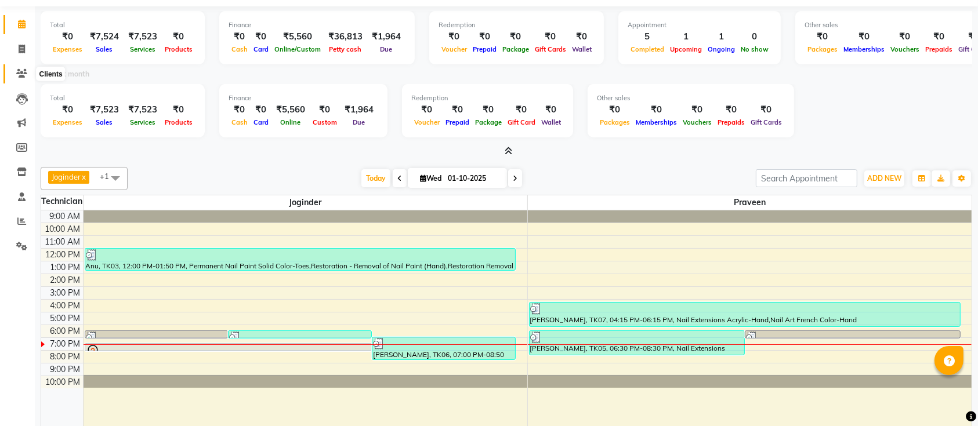
click at [19, 71] on icon at bounding box center [21, 73] width 11 height 9
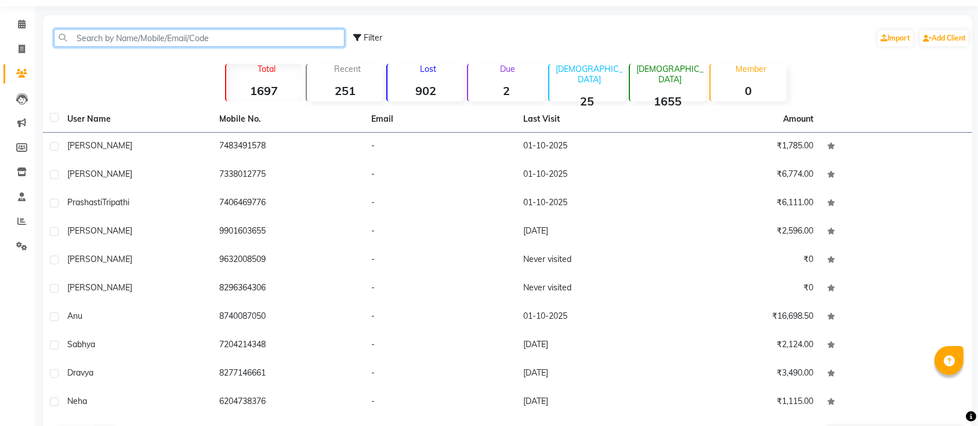
click at [211, 36] on input "text" at bounding box center [199, 38] width 291 height 18
paste input "7204098881"
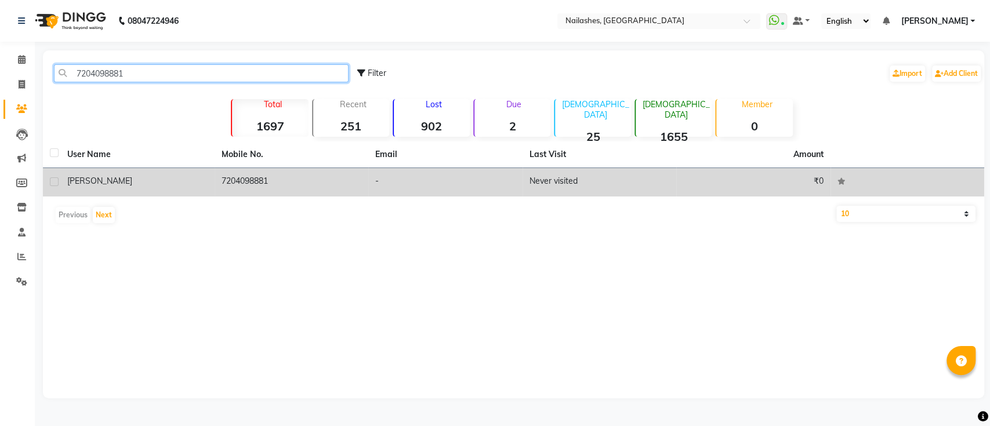
type input "7204098881"
click at [303, 182] on td "7204098881" at bounding box center [292, 182] width 154 height 28
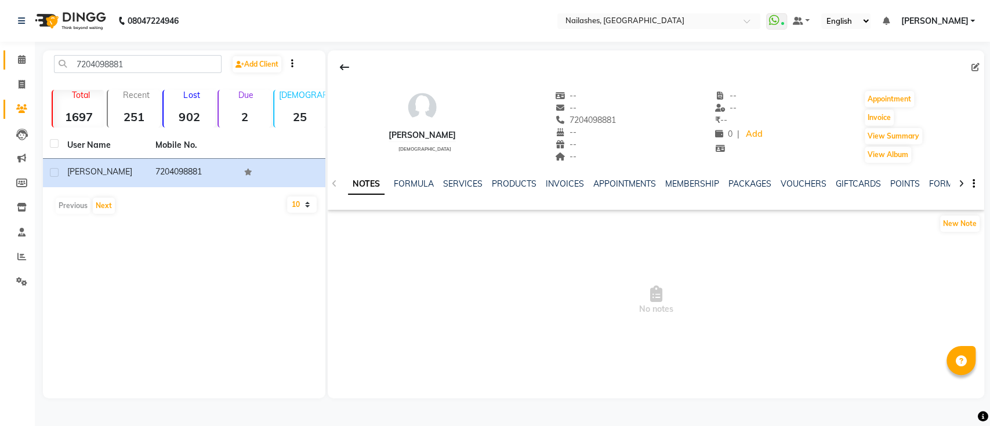
click at [22, 62] on icon at bounding box center [22, 59] width 8 height 9
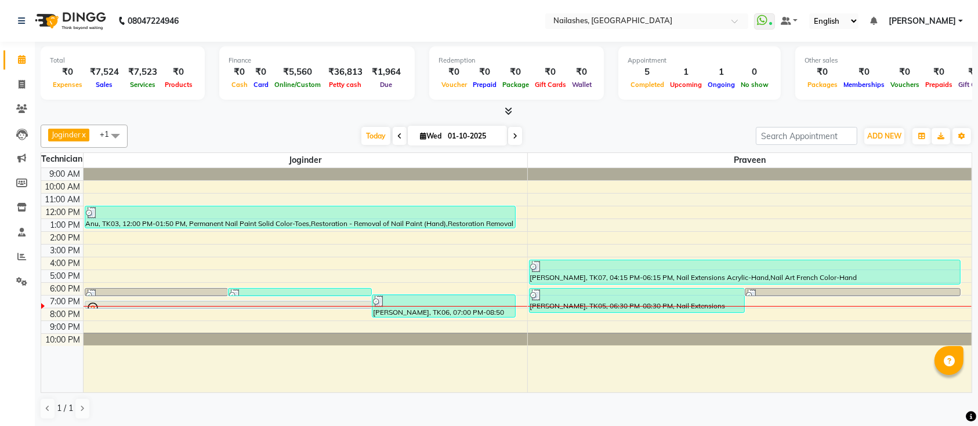
click at [650, 120] on div "Joginder x Praveen x +1 Select All Joginder Praveen [PERSON_NAME] Manager Aashu…" at bounding box center [507, 272] width 932 height 305
click at [963, 135] on icon "button" at bounding box center [962, 136] width 7 height 7
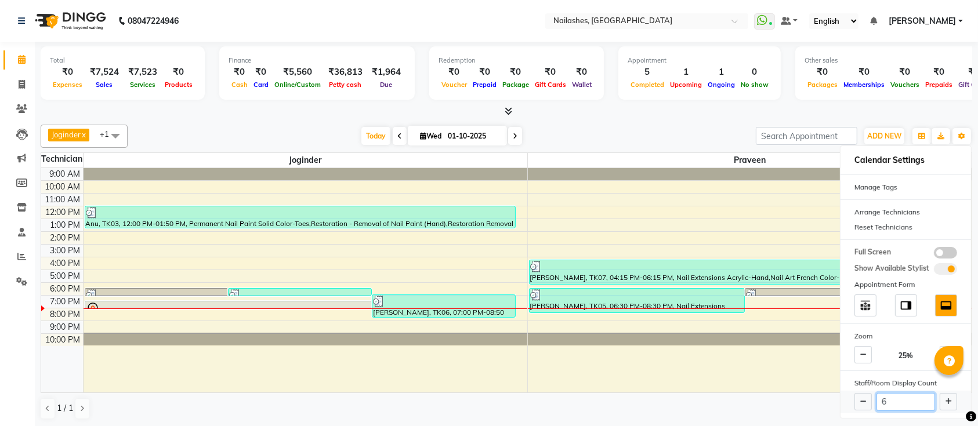
click at [894, 399] on input "6" at bounding box center [906, 402] width 59 height 18
type input "2"
click at [768, 408] on div "1 / 1" at bounding box center [507, 409] width 932 height 22
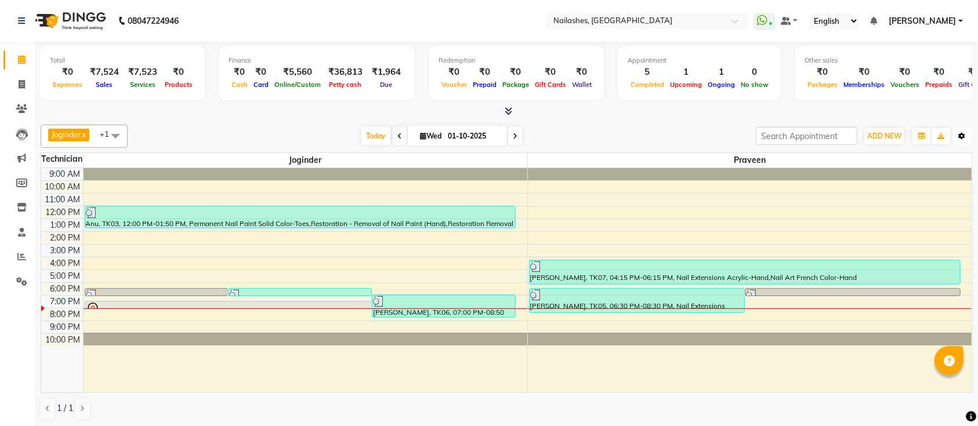
click at [961, 132] on button "Toggle Dropdown" at bounding box center [962, 136] width 19 height 16
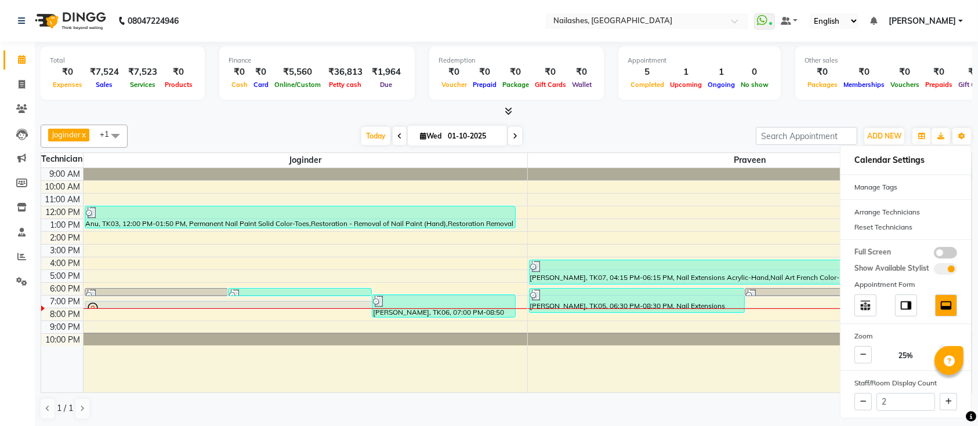
click at [747, 406] on div "1 / 1" at bounding box center [507, 409] width 932 height 22
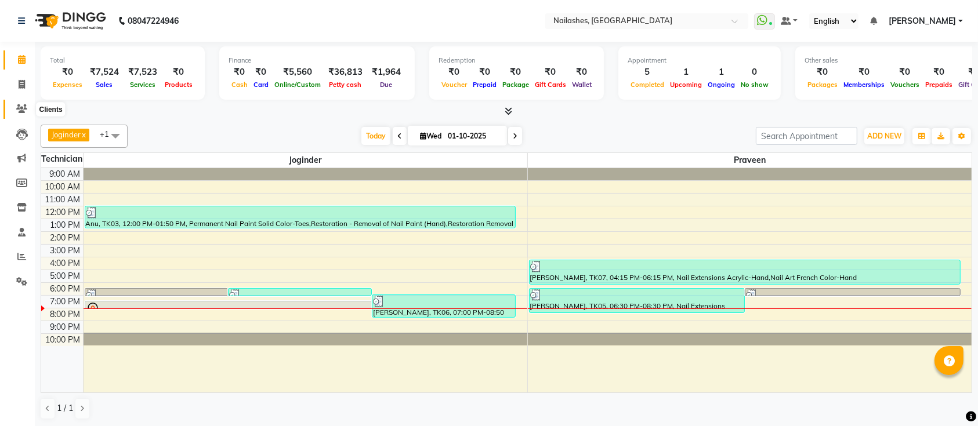
click at [23, 107] on icon at bounding box center [21, 108] width 11 height 9
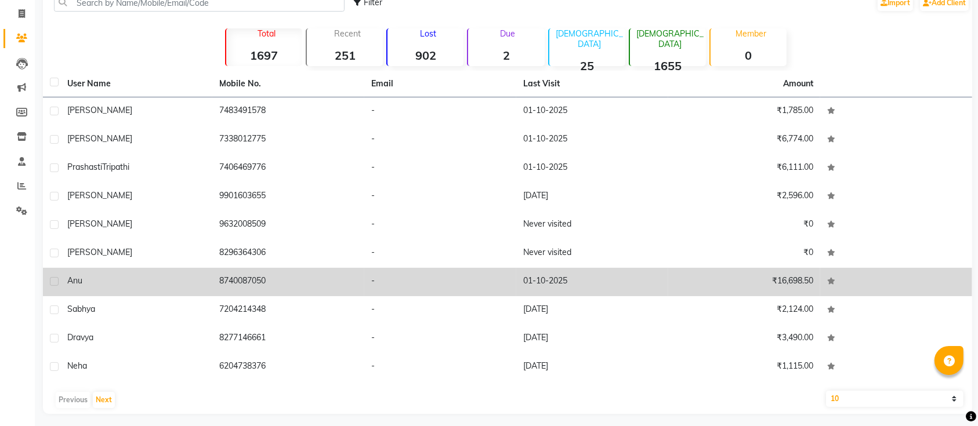
scroll to position [75, 0]
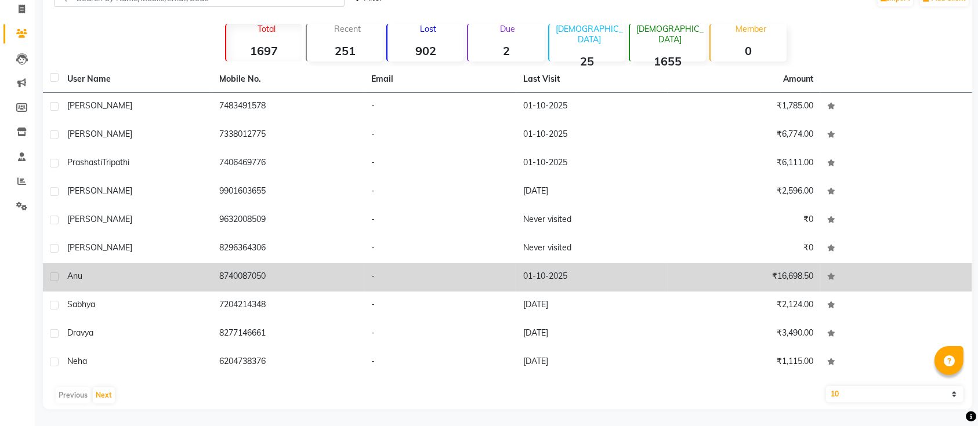
click at [409, 276] on td "-" at bounding box center [440, 277] width 152 height 28
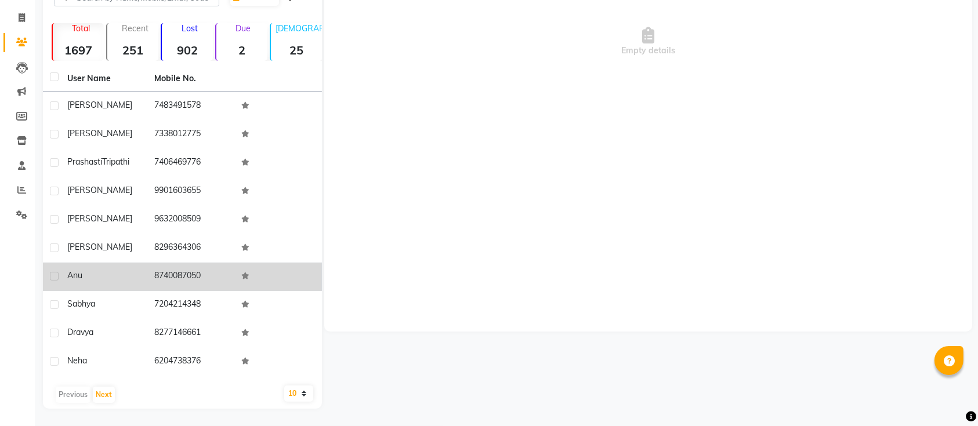
scroll to position [66, 0]
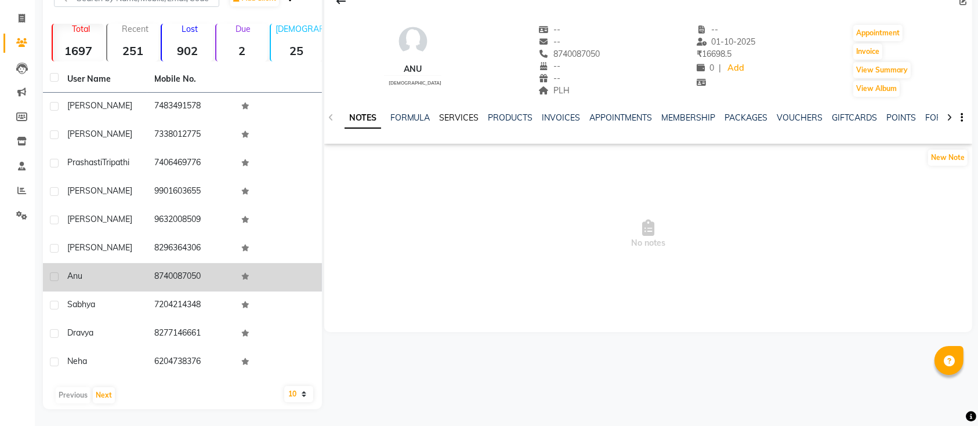
click at [477, 121] on link "SERVICES" at bounding box center [459, 118] width 39 height 10
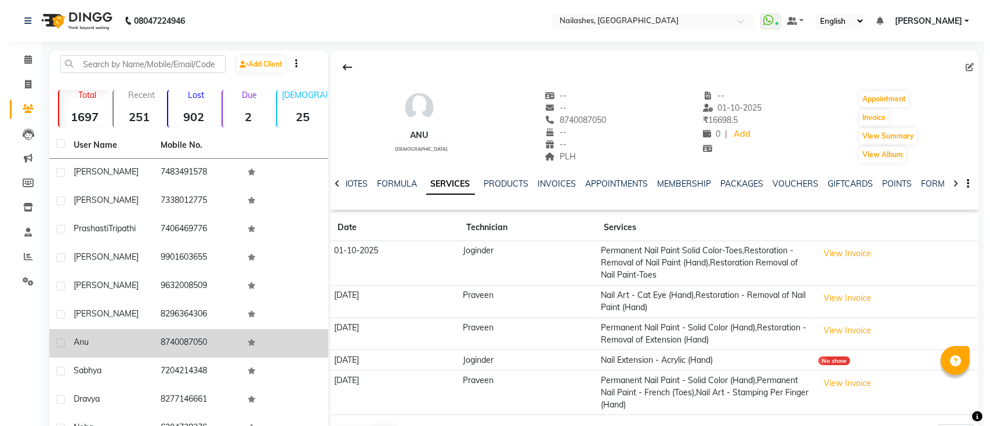
scroll to position [66, 0]
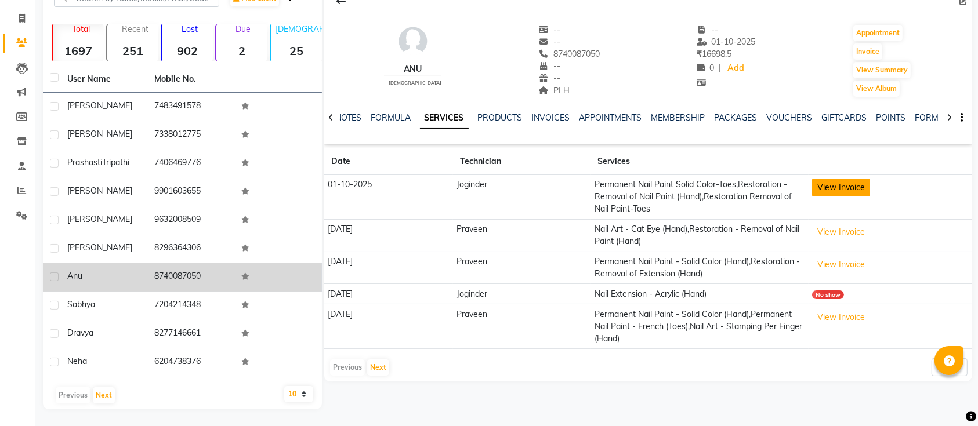
click at [837, 184] on button "View Invoice" at bounding box center [841, 188] width 58 height 18
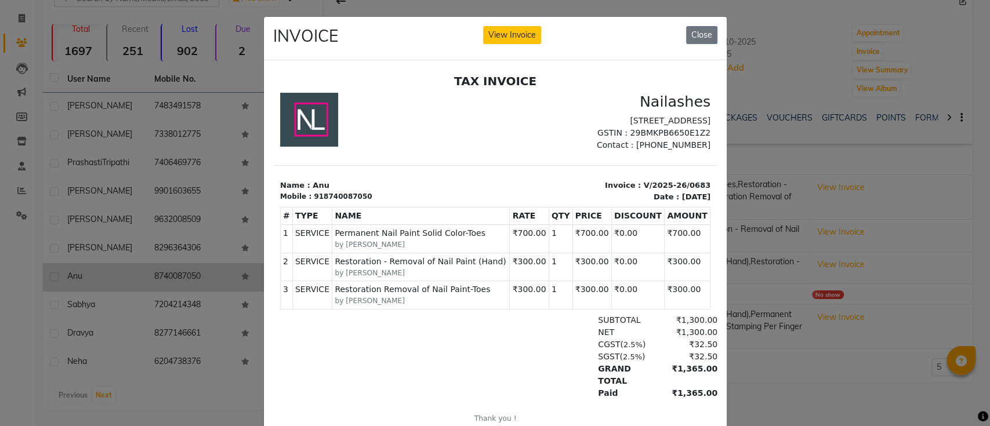
scroll to position [9, 0]
click at [696, 33] on button "Close" at bounding box center [701, 35] width 31 height 18
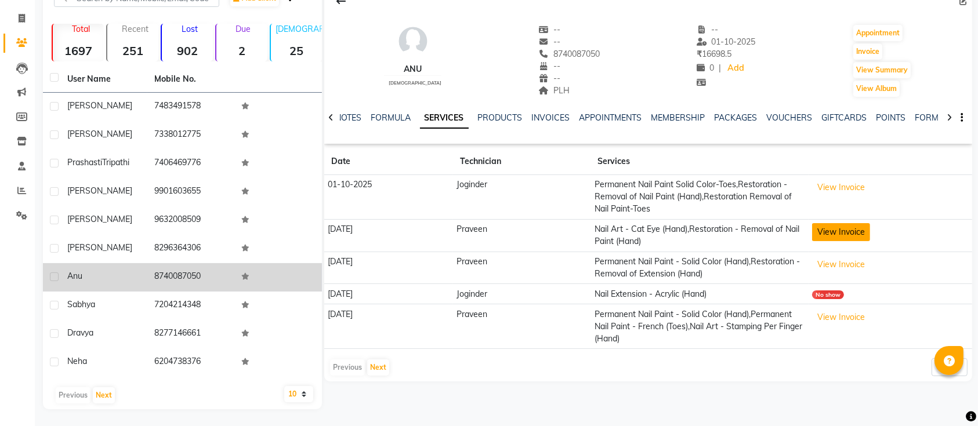
click at [836, 227] on button "View Invoice" at bounding box center [841, 232] width 58 height 18
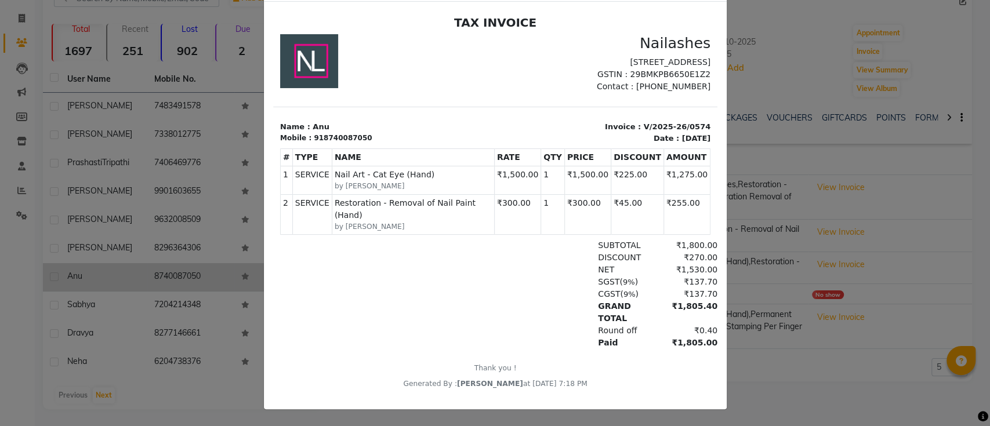
scroll to position [0, 0]
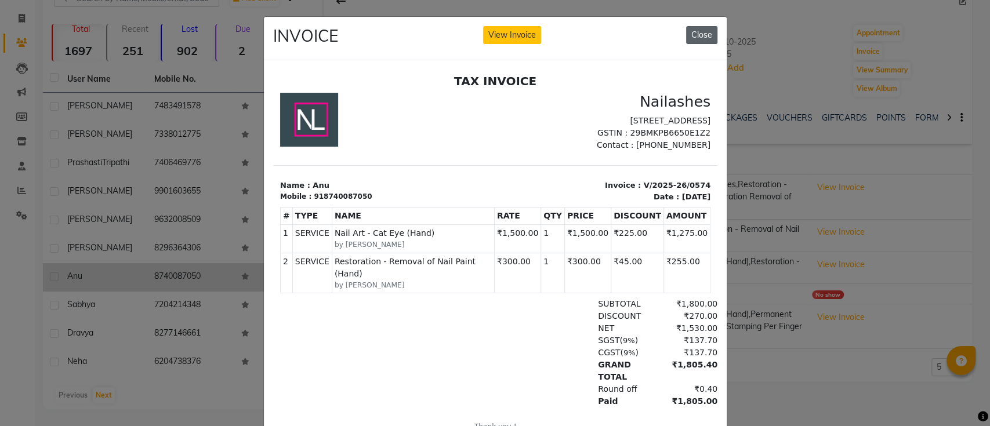
click at [696, 40] on button "Close" at bounding box center [701, 35] width 31 height 18
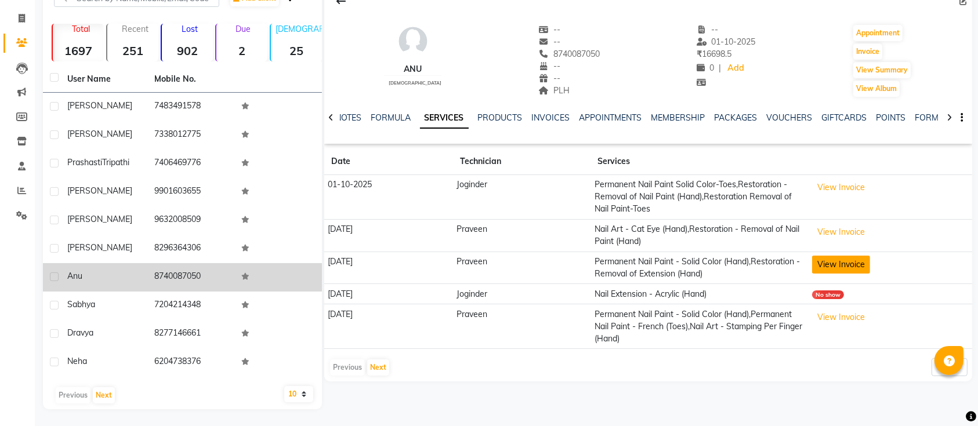
click at [851, 267] on button "View Invoice" at bounding box center [841, 265] width 58 height 18
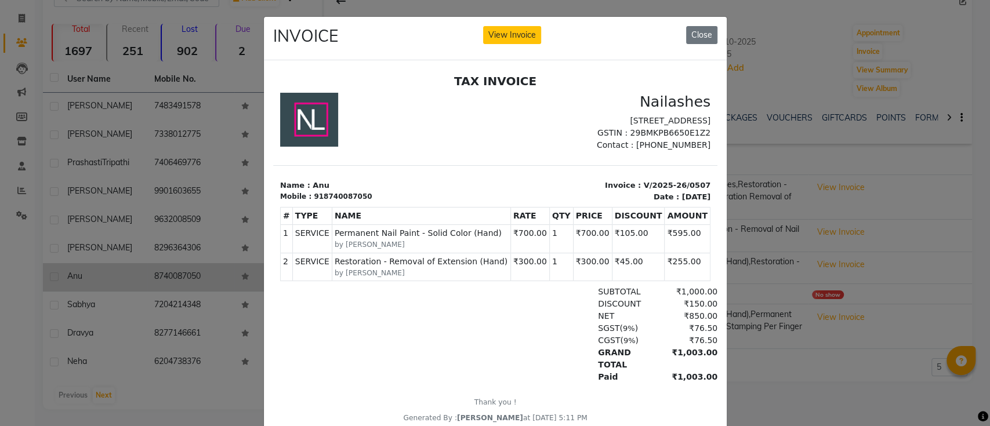
scroll to position [9, 0]
click at [703, 32] on button "Close" at bounding box center [701, 35] width 31 height 18
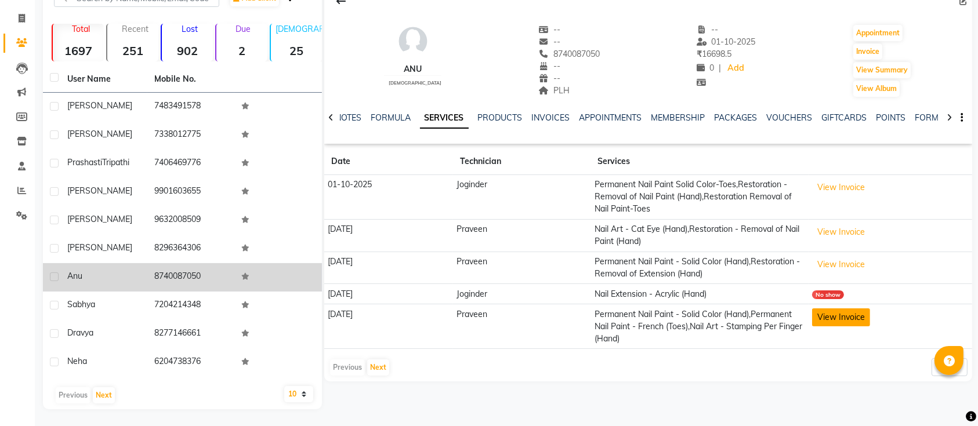
click at [842, 317] on button "View Invoice" at bounding box center [841, 318] width 58 height 18
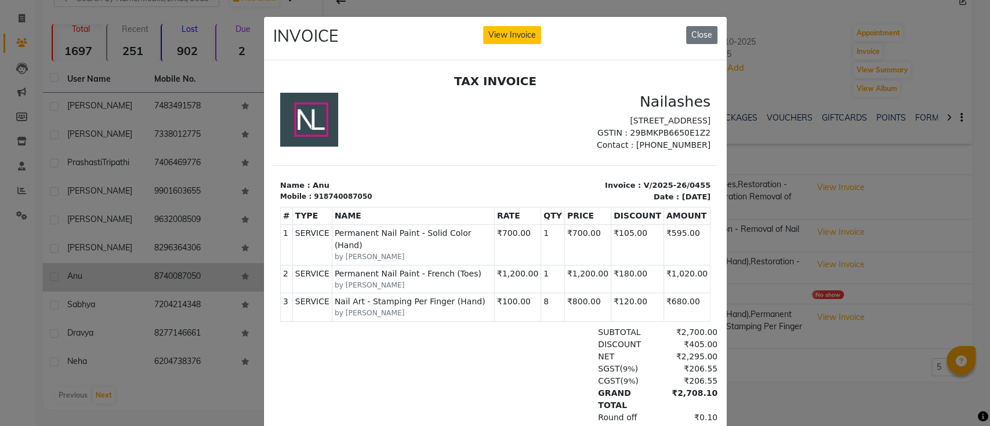
scroll to position [9, 0]
click at [697, 35] on button "Close" at bounding box center [701, 35] width 31 height 18
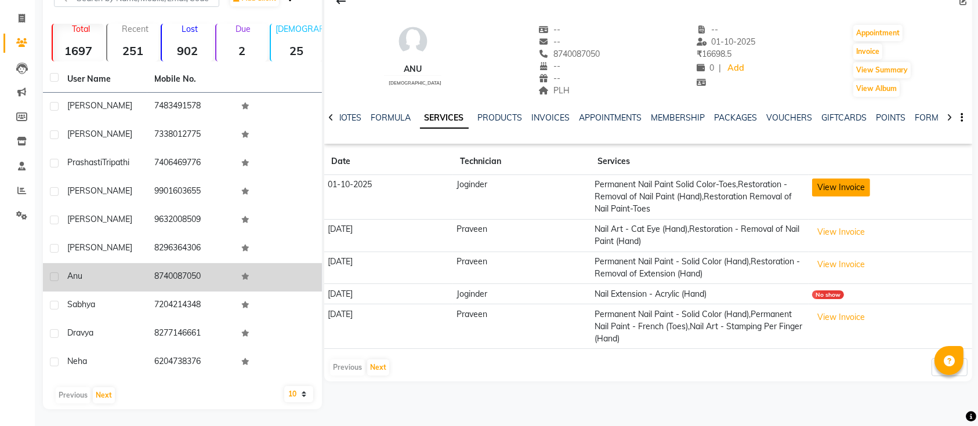
click at [833, 188] on button "View Invoice" at bounding box center [841, 188] width 58 height 18
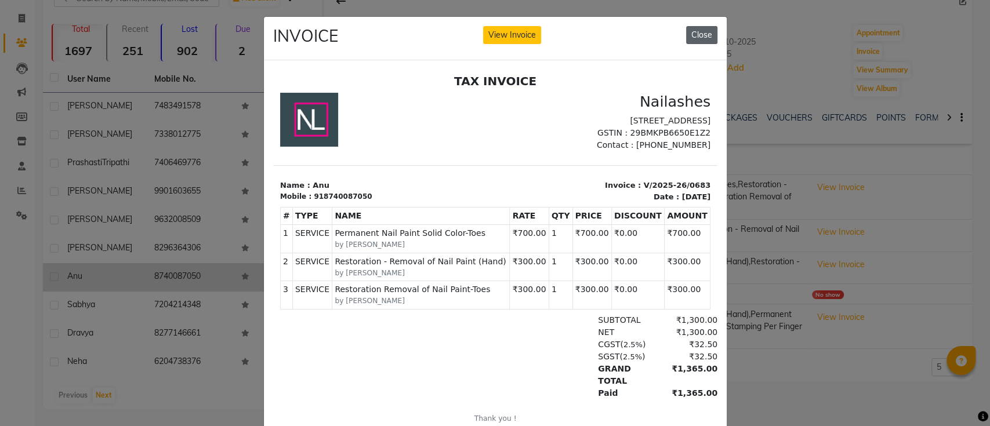
click at [696, 34] on button "Close" at bounding box center [701, 35] width 31 height 18
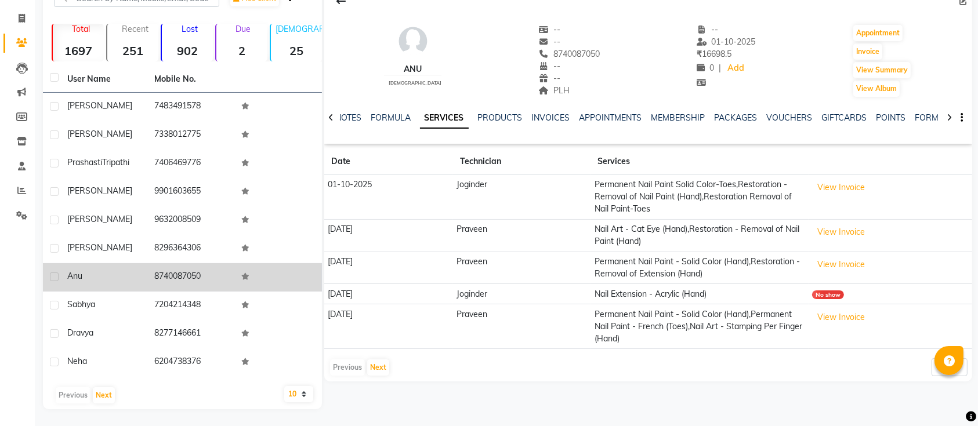
scroll to position [18, 0]
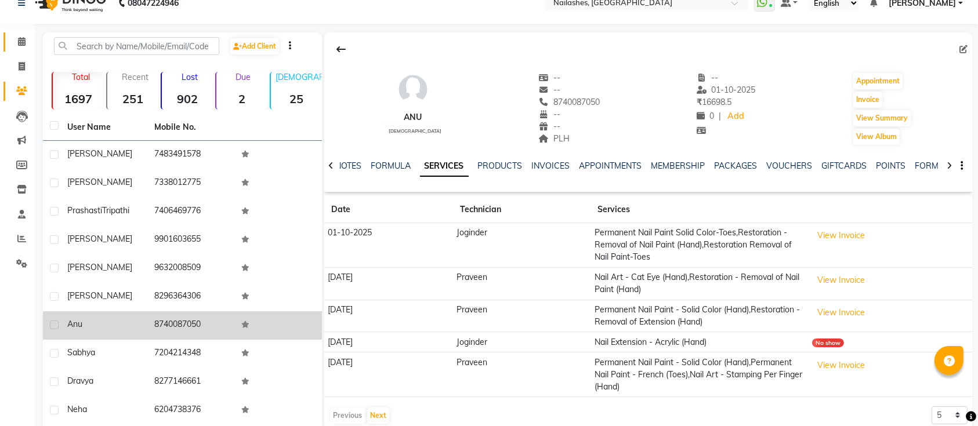
click at [26, 49] on link "Calendar" at bounding box center [17, 41] width 28 height 19
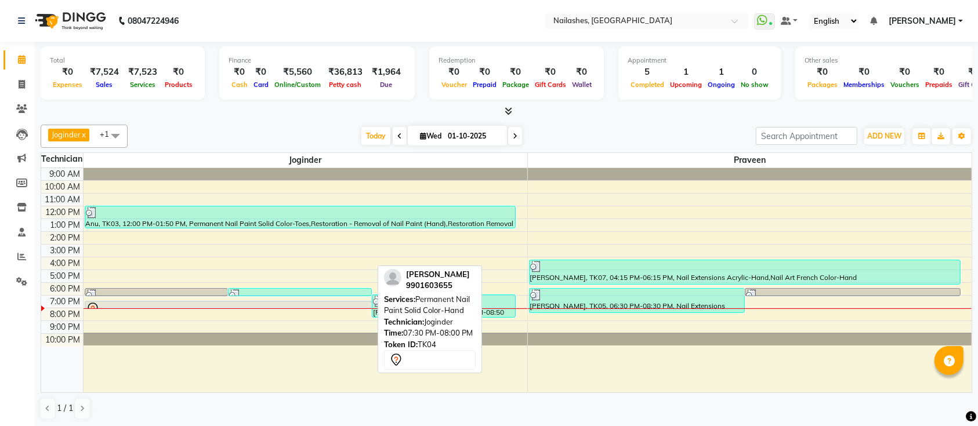
click at [301, 303] on div at bounding box center [228, 309] width 285 height 14
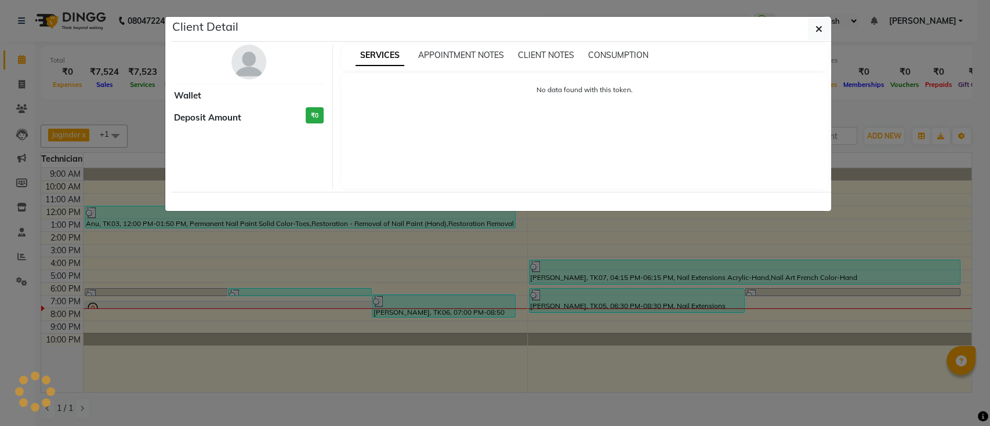
select select "7"
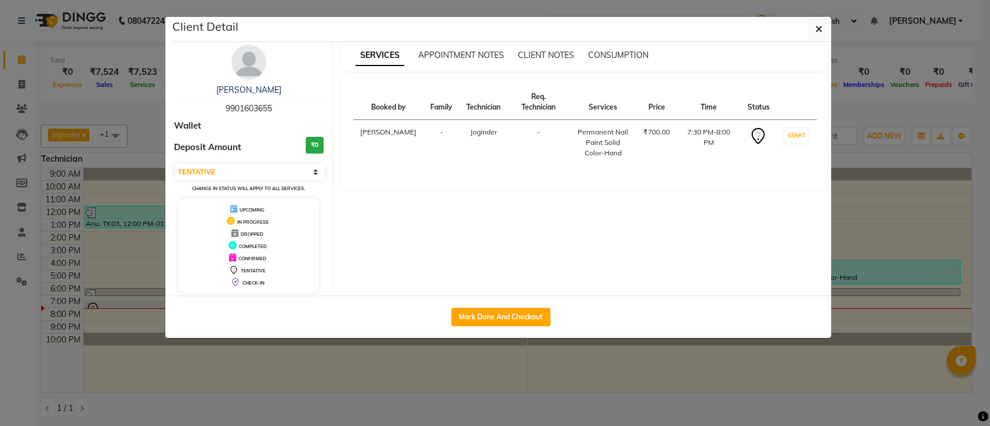
click at [250, 107] on span "9901603655" at bounding box center [249, 108] width 46 height 10
copy span "9901603655"
click at [487, 55] on span "APPOINTMENT NOTES" at bounding box center [461, 55] width 86 height 10
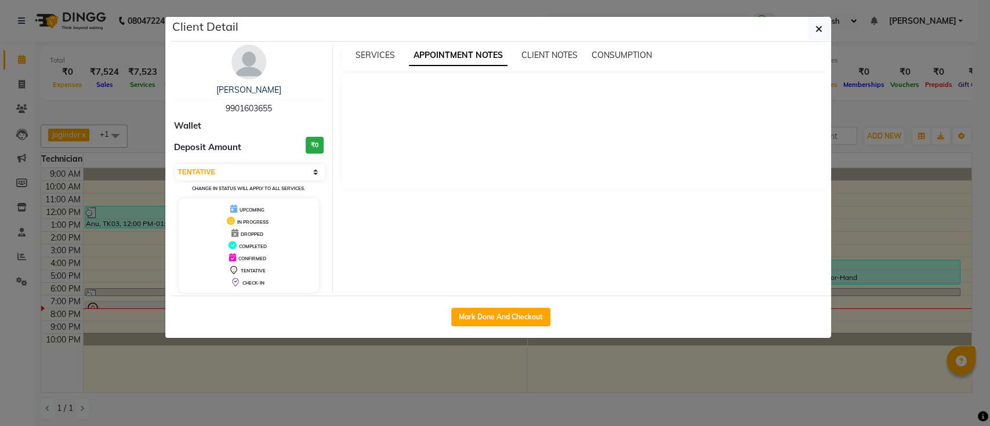
click at [376, 64] on div "SERVICES APPOINTMENT NOTES CLIENT NOTES CONSUMPTION" at bounding box center [585, 58] width 487 height 26
click at [392, 48] on div "SERVICES APPOINTMENT NOTES CLIENT NOTES CONSUMPTION" at bounding box center [585, 58] width 487 height 26
click at [384, 53] on span "SERVICES" at bounding box center [375, 55] width 39 height 10
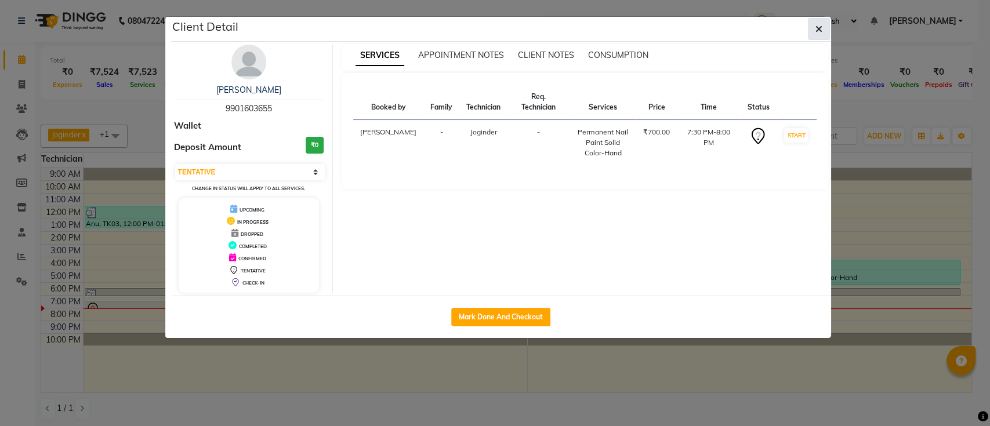
click at [816, 29] on icon "button" at bounding box center [819, 28] width 7 height 9
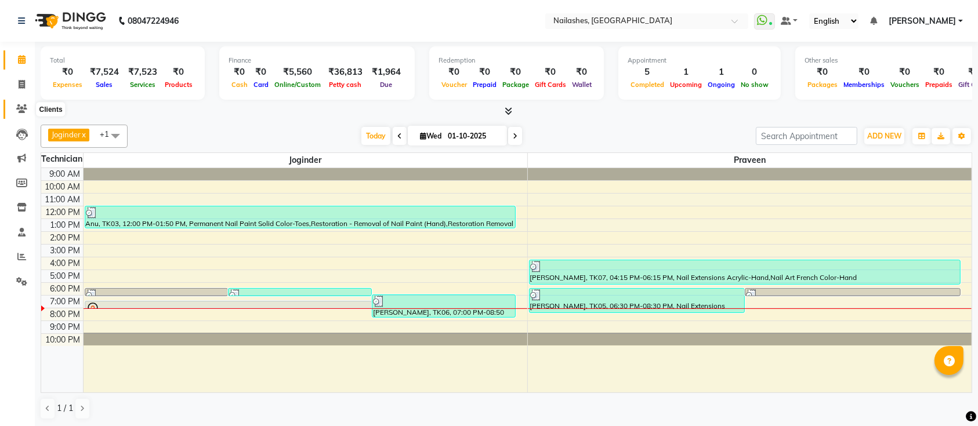
click at [19, 113] on icon at bounding box center [21, 108] width 11 height 9
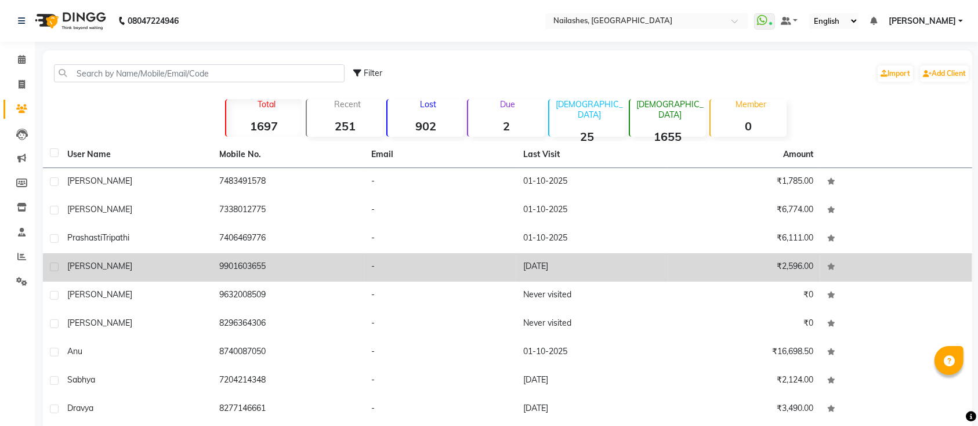
click at [275, 269] on td "9901603655" at bounding box center [288, 268] width 152 height 28
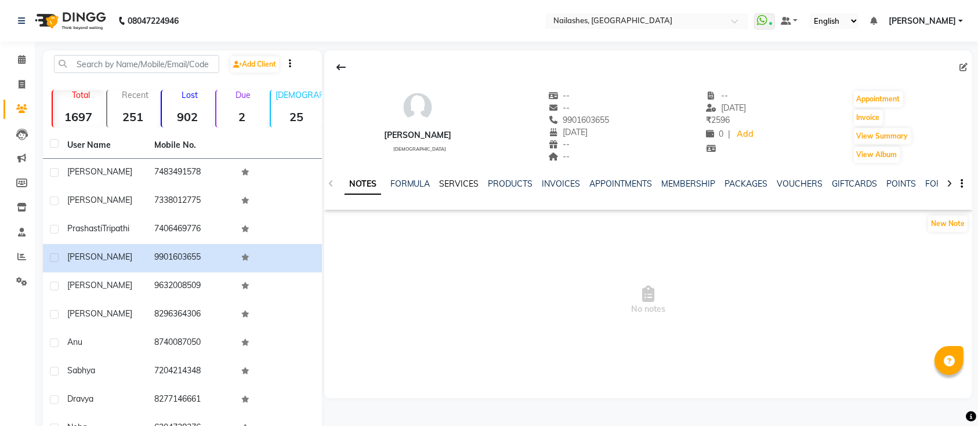
click at [460, 187] on link "SERVICES" at bounding box center [459, 184] width 39 height 10
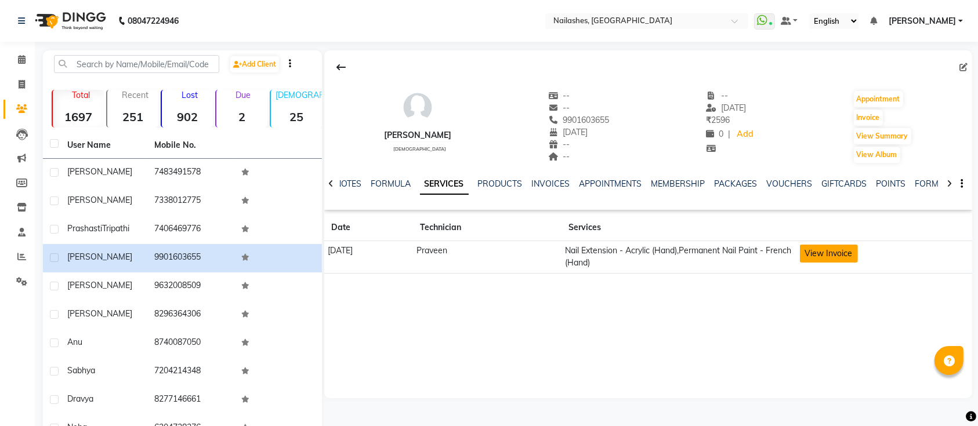
click at [843, 248] on button "View Invoice" at bounding box center [829, 254] width 58 height 18
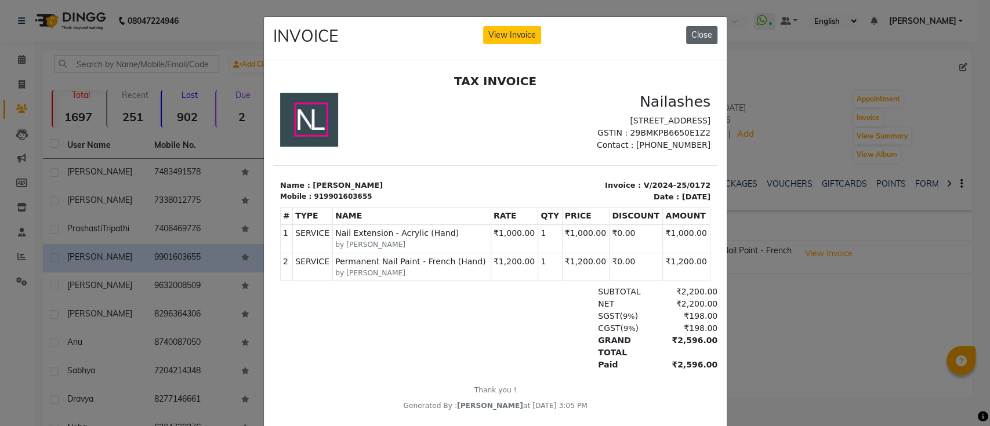
click at [695, 35] on button "Close" at bounding box center [701, 35] width 31 height 18
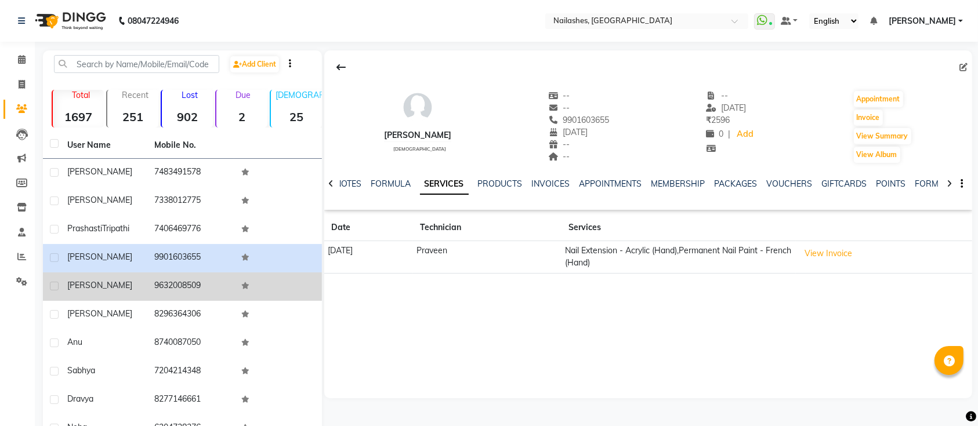
click at [162, 278] on td "9632008509" at bounding box center [190, 287] width 87 height 28
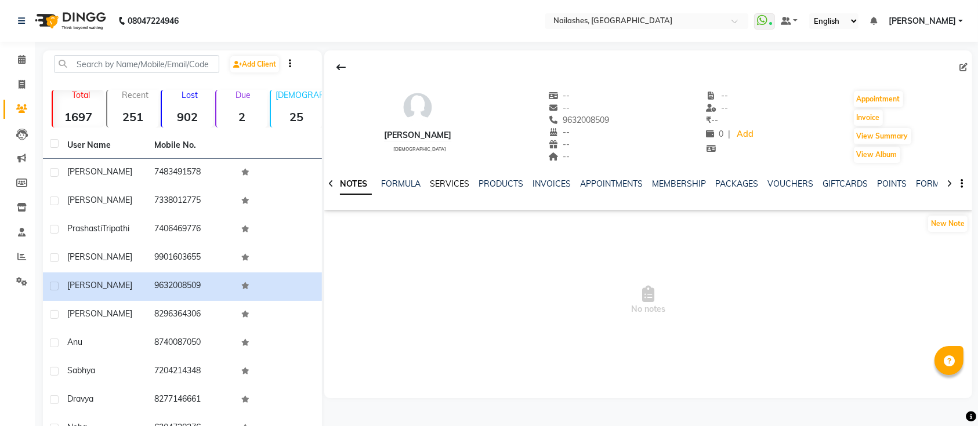
click at [432, 180] on link "SERVICES" at bounding box center [450, 184] width 39 height 10
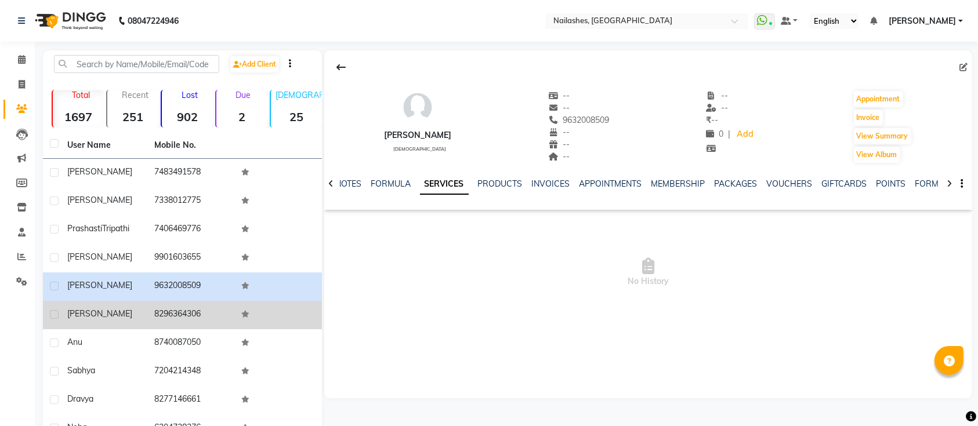
click at [146, 309] on td "[PERSON_NAME]" at bounding box center [103, 315] width 87 height 28
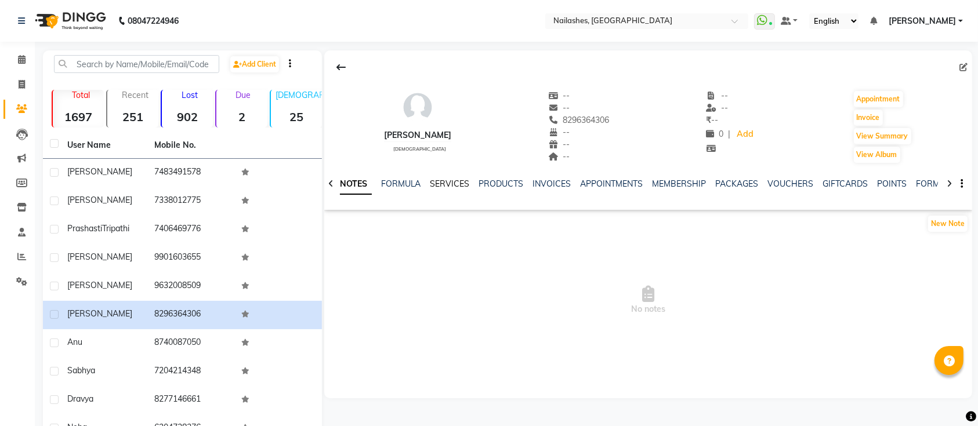
click at [436, 185] on link "SERVICES" at bounding box center [450, 184] width 39 height 10
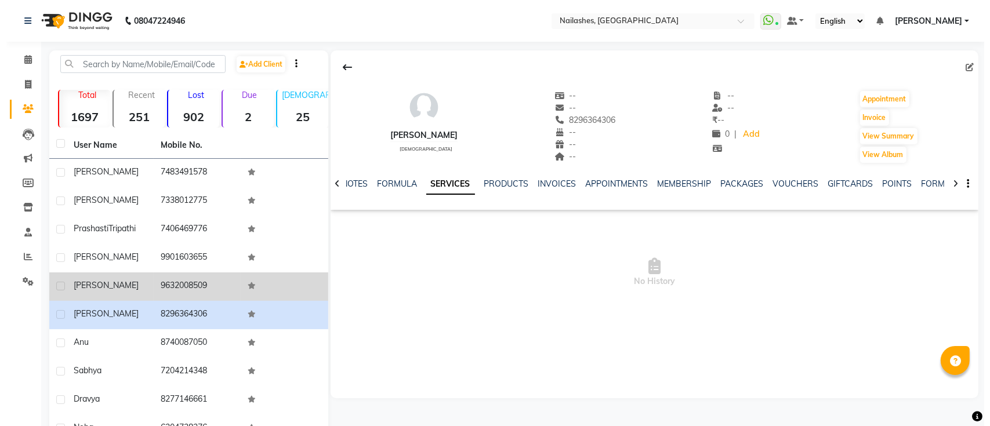
scroll to position [66, 0]
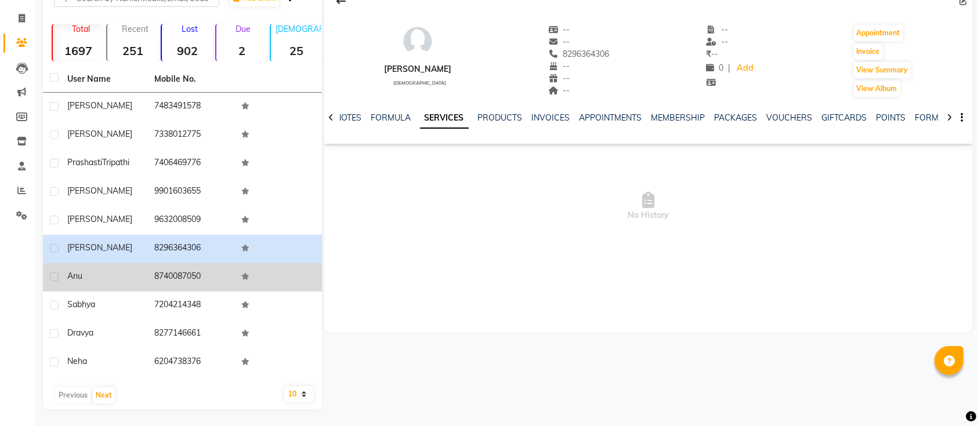
click at [172, 276] on td "8740087050" at bounding box center [190, 277] width 87 height 28
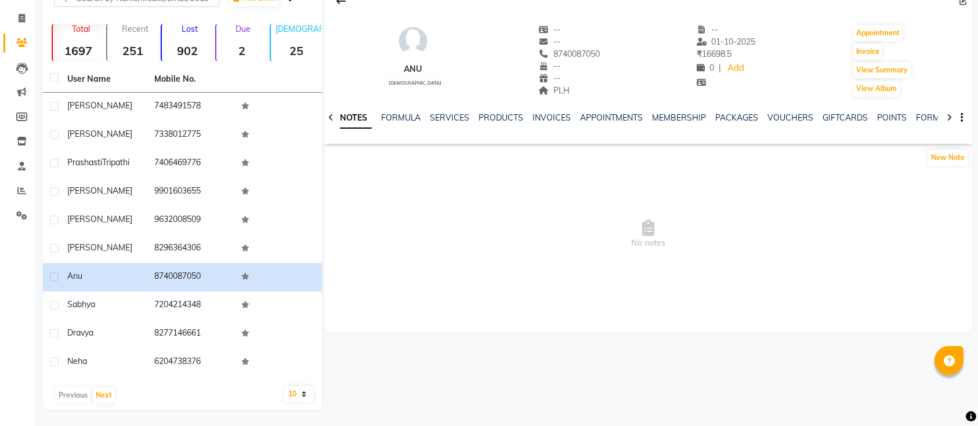
click at [444, 122] on div "SERVICES" at bounding box center [450, 118] width 39 height 12
click at [441, 114] on link "SERVICES" at bounding box center [450, 118] width 39 height 10
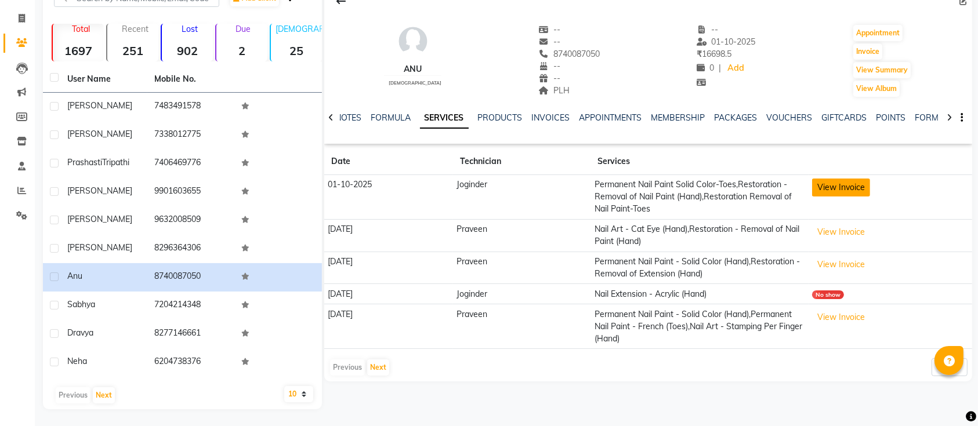
click at [833, 185] on button "View Invoice" at bounding box center [841, 188] width 58 height 18
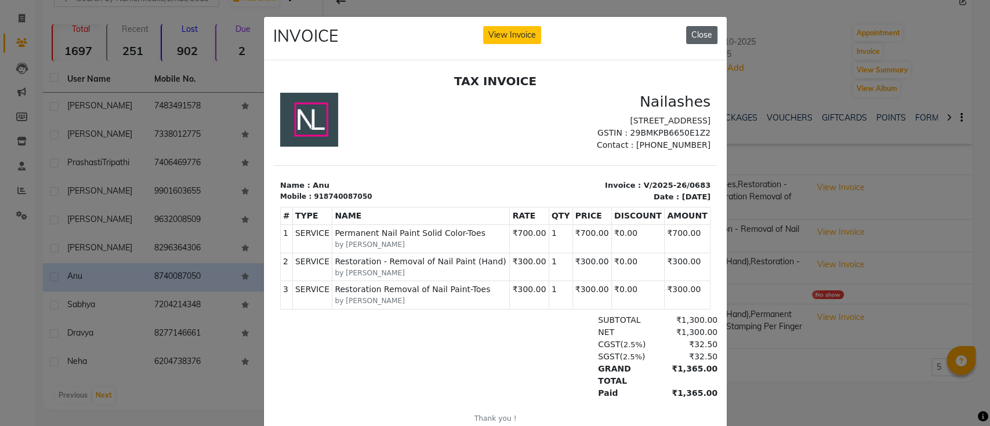
click at [690, 32] on button "Close" at bounding box center [701, 35] width 31 height 18
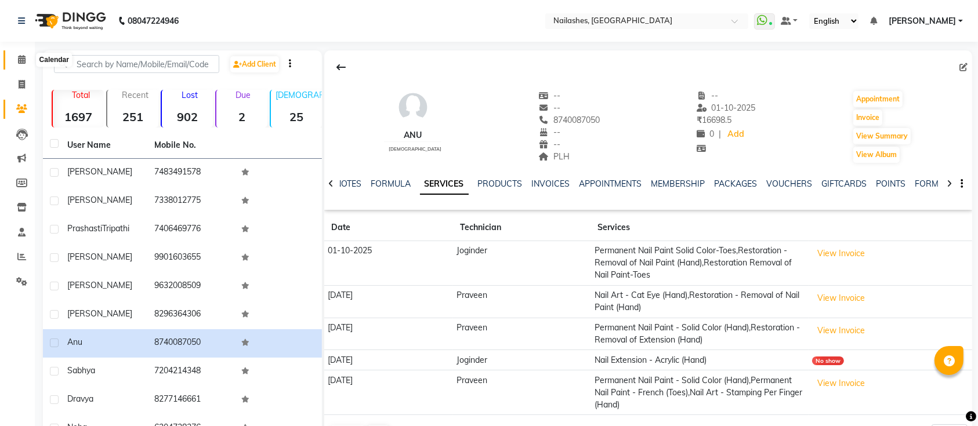
click at [21, 60] on icon at bounding box center [22, 59] width 8 height 9
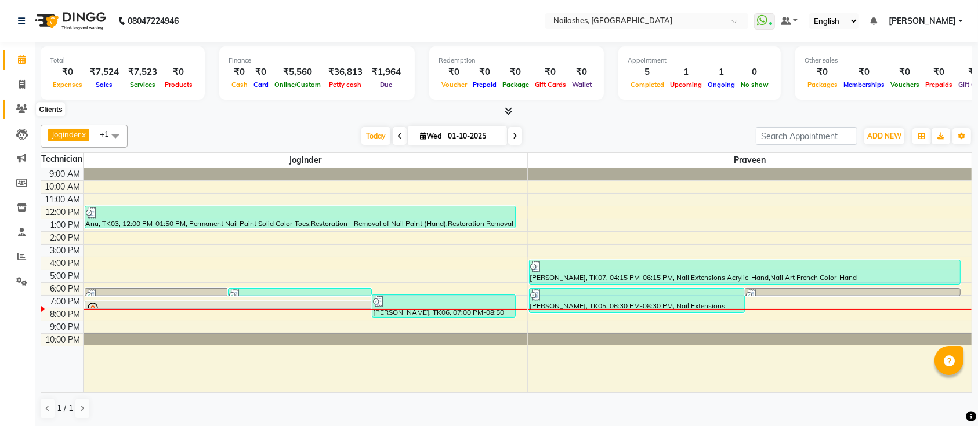
click at [27, 103] on span at bounding box center [22, 109] width 20 height 13
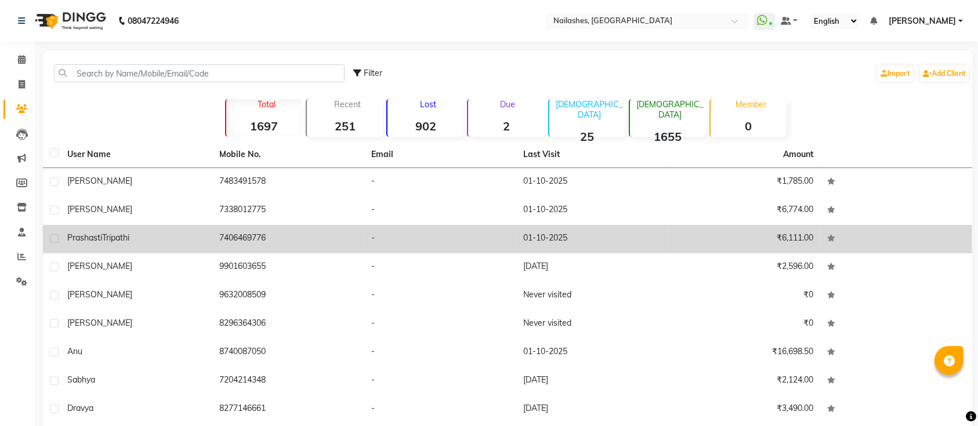
click at [791, 237] on td "₹6,111.00" at bounding box center [744, 239] width 152 height 28
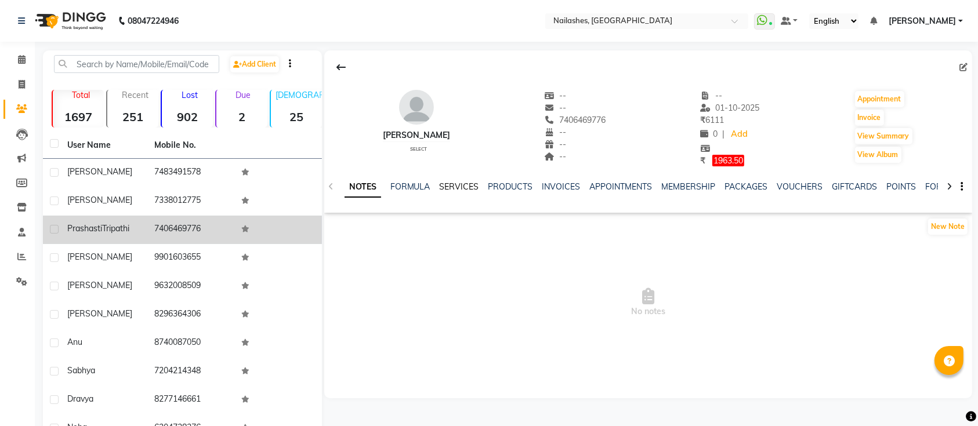
click at [458, 188] on link "SERVICES" at bounding box center [459, 187] width 39 height 10
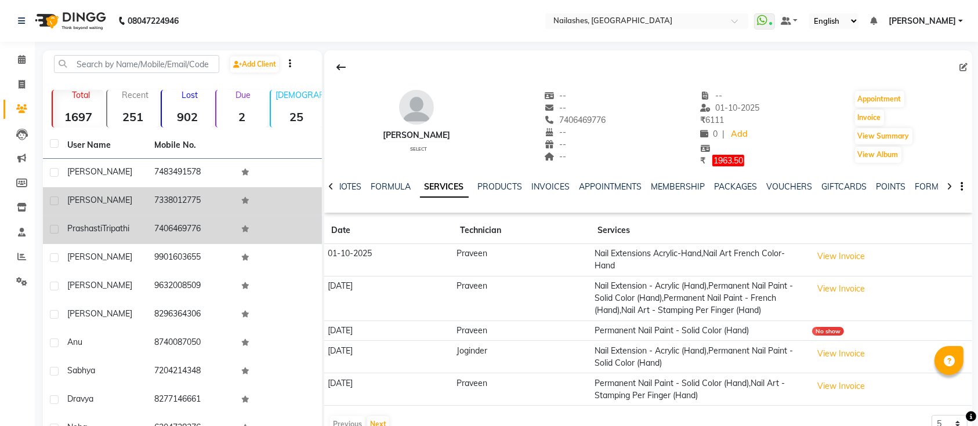
click at [185, 200] on td "7338012775" at bounding box center [190, 201] width 87 height 28
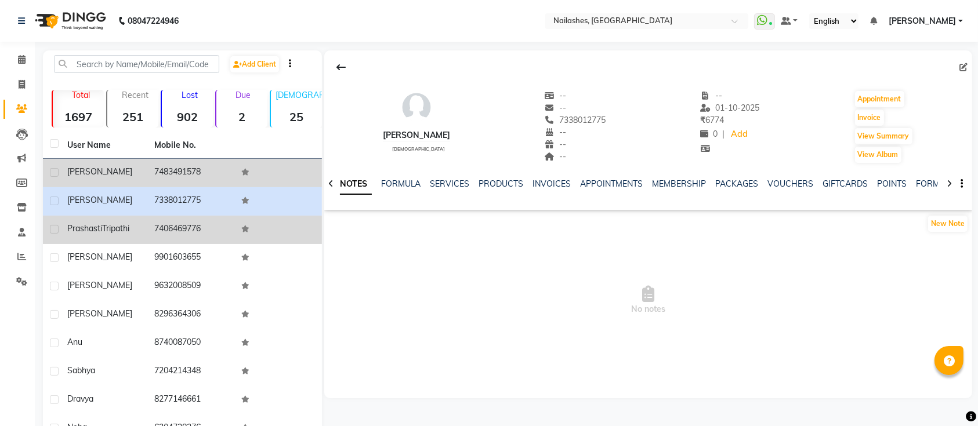
click at [196, 175] on td "7483491578" at bounding box center [190, 173] width 87 height 28
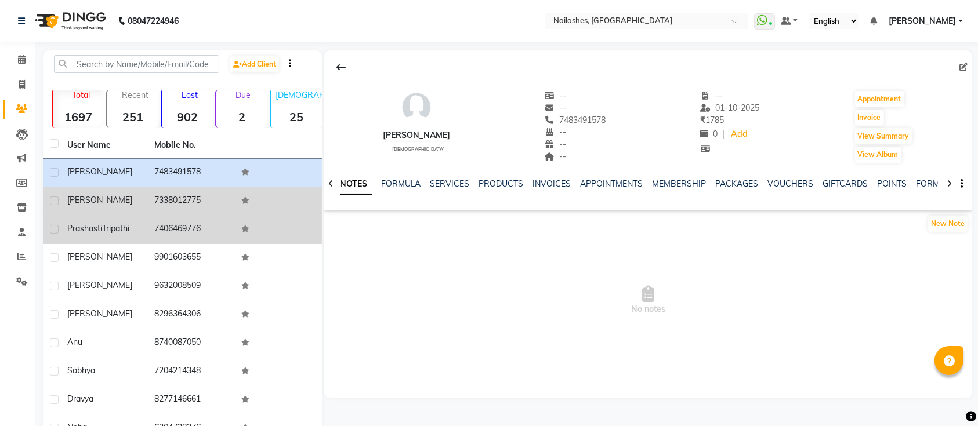
click at [190, 197] on td "7338012775" at bounding box center [190, 201] width 87 height 28
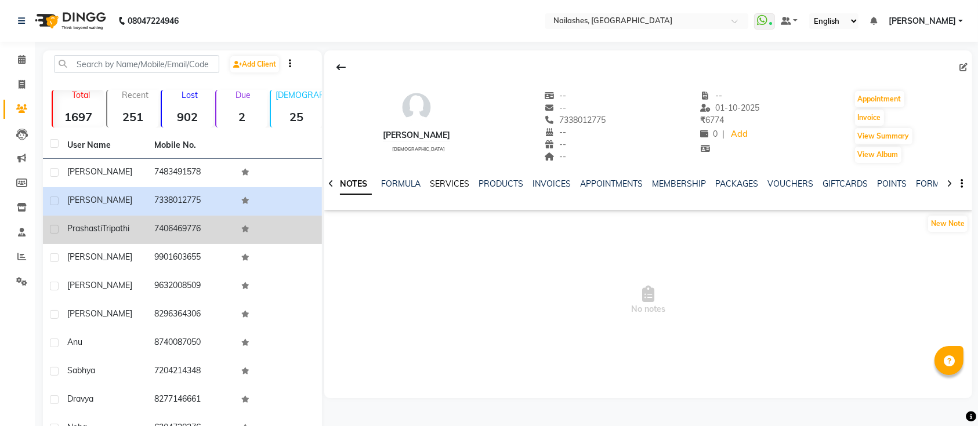
click at [444, 182] on link "SERVICES" at bounding box center [450, 184] width 39 height 10
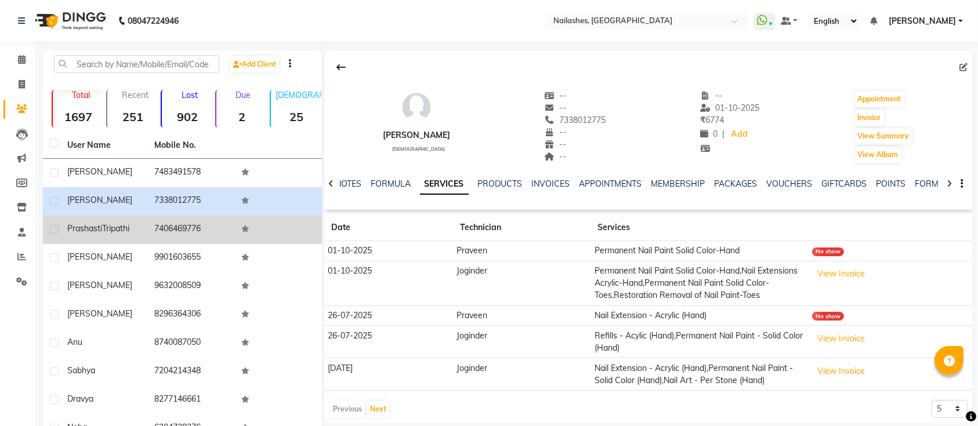
click at [116, 231] on span "Tripathi" at bounding box center [115, 228] width 27 height 10
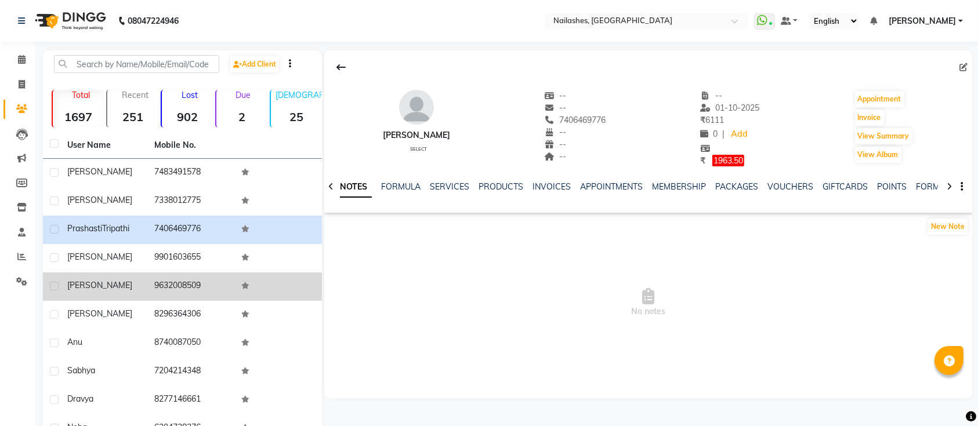
click at [93, 279] on td "[PERSON_NAME]" at bounding box center [103, 287] width 87 height 28
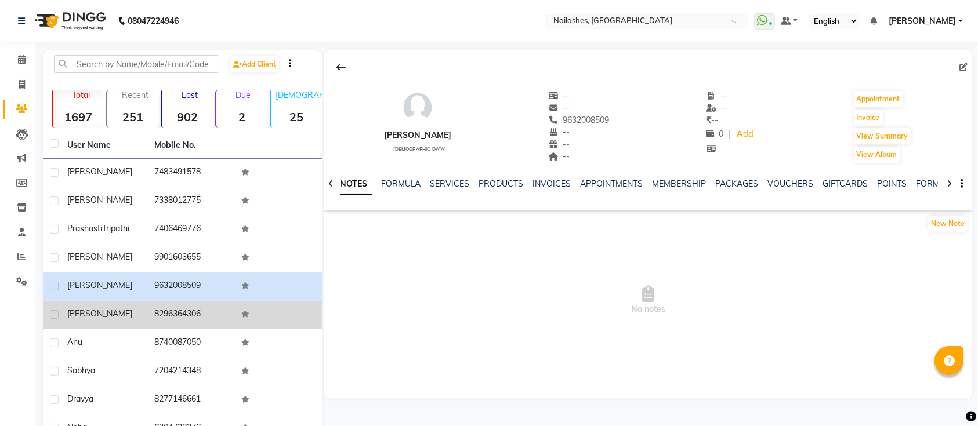
click at [115, 302] on td "[PERSON_NAME]" at bounding box center [103, 315] width 87 height 28
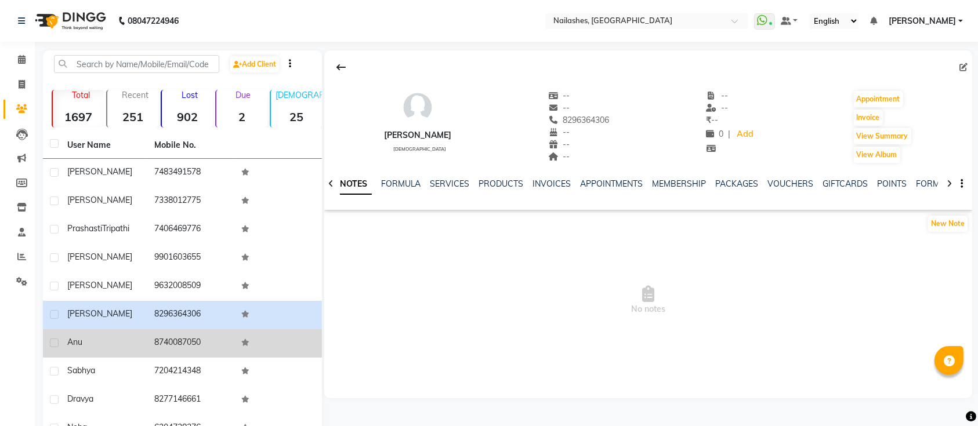
click at [117, 344] on div "Anu" at bounding box center [103, 343] width 73 height 12
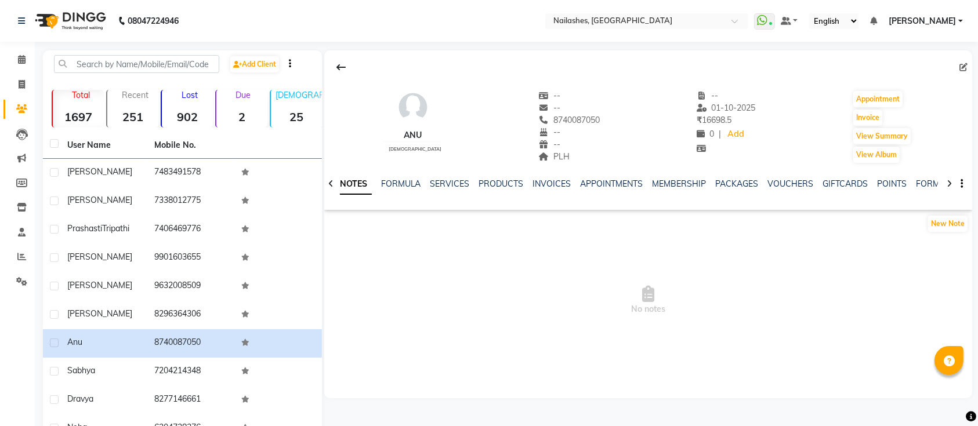
drag, startPoint x: 117, startPoint y: 344, endPoint x: 576, endPoint y: 88, distance: 525.0
click at [576, 88] on div "Anu [DEMOGRAPHIC_DATA] -- -- 8740087050 -- -- PLH -- [DATE] ₹ 16698.5 0 | Add A…" at bounding box center [648, 121] width 648 height 86
click at [458, 185] on link "SERVICES" at bounding box center [450, 184] width 39 height 10
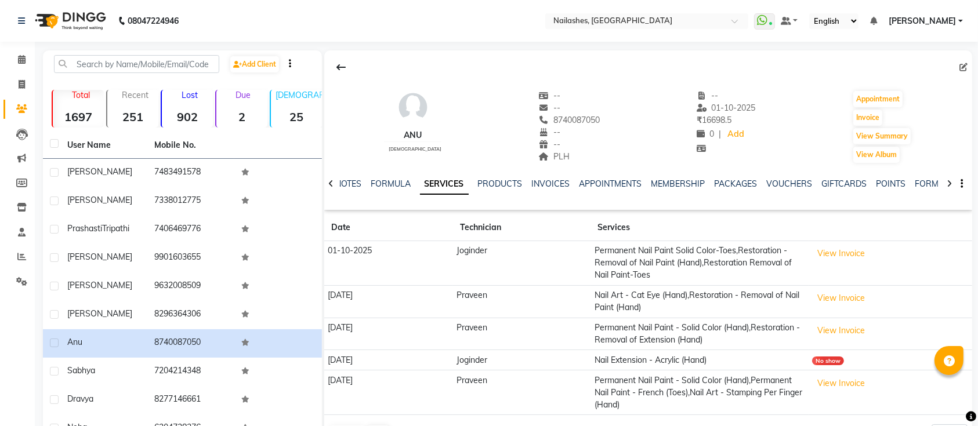
scroll to position [66, 0]
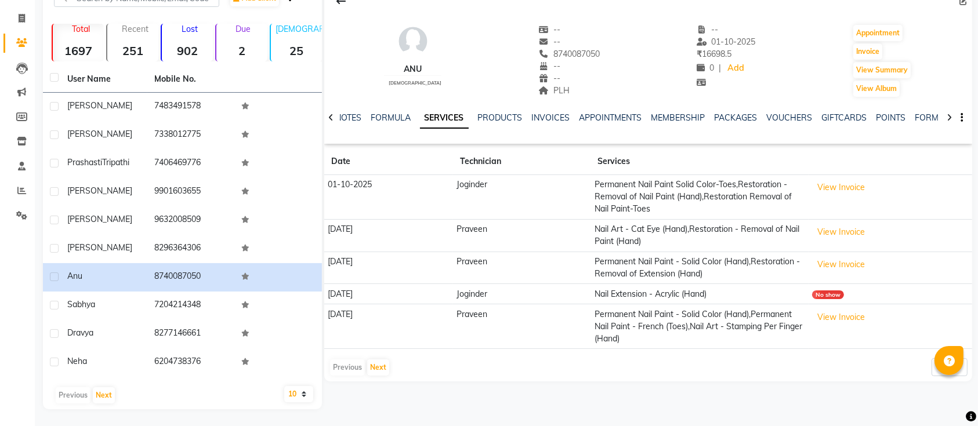
click at [467, 180] on td "Joginder" at bounding box center [522, 197] width 138 height 45
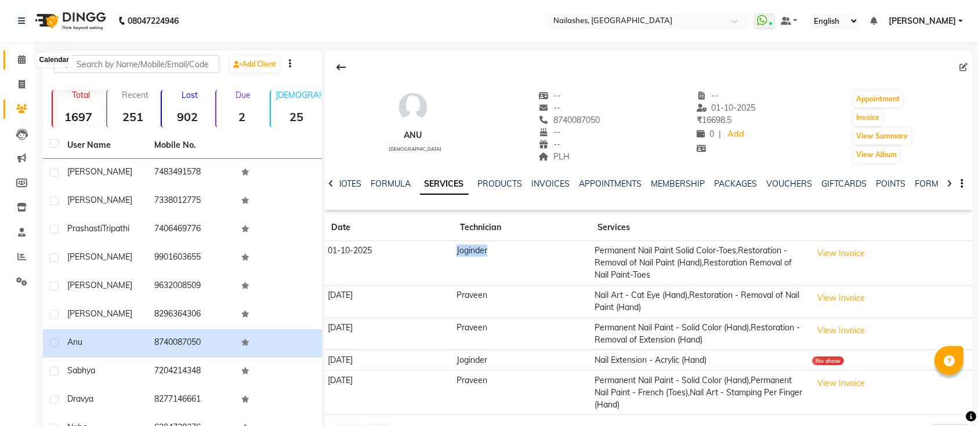
click at [20, 61] on icon at bounding box center [22, 59] width 8 height 9
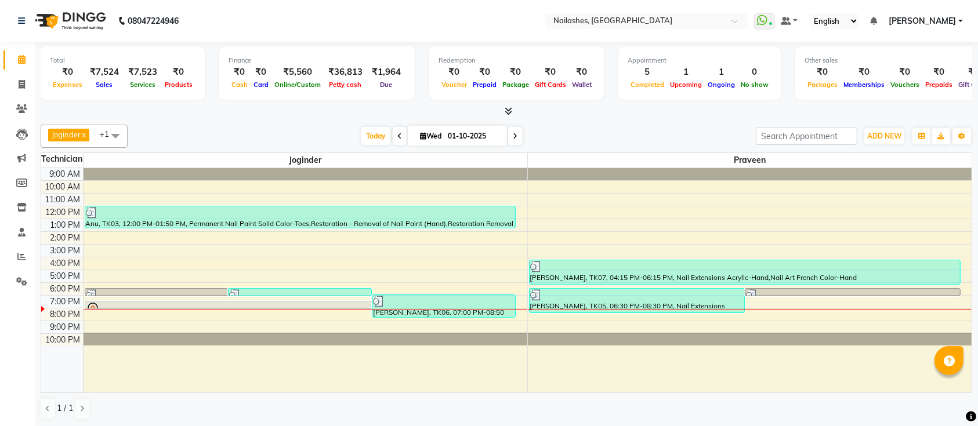
click at [401, 142] on span at bounding box center [400, 136] width 14 height 18
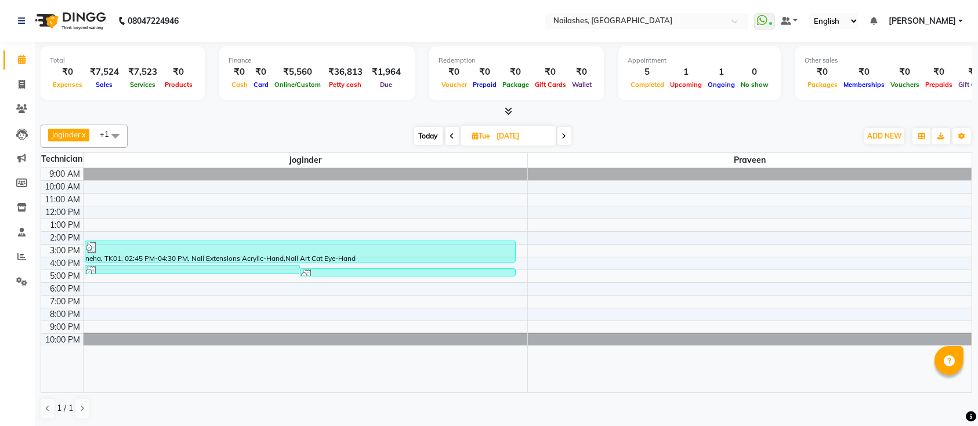
click at [425, 136] on span "Today" at bounding box center [428, 136] width 29 height 18
type input "01-10-2025"
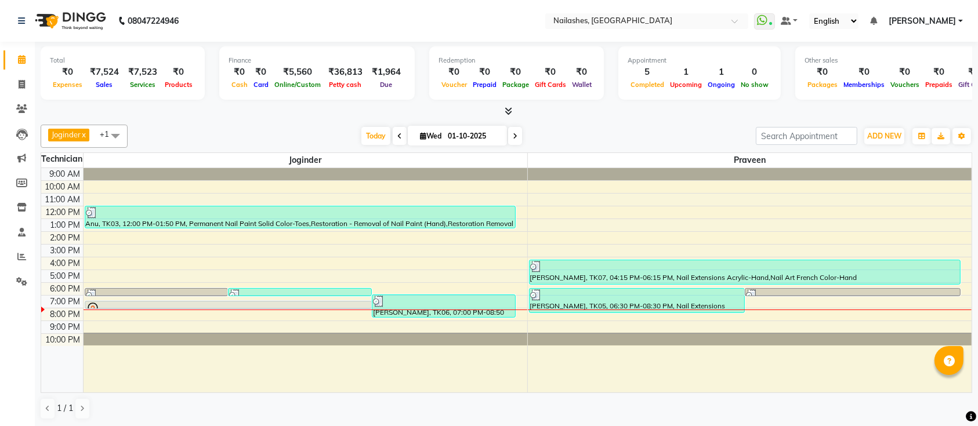
click at [585, 133] on div "[DATE] [DATE]" at bounding box center [441, 136] width 617 height 17
click at [21, 82] on icon at bounding box center [22, 84] width 6 height 9
select select "service"
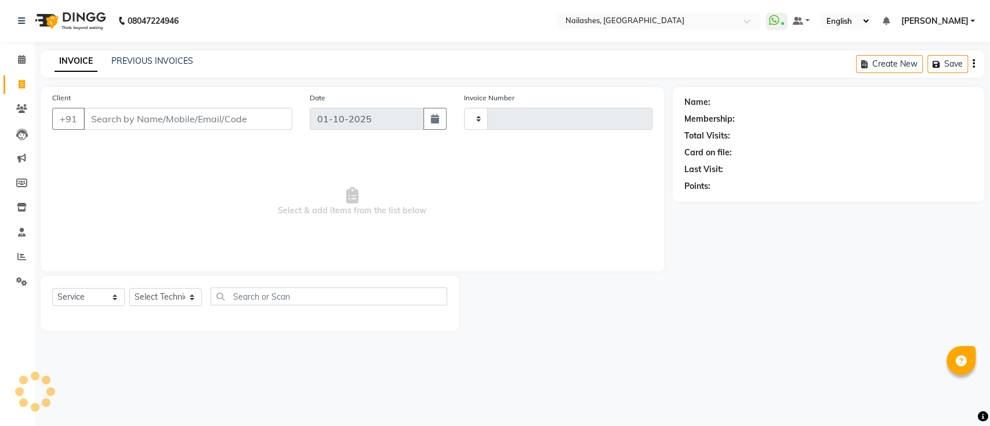
type input "0687"
select select "6187"
click at [23, 111] on icon at bounding box center [21, 108] width 11 height 9
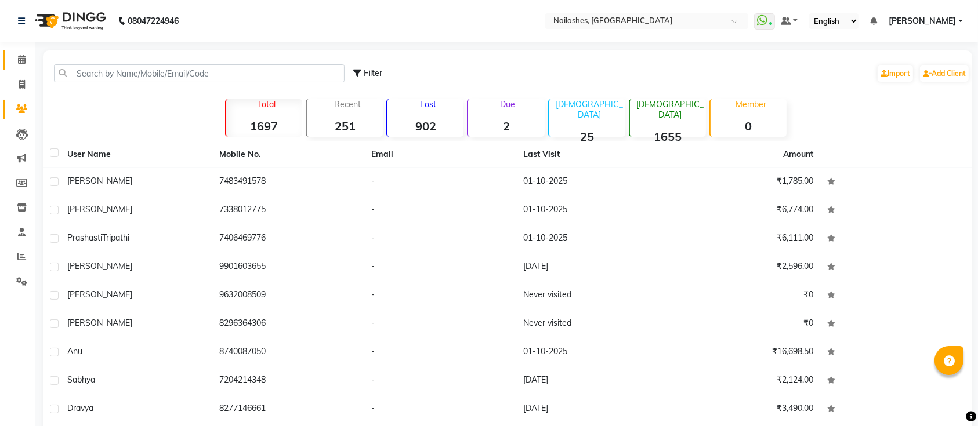
click at [26, 58] on span at bounding box center [22, 59] width 20 height 13
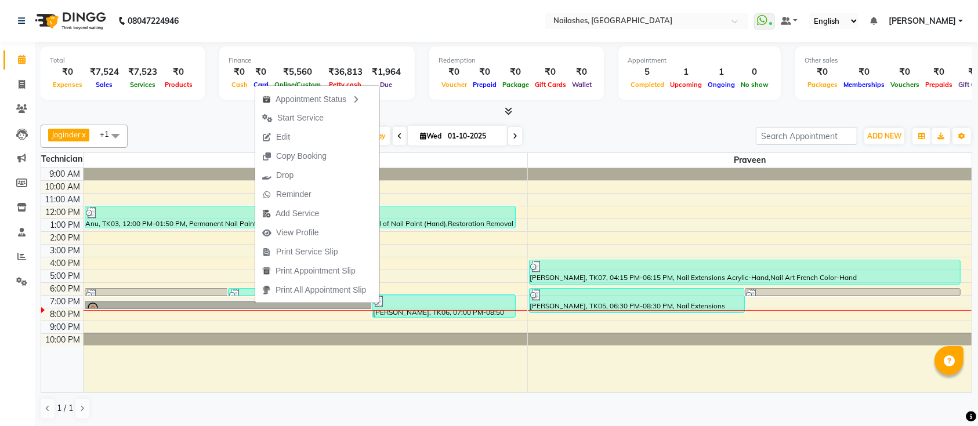
click at [177, 364] on div at bounding box center [306, 280] width 444 height 225
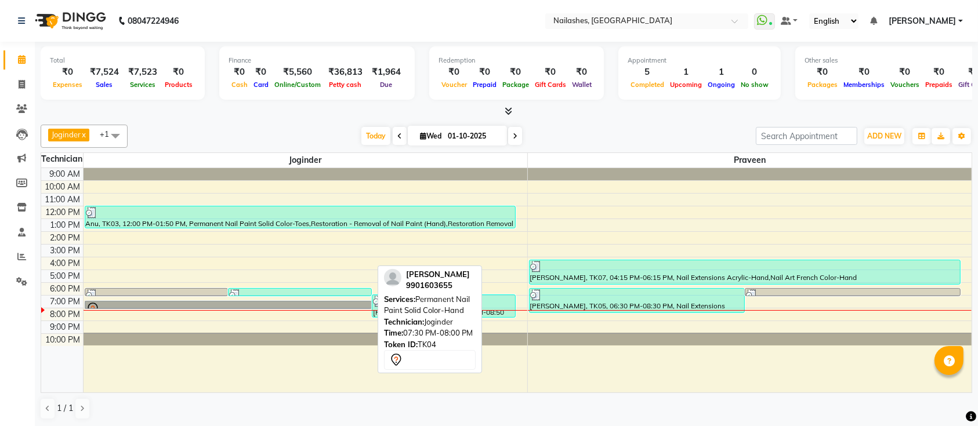
click at [187, 304] on link "[PERSON_NAME], TK04, 07:30 PM-08:00 PM, Permanent Nail Paint Solid Color-Hand" at bounding box center [229, 305] width 288 height 8
select select "7"
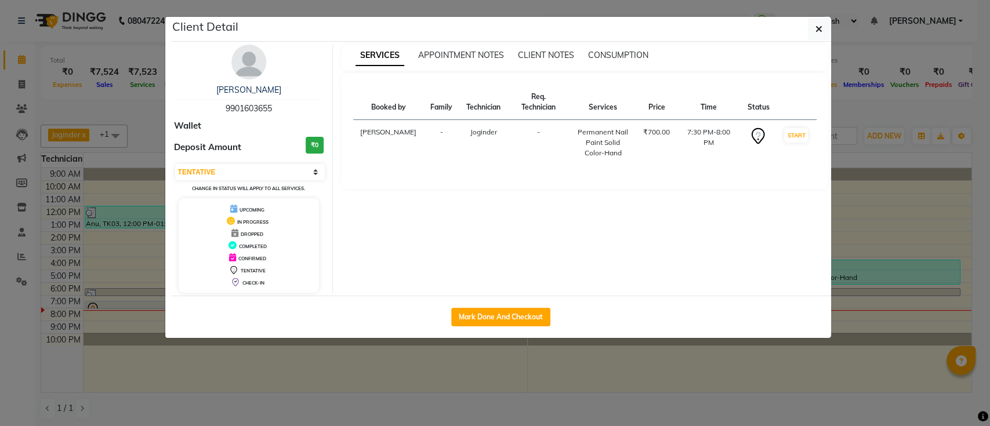
click at [236, 104] on span "9901603655" at bounding box center [249, 108] width 46 height 10
copy span "9901603655"
click at [817, 27] on icon "button" at bounding box center [819, 28] width 7 height 9
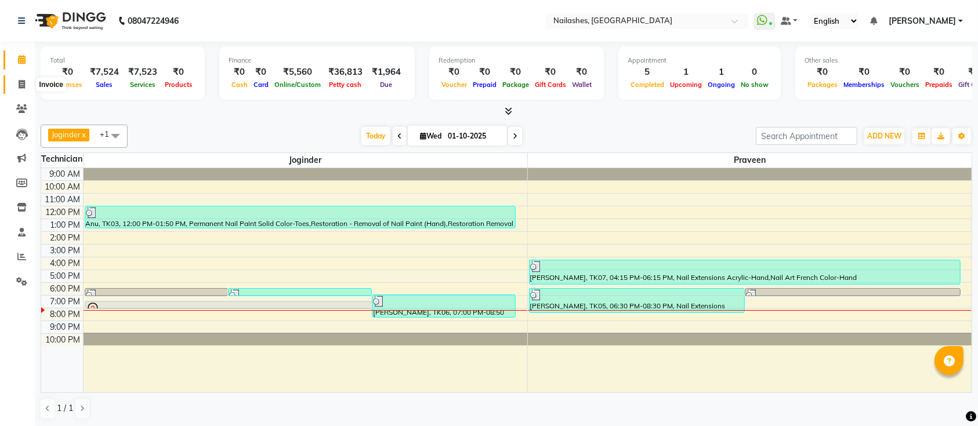
click at [21, 84] on icon at bounding box center [22, 84] width 6 height 9
select select "service"
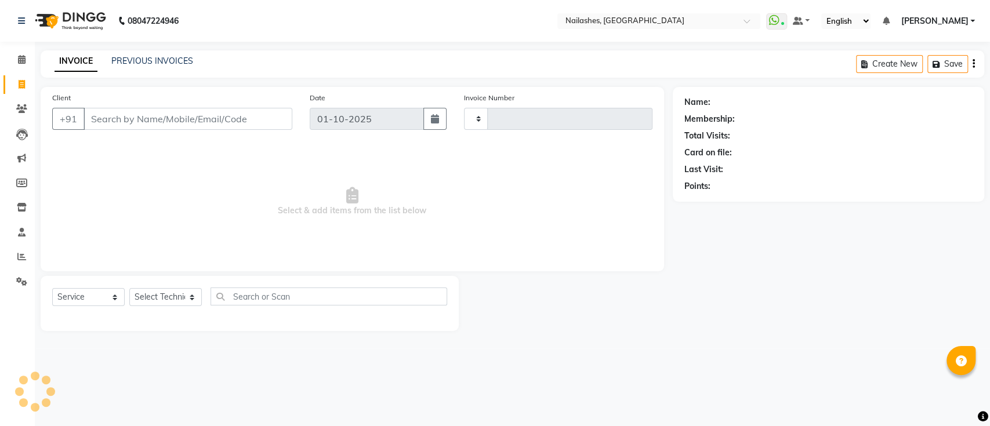
type input "0687"
select select "6187"
click at [147, 118] on input "Client" at bounding box center [188, 119] width 209 height 22
type input "9901603655"
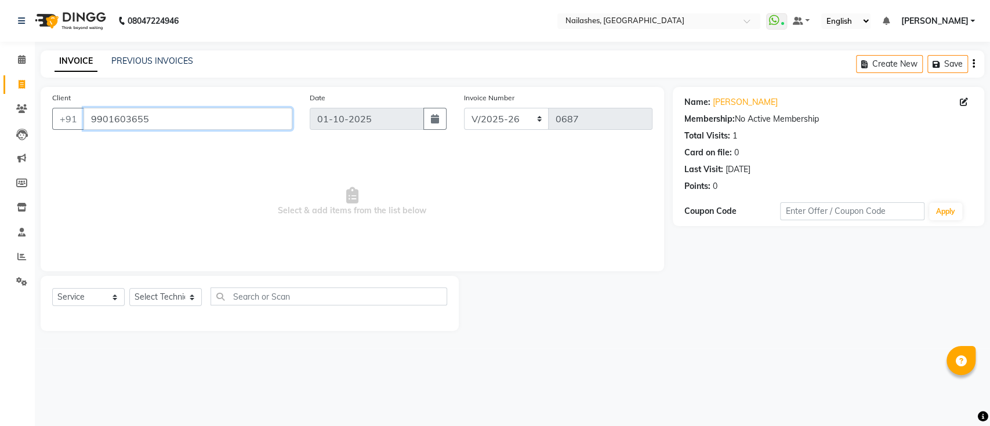
click at [185, 116] on input "9901603655" at bounding box center [188, 119] width 209 height 22
drag, startPoint x: 185, startPoint y: 116, endPoint x: 30, endPoint y: 99, distance: 156.4
click at [30, 99] on app-home "08047224946 Select Location × [GEOGRAPHIC_DATA] WhatsApp Status ✕ Status: Conne…" at bounding box center [495, 174] width 990 height 349
click at [132, 115] on input "Client" at bounding box center [188, 119] width 209 height 22
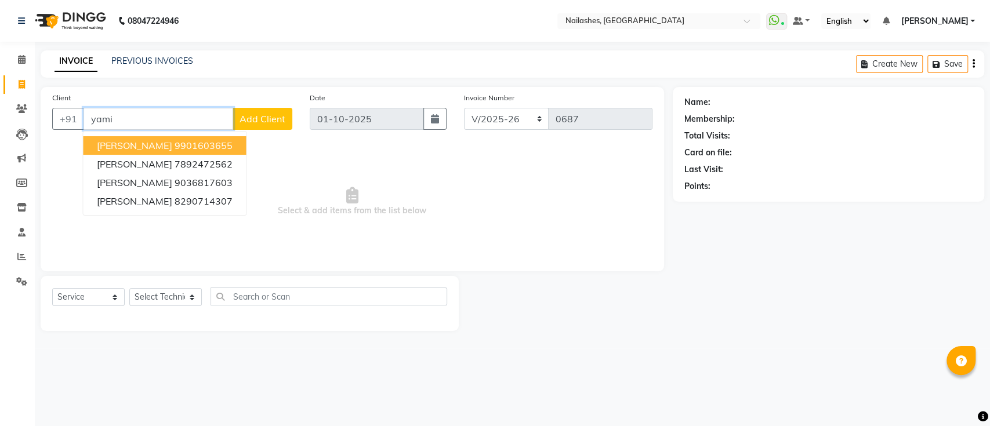
drag, startPoint x: 161, startPoint y: 118, endPoint x: 0, endPoint y: 80, distance: 165.2
click at [0, 80] on app-home "08047224946 Select Location × [GEOGRAPHIC_DATA] WhatsApp Status ✕ Status: Conne…" at bounding box center [495, 174] width 990 height 349
paste input "9901603655"
type input "9901603655"
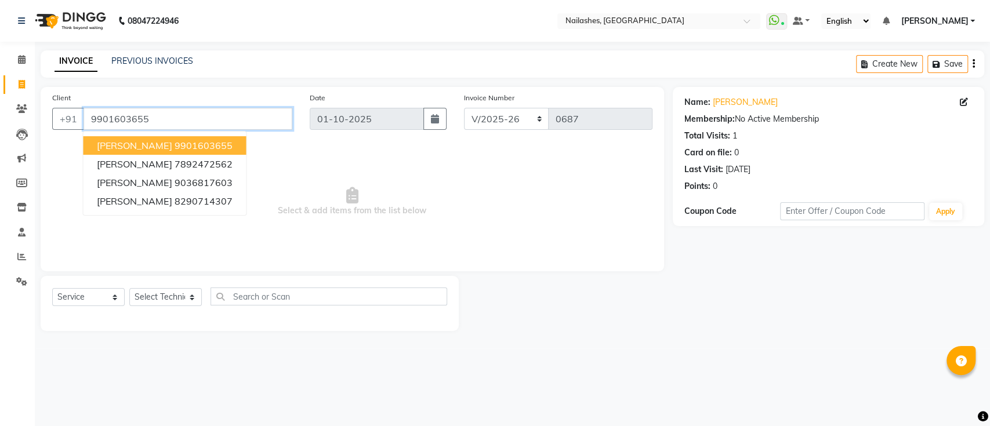
click at [89, 114] on input "9901603655" at bounding box center [188, 119] width 209 height 22
click at [185, 115] on input "9901603655" at bounding box center [188, 119] width 209 height 22
click at [174, 145] on ngb-highlight "9901603655" at bounding box center [203, 146] width 58 height 12
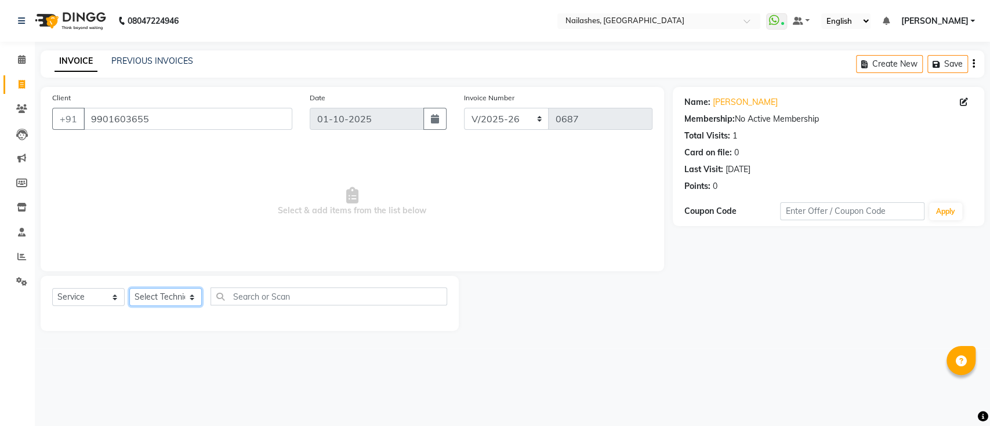
click at [154, 295] on select "Select Technician [PERSON_NAME] [PERSON_NAME] [PERSON_NAME] Manager [PERSON_NAM…" at bounding box center [165, 297] width 73 height 18
select select "55218"
click at [129, 288] on select "Select Technician [PERSON_NAME] [PERSON_NAME] [PERSON_NAME] Manager [PERSON_NAM…" at bounding box center [165, 297] width 73 height 18
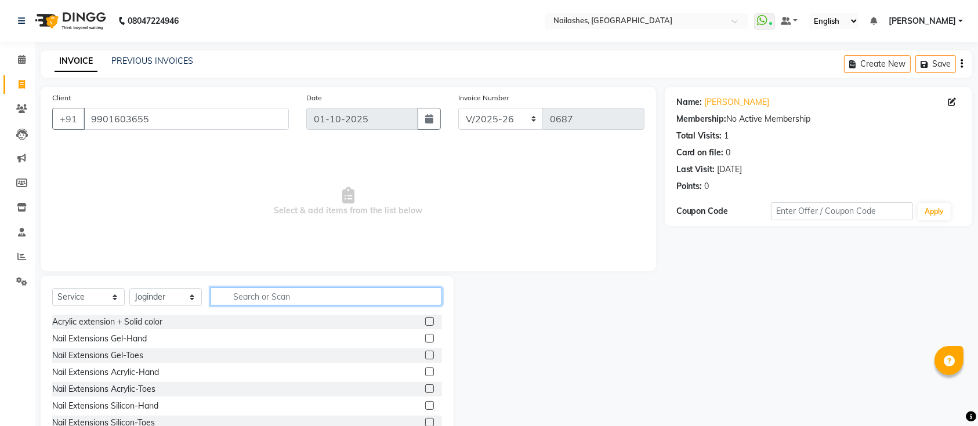
click at [246, 291] on input "text" at bounding box center [327, 297] width 232 height 18
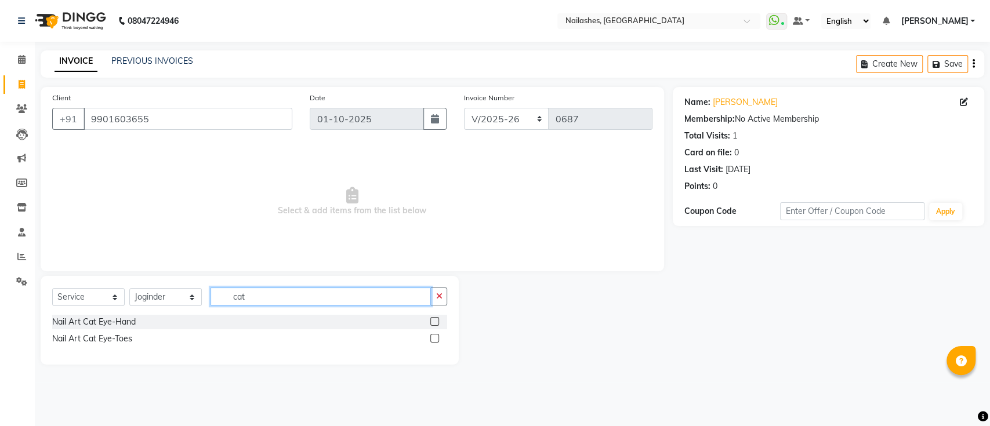
type input "cat"
click at [432, 322] on label at bounding box center [435, 321] width 9 height 9
click at [432, 322] on input "checkbox" at bounding box center [435, 323] width 8 height 8
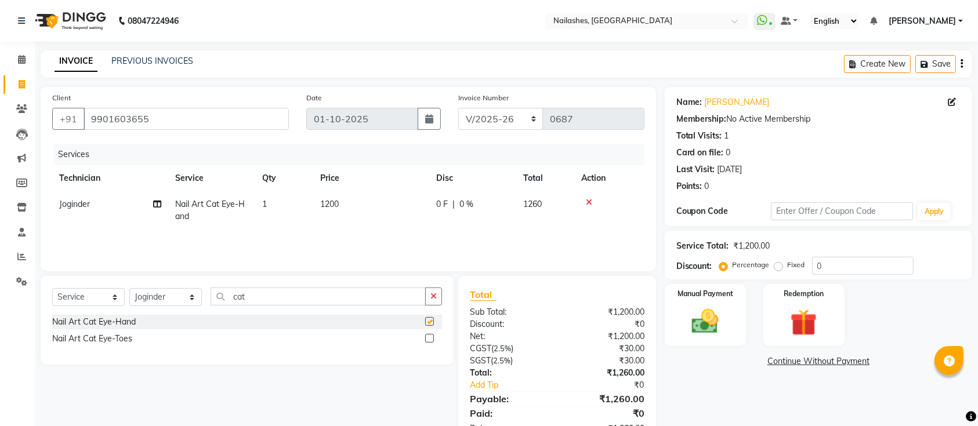
checkbox input "false"
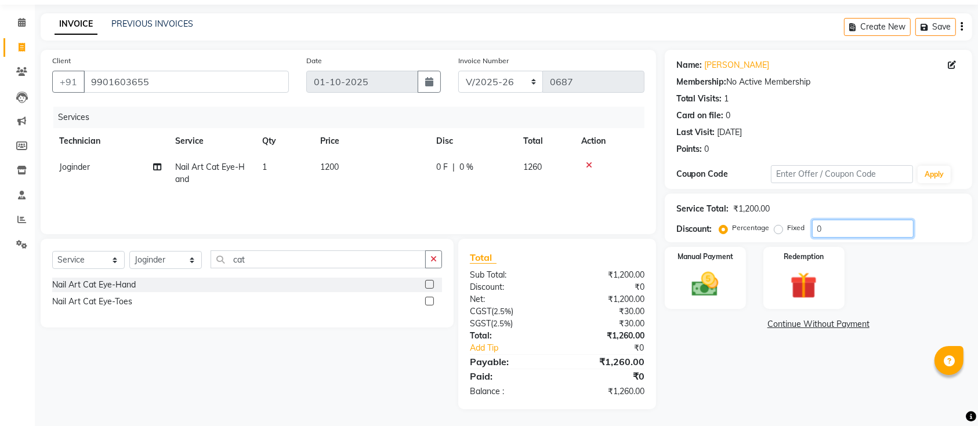
click at [825, 230] on input "0" at bounding box center [863, 229] width 102 height 18
type input "15"
click at [339, 172] on td "1200" at bounding box center [371, 173] width 116 height 38
select select "55218"
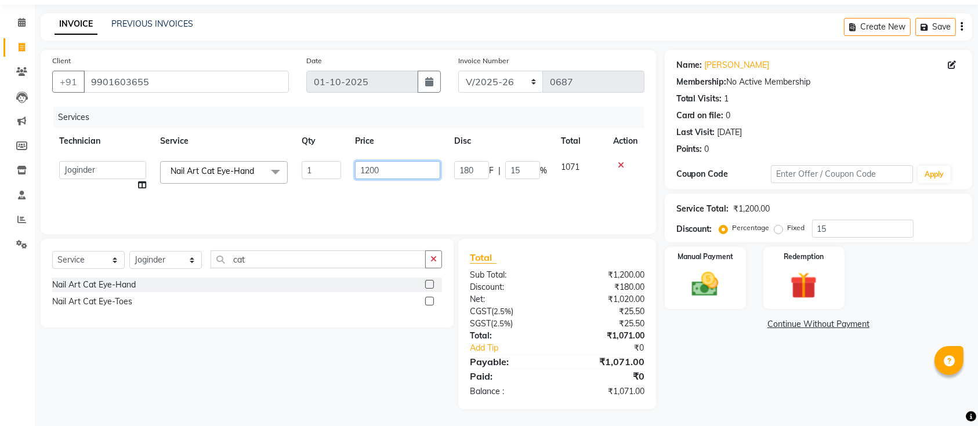
click at [370, 169] on input "1200" at bounding box center [397, 170] width 85 height 18
type input "1500"
click at [383, 191] on td "1500" at bounding box center [397, 176] width 99 height 44
select select "55218"
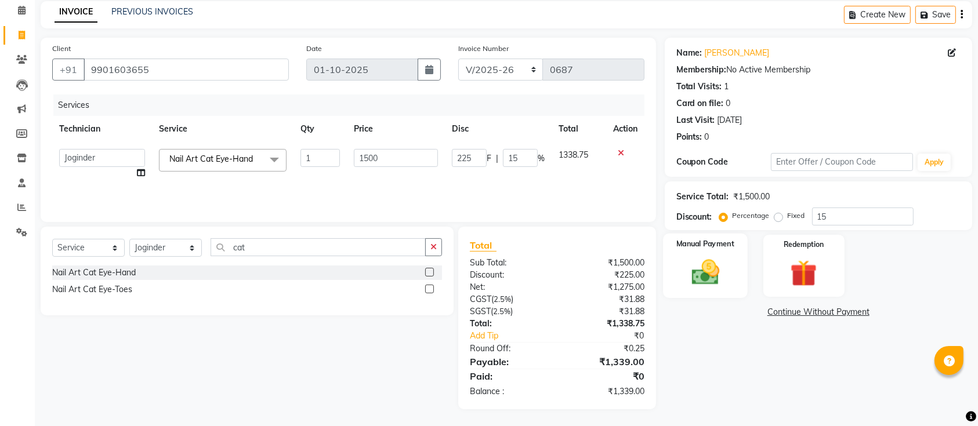
click at [696, 268] on img at bounding box center [705, 272] width 45 height 32
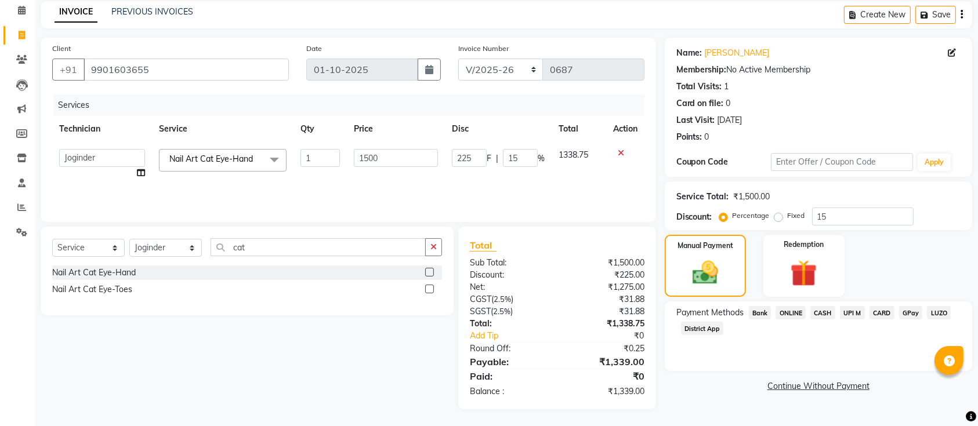
click at [792, 312] on span "ONLINE" at bounding box center [791, 312] width 30 height 13
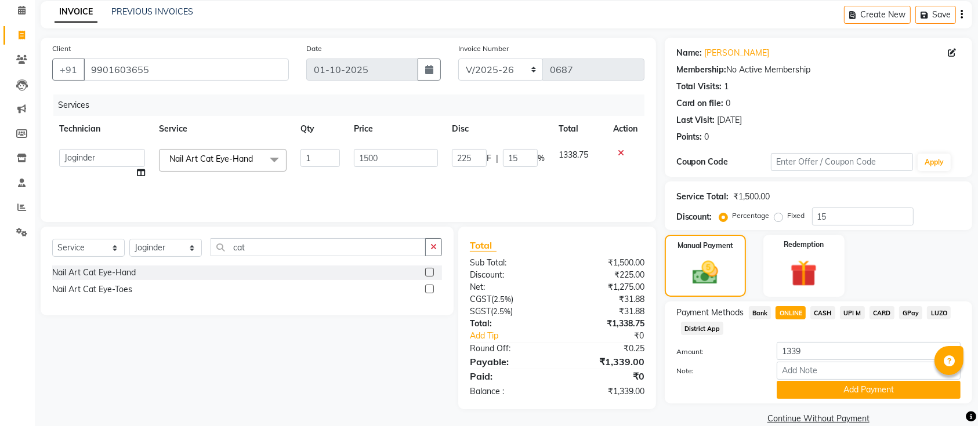
scroll to position [67, 0]
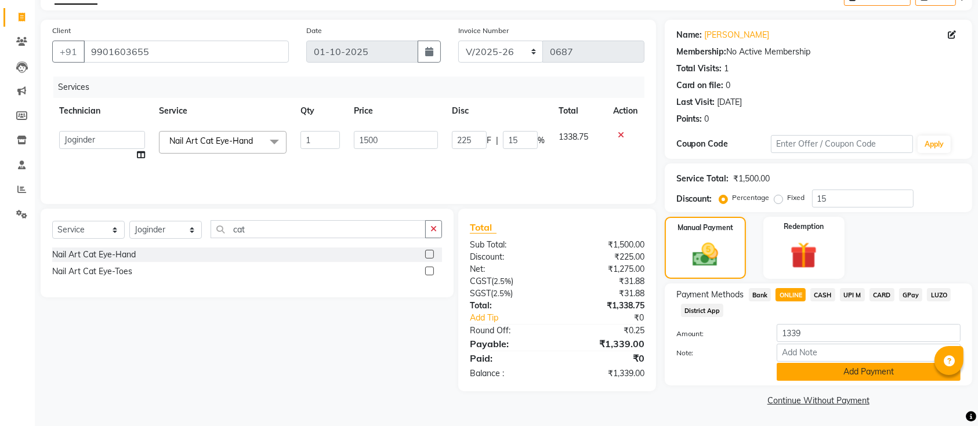
click at [842, 374] on button "Add Payment" at bounding box center [869, 372] width 184 height 18
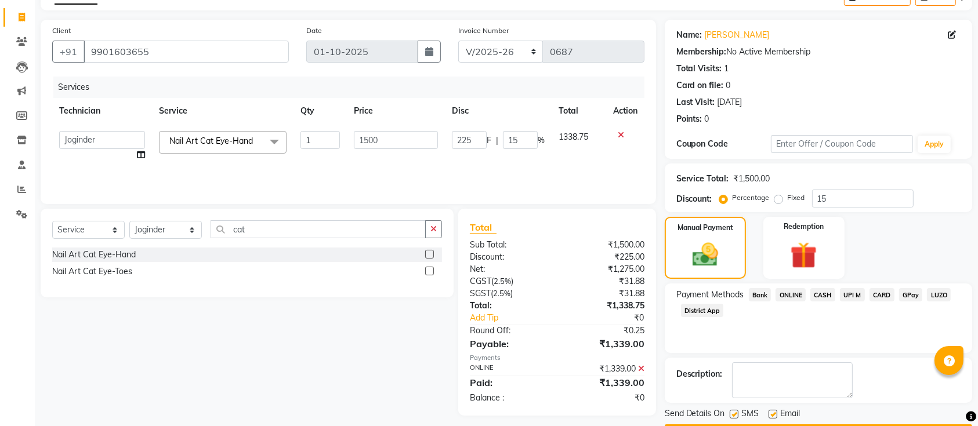
scroll to position [100, 0]
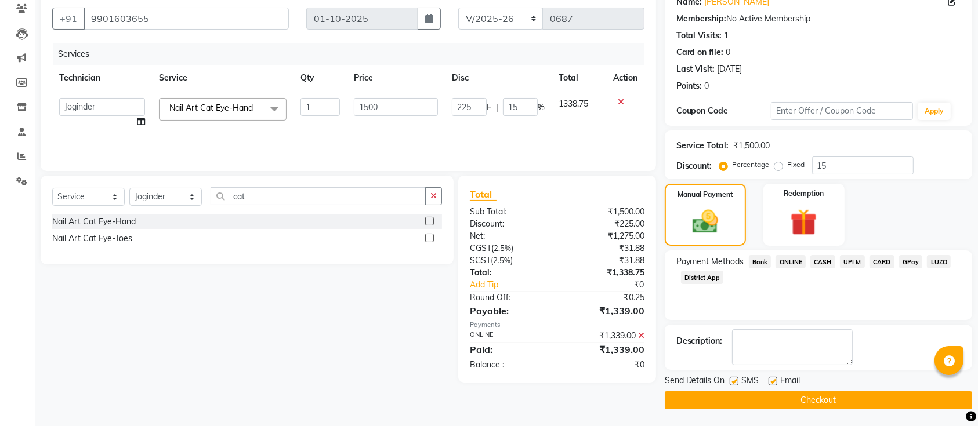
click at [821, 399] on button "Checkout" at bounding box center [819, 401] width 308 height 18
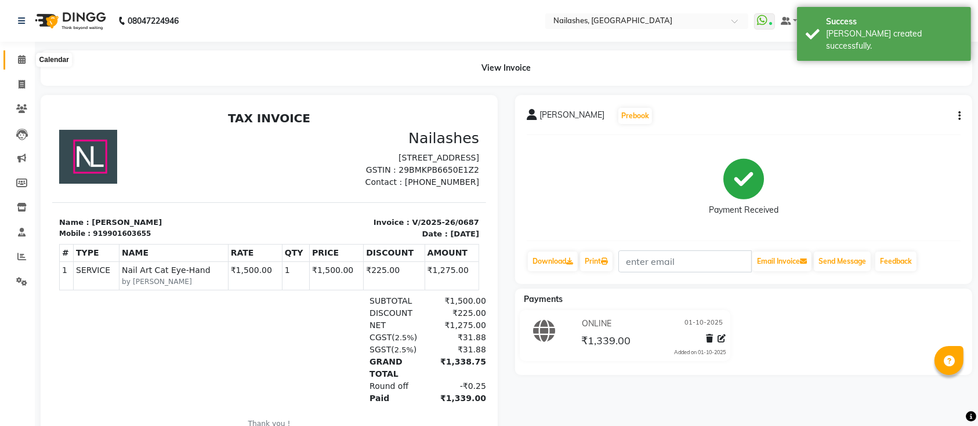
click at [16, 61] on span at bounding box center [22, 59] width 20 height 13
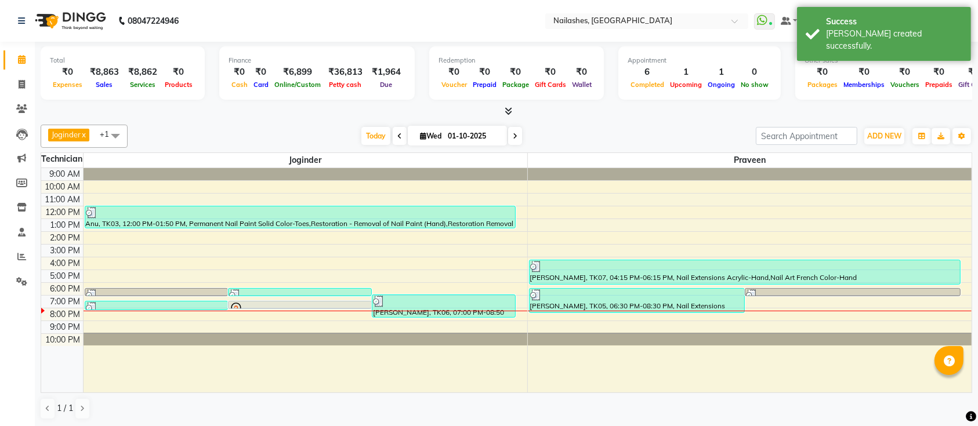
click at [212, 116] on div at bounding box center [507, 112] width 932 height 12
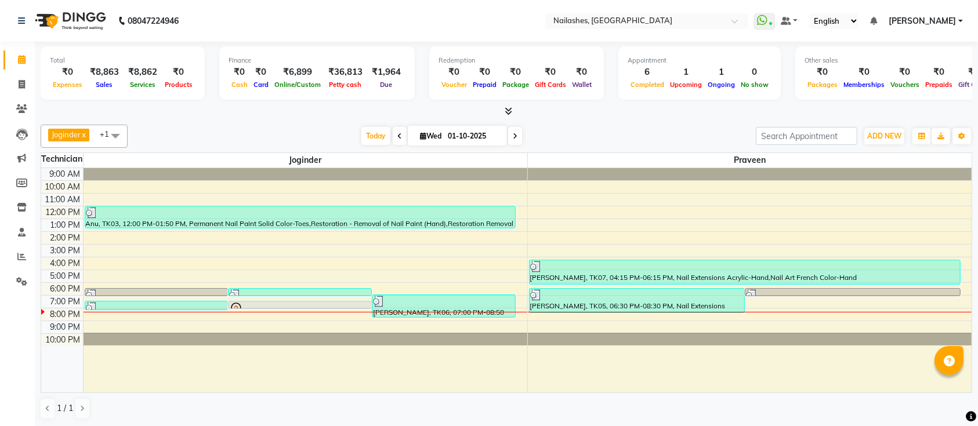
click at [395, 13] on nav "08047224946 Select Location × [GEOGRAPHIC_DATA] WhatsApp Status ✕ Status: Conne…" at bounding box center [489, 21] width 978 height 42
